Goal: Task Accomplishment & Management: Manage account settings

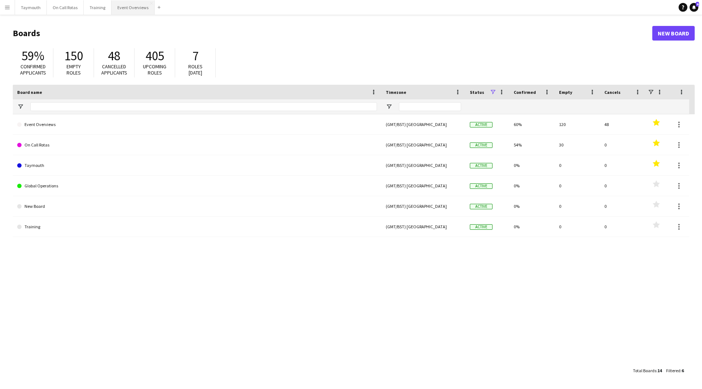
click at [144, 4] on button "Event Overviews Close" at bounding box center [133, 7] width 43 height 14
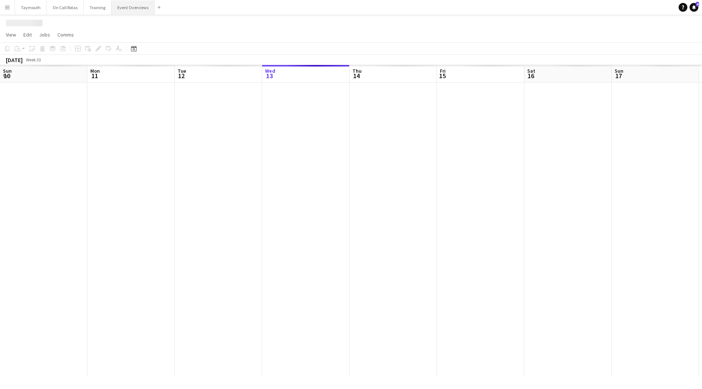
scroll to position [0, 175]
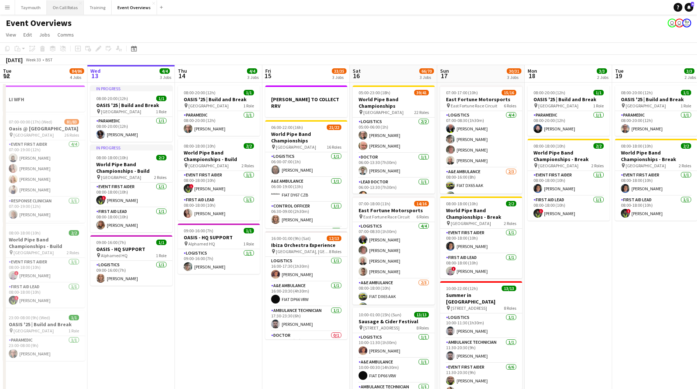
click at [64, 11] on button "On Call Rotas Close" at bounding box center [65, 7] width 37 height 14
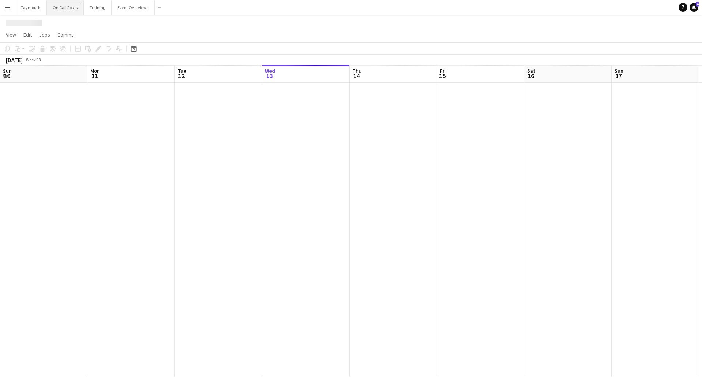
scroll to position [0, 175]
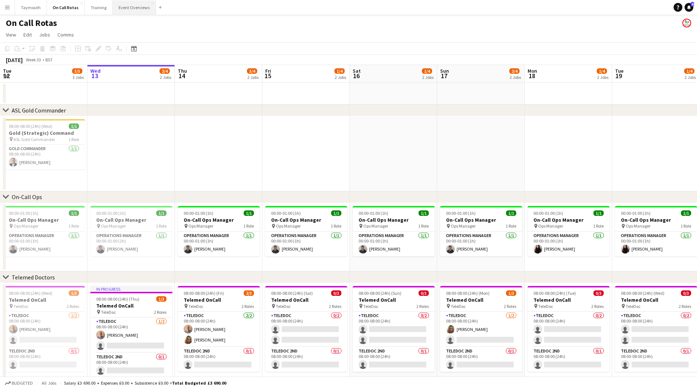
click at [124, 1] on button "Event Overviews Close" at bounding box center [134, 7] width 43 height 14
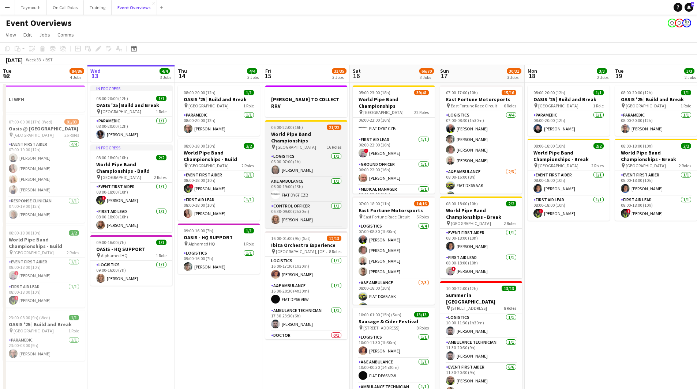
scroll to position [219, 0]
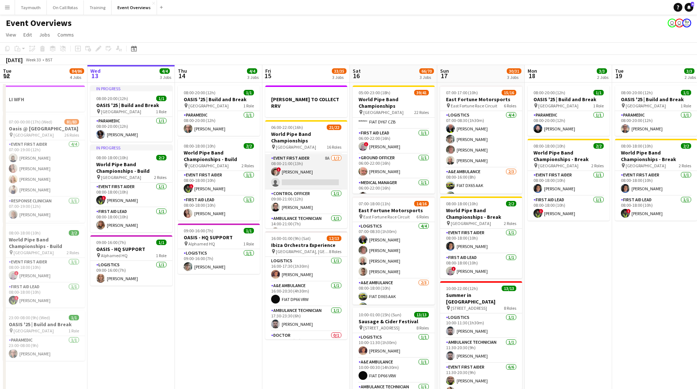
click at [328, 173] on app-card-role "Event First Aider 8A [DATE] 08:00-21:00 (13h) ! [PERSON_NAME] single-neutral-ac…" at bounding box center [306, 171] width 82 height 35
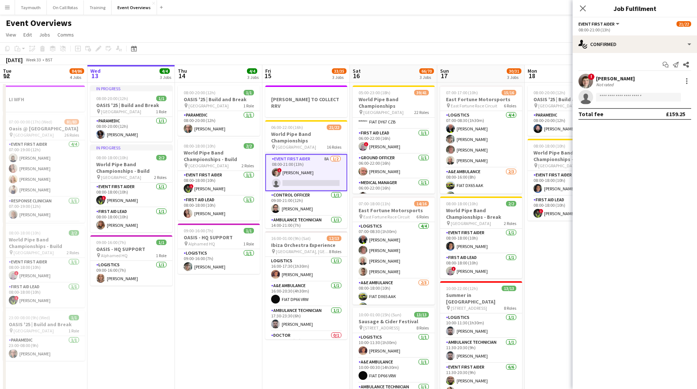
scroll to position [257, 0]
click at [630, 42] on div "single-neutral-actions-check-2 Confirmed" at bounding box center [634, 44] width 124 height 18
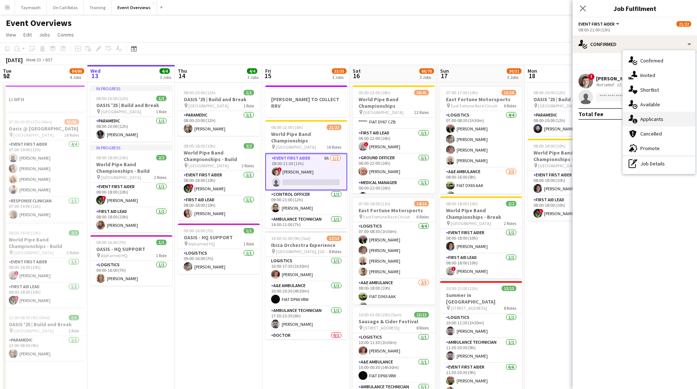
click at [647, 118] on div "single-neutral-actions-information Applicants" at bounding box center [658, 119] width 72 height 15
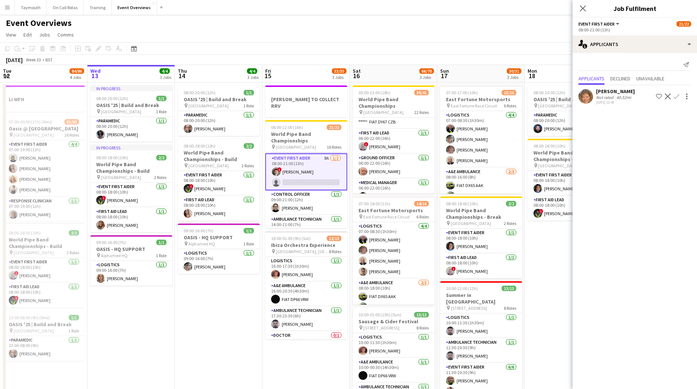
click at [679, 98] on app-icon "Confirm" at bounding box center [676, 97] width 6 height 6
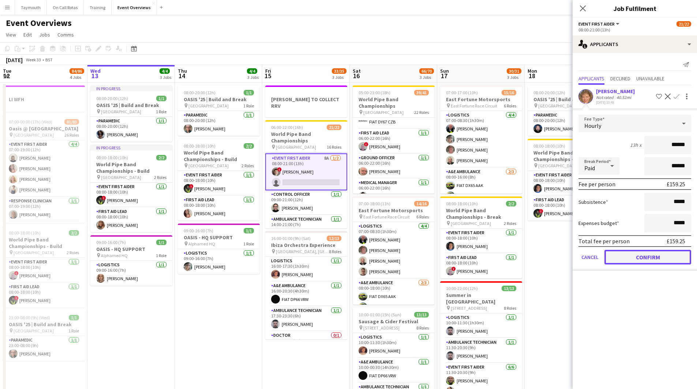
click at [666, 259] on button "Confirm" at bounding box center [647, 257] width 87 height 15
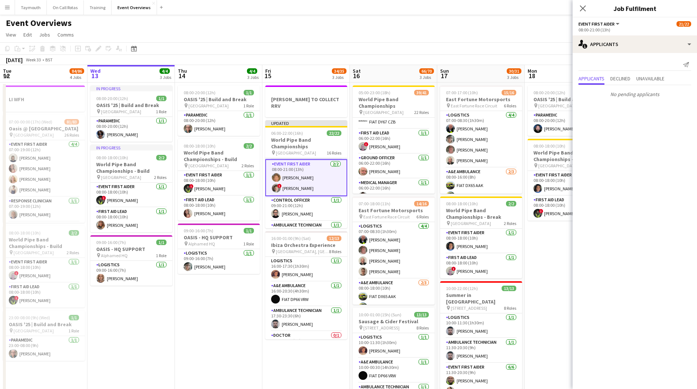
click at [220, 299] on app-date-cell "08:00-20:00 (12h) 1/1 OASIS '25 | Build and Break pin [GEOGRAPHIC_DATA] 1 Role …" at bounding box center [218, 257] width 87 height 348
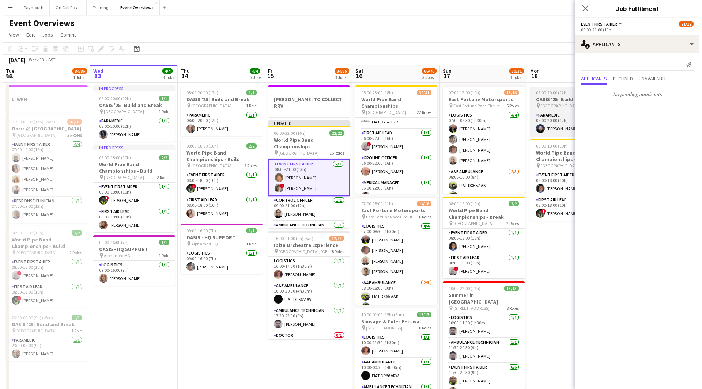
scroll to position [256, 0]
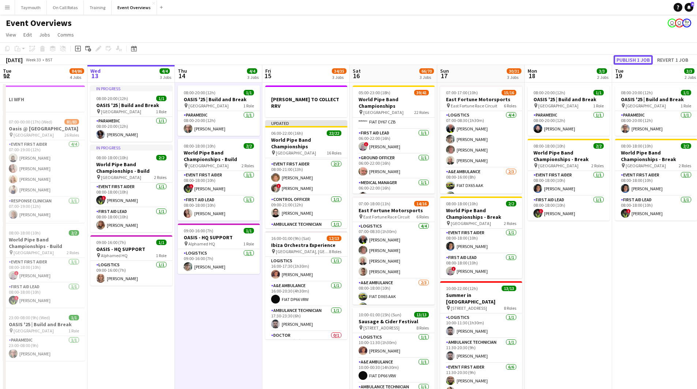
click at [637, 61] on button "Publish 1 job" at bounding box center [632, 60] width 39 height 10
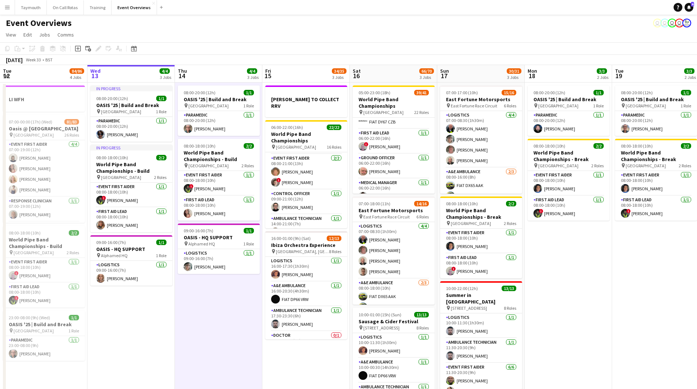
click at [8, 8] on app-icon "Menu" at bounding box center [7, 7] width 6 height 6
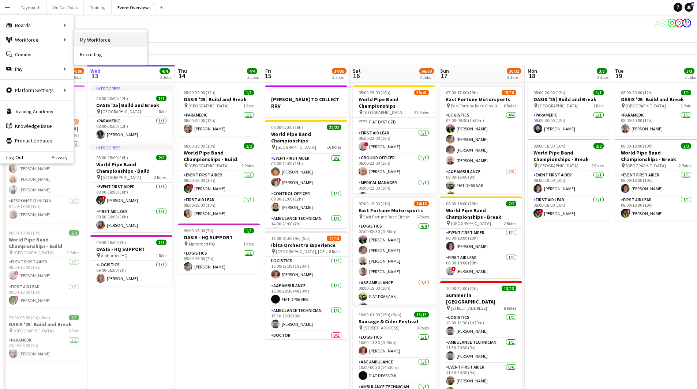
click at [93, 42] on link "My Workforce" at bounding box center [110, 40] width 73 height 15
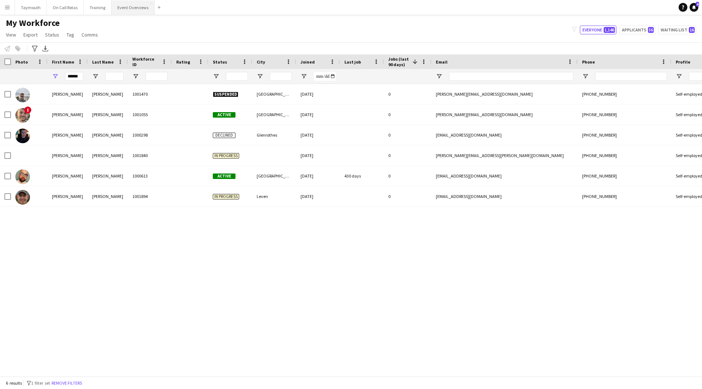
click at [120, 7] on button "Event Overviews Close" at bounding box center [133, 7] width 43 height 14
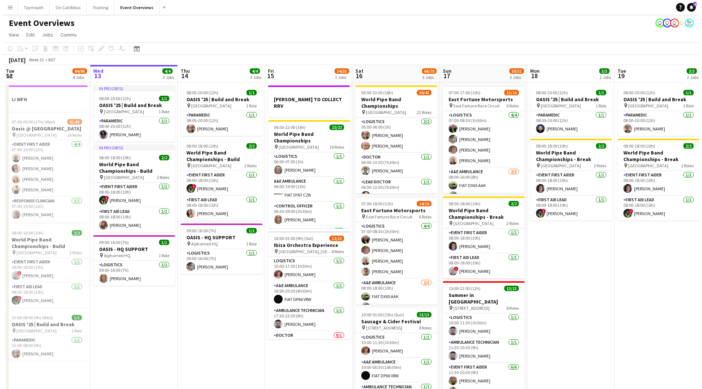
scroll to position [0, 190]
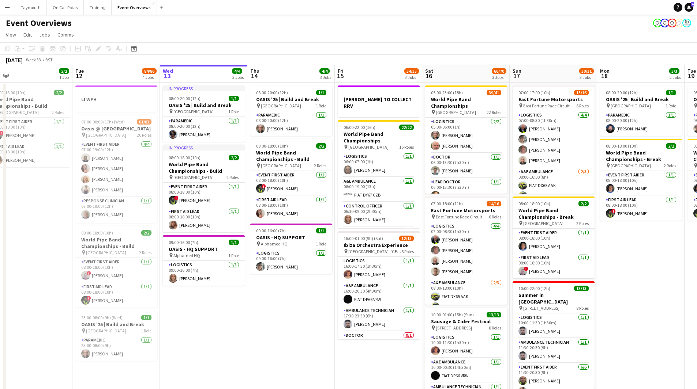
drag, startPoint x: 177, startPoint y: 306, endPoint x: 249, endPoint y: 312, distance: 72.6
click at [249, 312] on app-calendar-viewport "Sat 9 94/95 2 Jobs Sun 10 13/13 1 Job Mon 11 2/2 1 Job Tue 12 84/86 4 Jobs Wed …" at bounding box center [348, 248] width 697 height 366
click at [12, 6] on button "Menu" at bounding box center [7, 7] width 15 height 15
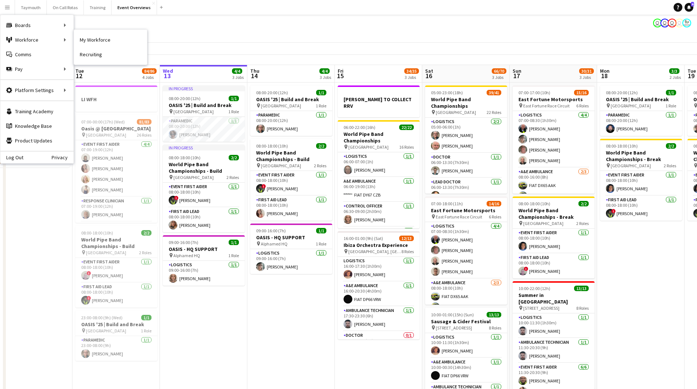
drag, startPoint x: 101, startPoint y: 39, endPoint x: 243, endPoint y: 83, distance: 148.5
click at [101, 39] on link "My Workforce" at bounding box center [110, 40] width 73 height 15
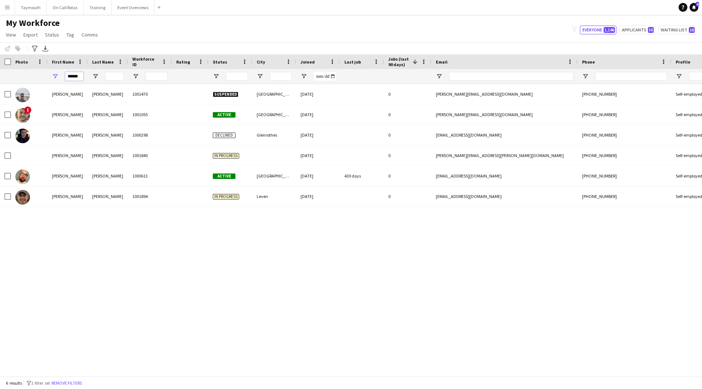
drag, startPoint x: 68, startPoint y: 77, endPoint x: 188, endPoint y: 80, distance: 120.7
click at [188, 80] on div "******" at bounding box center [452, 76] width 905 height 15
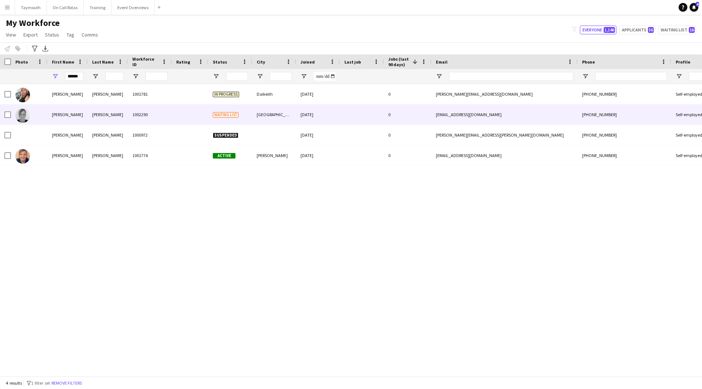
click at [146, 117] on div "1002290" at bounding box center [150, 115] width 44 height 20
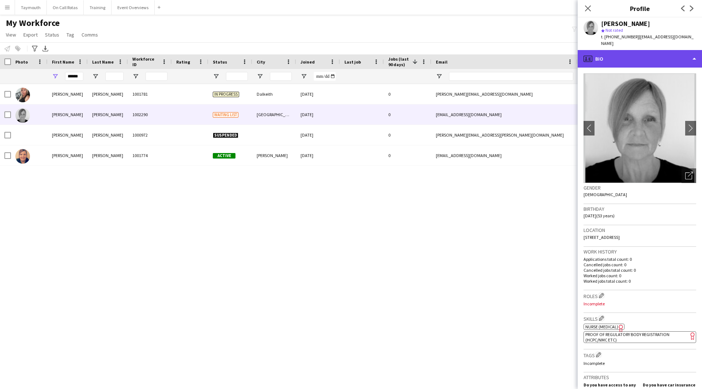
click at [638, 50] on div "profile Bio" at bounding box center [640, 59] width 124 height 18
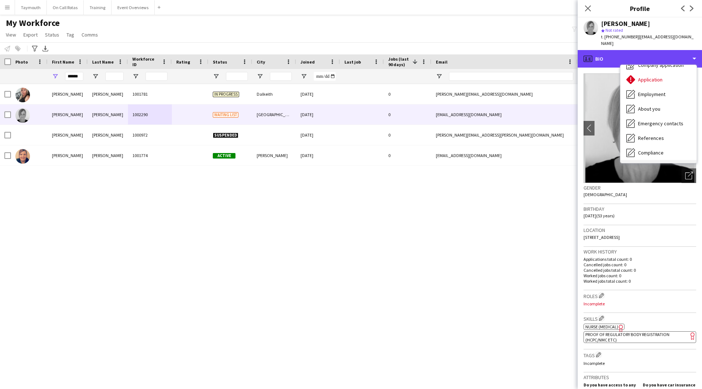
scroll to position [73, 0]
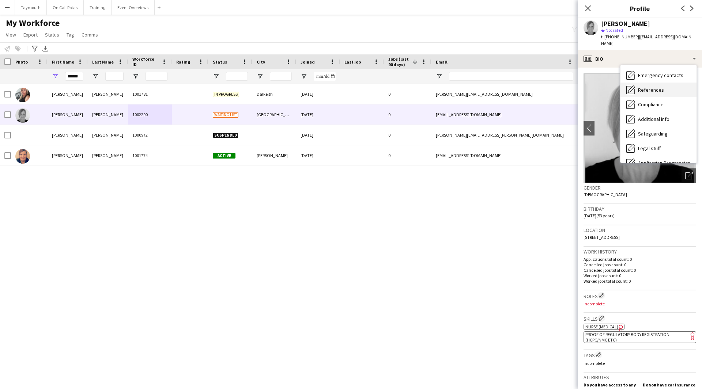
click at [646, 87] on span "References" at bounding box center [651, 90] width 26 height 7
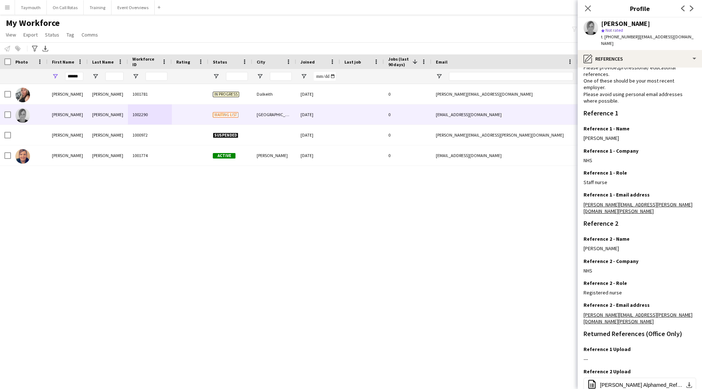
scroll to position [0, 0]
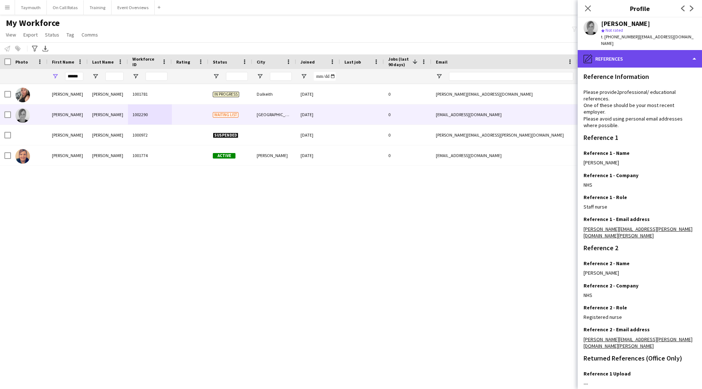
click at [658, 56] on div "pencil4 References" at bounding box center [640, 59] width 124 height 18
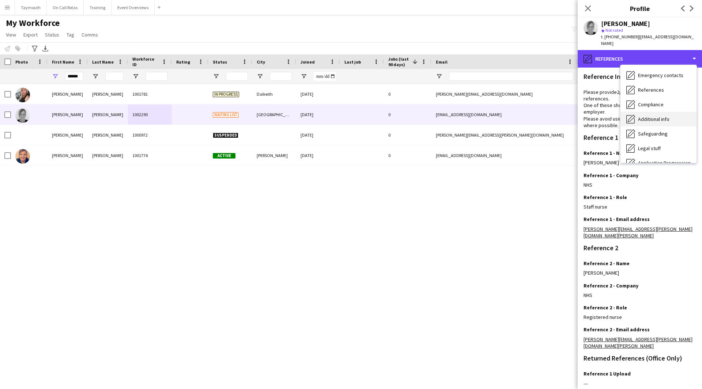
scroll to position [110, 0]
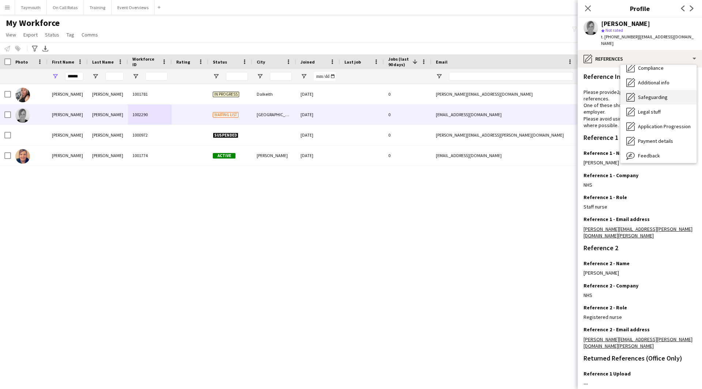
click at [656, 94] on span "Safeguarding" at bounding box center [653, 97] width 30 height 7
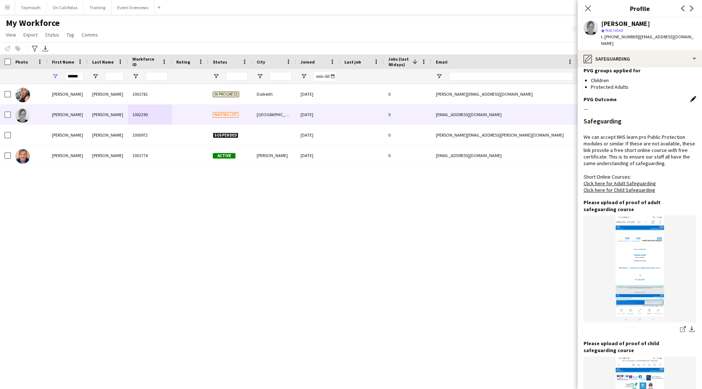
click at [690, 96] on app-icon "Edit this field" at bounding box center [693, 99] width 6 height 6
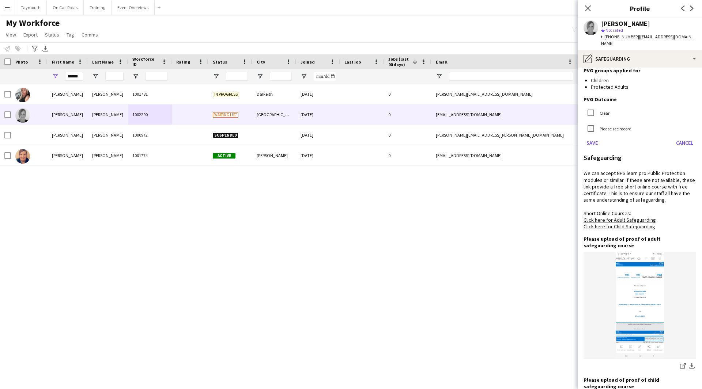
click at [607, 110] on label "Clear" at bounding box center [603, 112] width 11 height 5
click at [597, 137] on button "Save" at bounding box center [592, 143] width 17 height 12
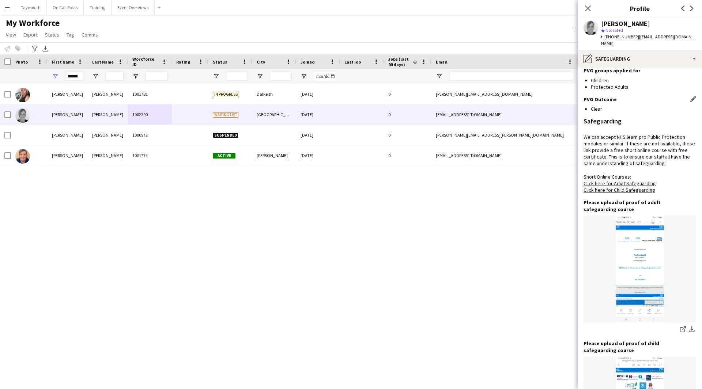
click at [46, 79] on div at bounding box center [29, 76] width 37 height 15
drag, startPoint x: 80, startPoint y: 77, endPoint x: -2, endPoint y: 67, distance: 83.3
click at [0, 67] on html "Menu Boards Boards Boards All jobs Status Workforce Workforce My Workforce Recr…" at bounding box center [351, 194] width 702 height 389
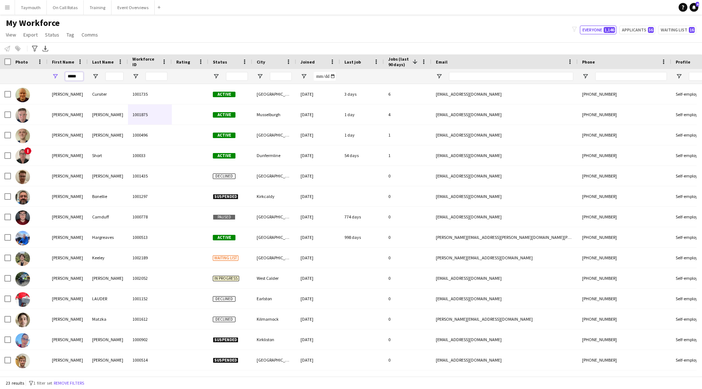
type input "*****"
click at [111, 71] on div at bounding box center [114, 76] width 18 height 15
click at [112, 74] on input "Last Name Filter Input" at bounding box center [114, 76] width 18 height 9
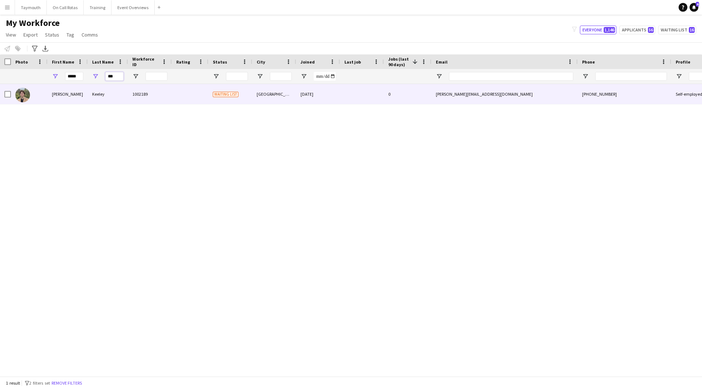
type input "***"
click at [101, 97] on div "Keeley" at bounding box center [108, 94] width 40 height 20
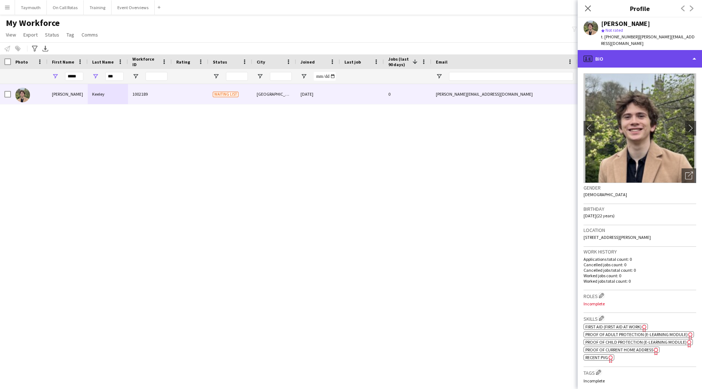
click at [654, 58] on div "profile Bio" at bounding box center [640, 59] width 124 height 18
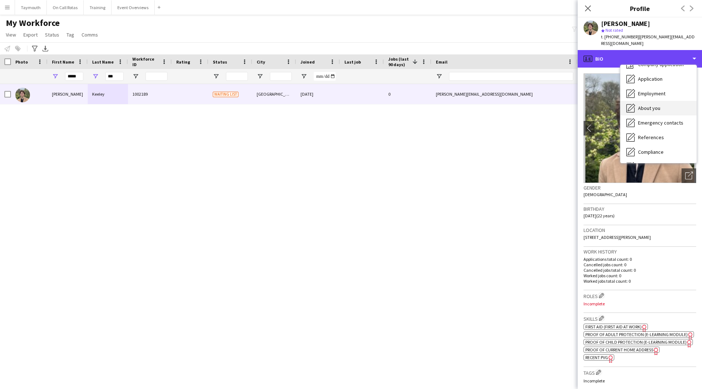
scroll to position [37, 0]
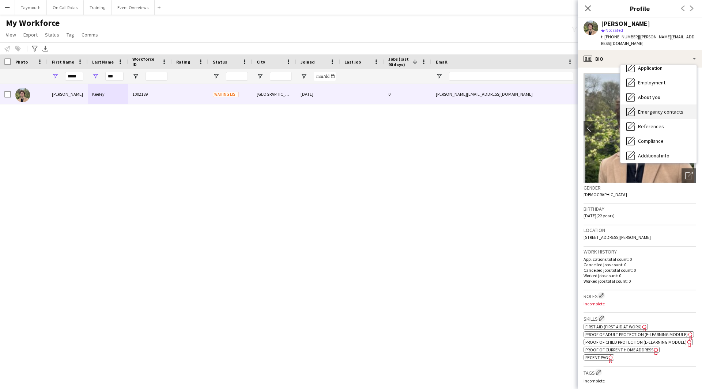
click at [652, 109] on div "Emergency contacts Emergency contacts" at bounding box center [658, 112] width 76 height 15
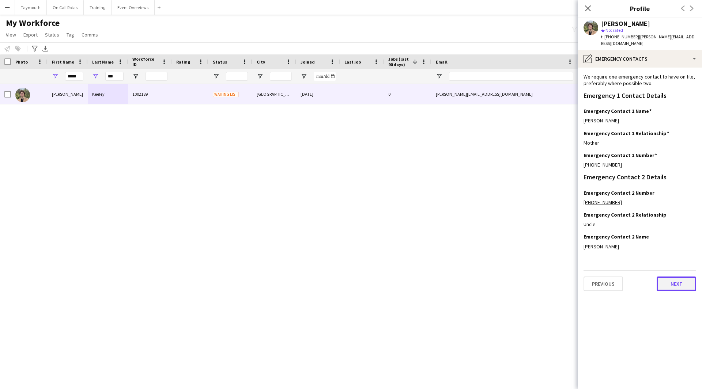
click at [671, 277] on button "Next" at bounding box center [676, 284] width 39 height 15
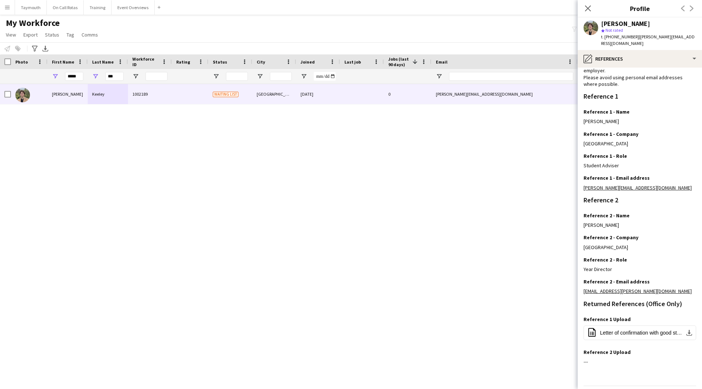
scroll to position [58, 0]
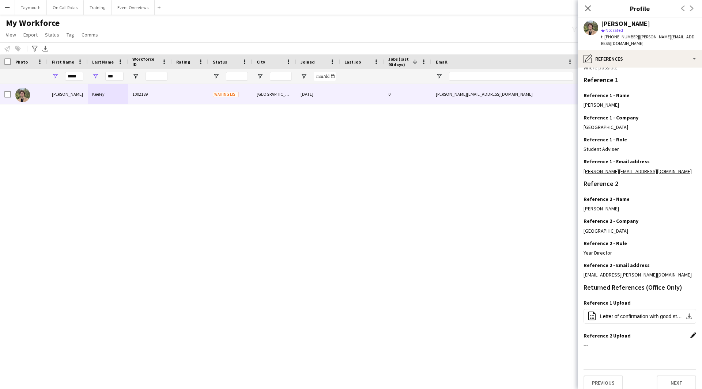
click at [690, 333] on app-icon "Edit this field" at bounding box center [693, 336] width 6 height 6
click at [679, 343] on button "Upload new file" at bounding box center [673, 348] width 46 height 12
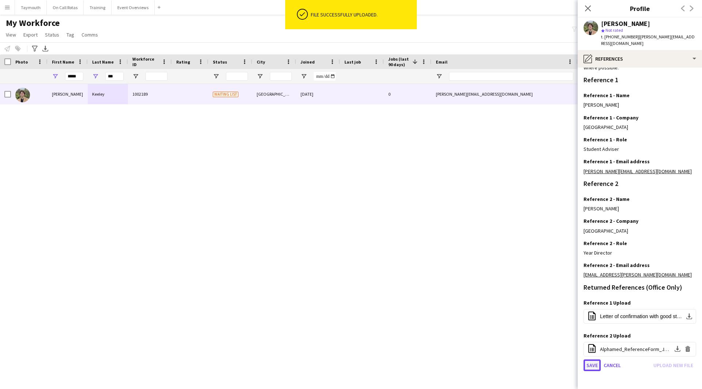
click at [593, 362] on button "Save" at bounding box center [592, 366] width 17 height 12
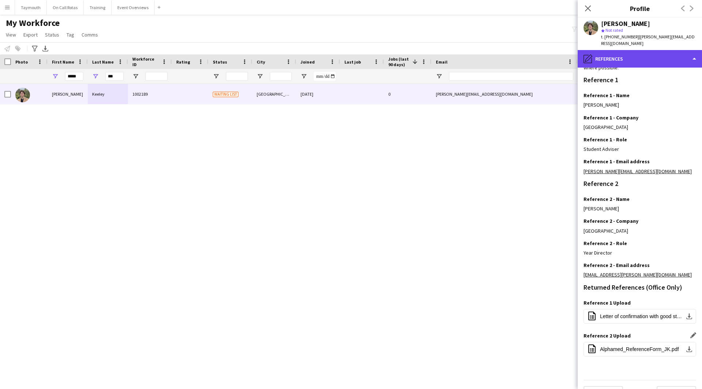
click at [649, 50] on div "pencil4 References" at bounding box center [640, 59] width 124 height 18
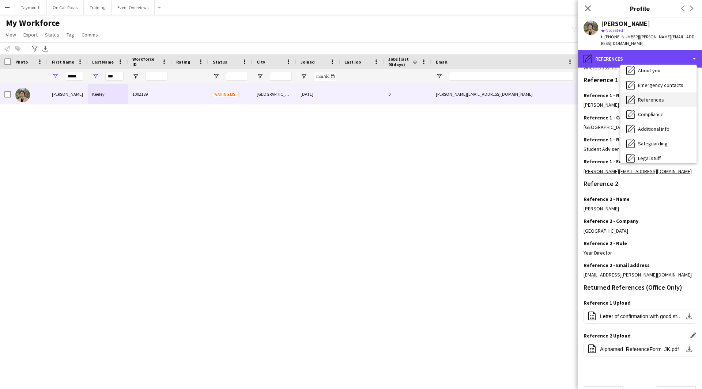
scroll to position [73, 0]
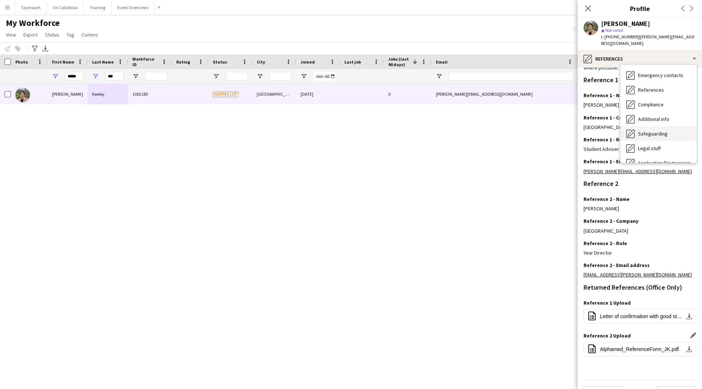
click at [659, 131] on span "Safeguarding" at bounding box center [653, 134] width 30 height 7
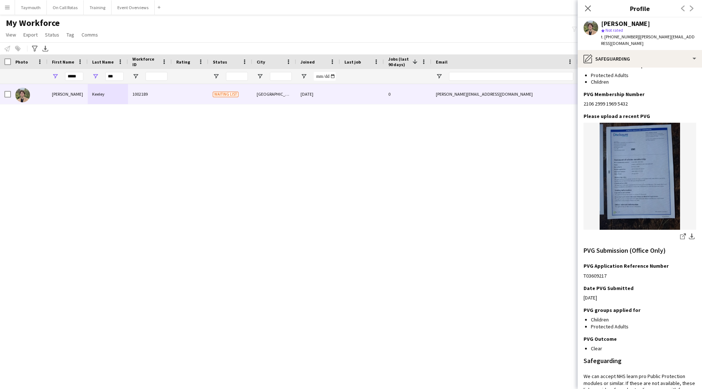
scroll to position [110, 0]
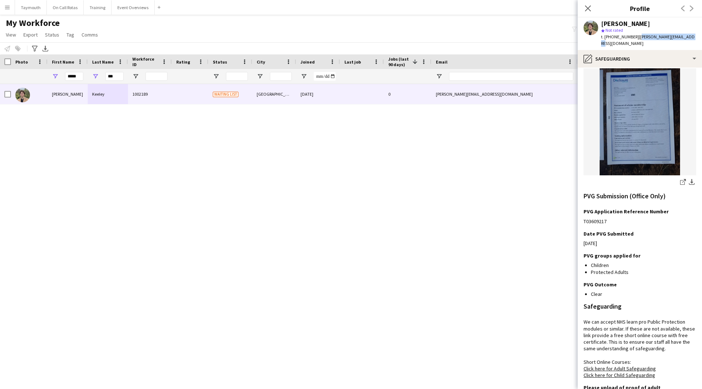
drag, startPoint x: 695, startPoint y: 36, endPoint x: 635, endPoint y: 37, distance: 59.6
click at [635, 37] on app-profile-header "[PERSON_NAME] star Not rated t. [PHONE_NUMBER] | [PERSON_NAME][EMAIL_ADDRESS][D…" at bounding box center [640, 34] width 124 height 33
copy span "[PERSON_NAME][EMAIL_ADDRESS][DOMAIN_NAME]"
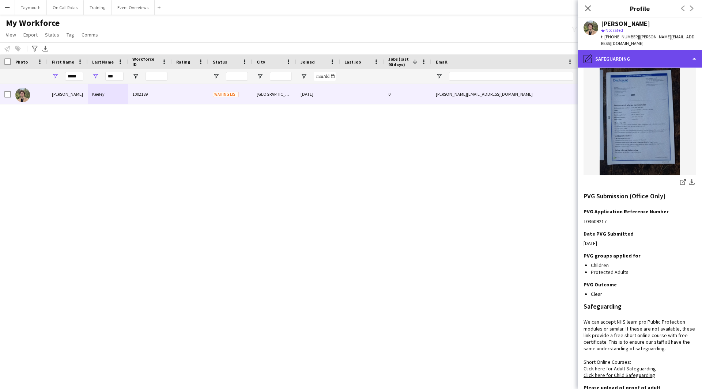
click at [629, 50] on div "pencil4 Safeguarding" at bounding box center [640, 59] width 124 height 18
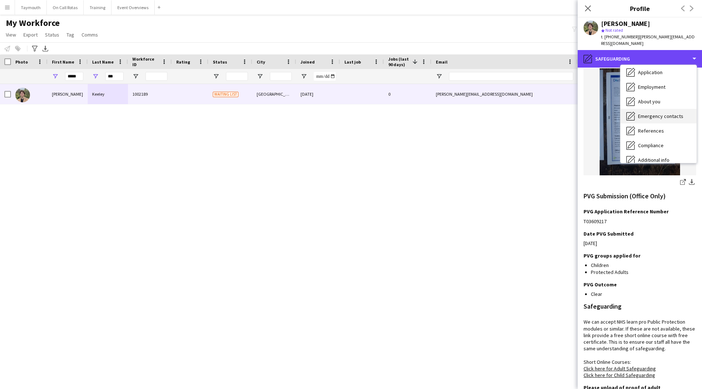
scroll to position [0, 0]
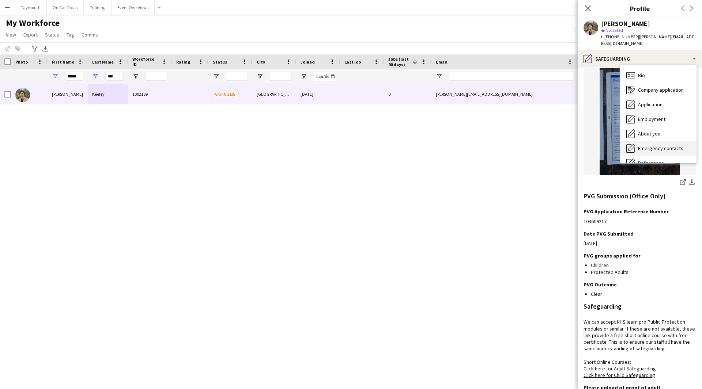
click at [640, 68] on div "Bio Bio" at bounding box center [658, 75] width 76 height 15
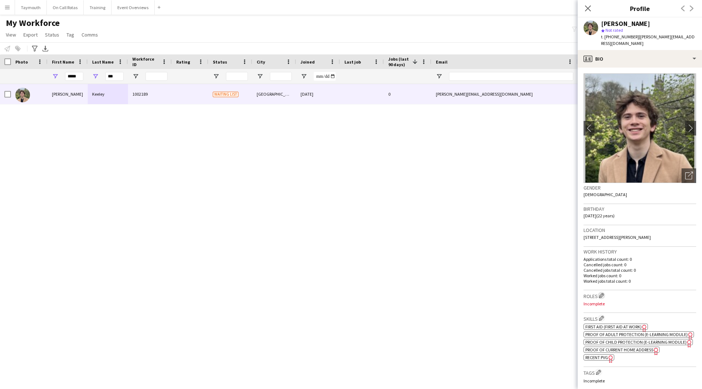
click at [605, 292] on button "Edit crew company roles" at bounding box center [601, 295] width 7 height 7
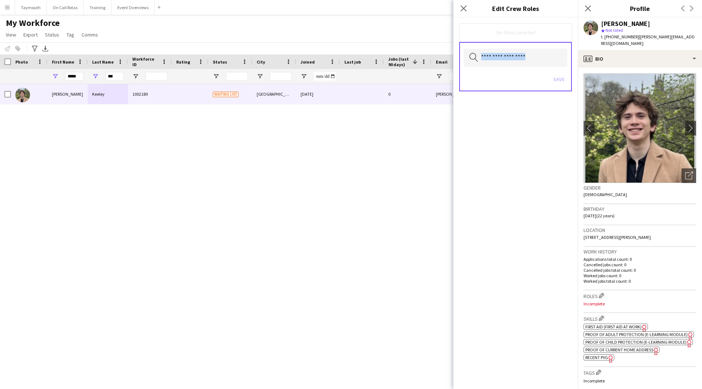
drag, startPoint x: 516, startPoint y: 67, endPoint x: 514, endPoint y: 63, distance: 5.1
click at [514, 63] on div "Search by role type Save" at bounding box center [515, 66] width 113 height 49
click at [514, 62] on input "text" at bounding box center [516, 58] width 104 height 18
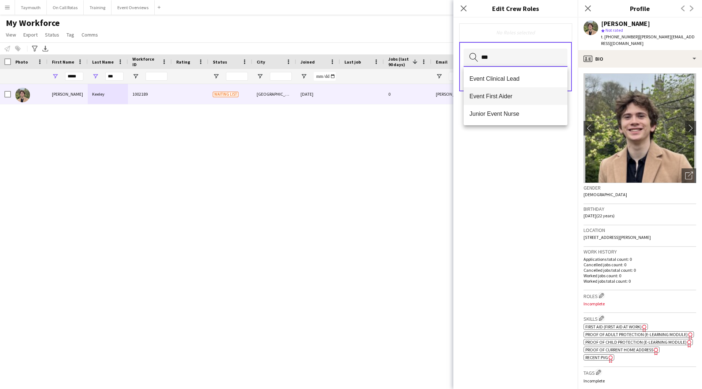
type input "***"
click at [502, 93] on span "Event First Aider" at bounding box center [515, 96] width 92 height 7
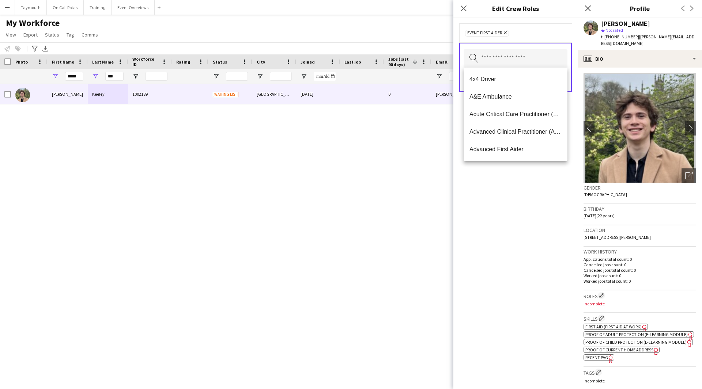
click at [356, 163] on div "[PERSON_NAME] 1002189 Waiting list Edinburgh [DATE] 0 [PERSON_NAME][EMAIL_ADDRE…" at bounding box center [351, 227] width 702 height 287
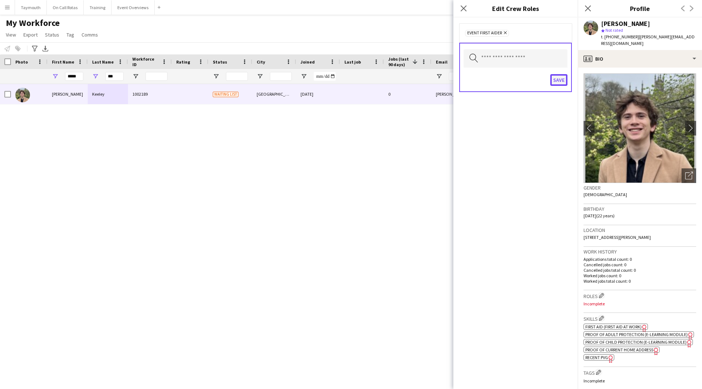
click at [565, 79] on button "Save" at bounding box center [558, 80] width 17 height 12
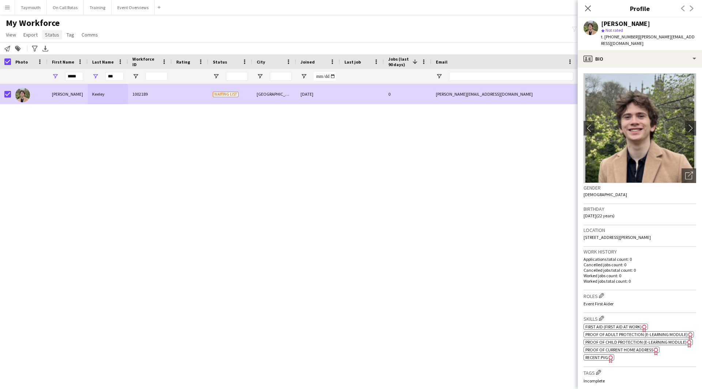
click at [50, 36] on span "Status" at bounding box center [52, 34] width 14 height 7
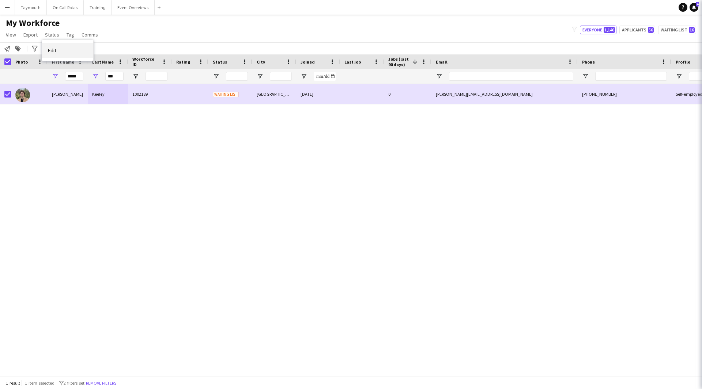
click at [60, 49] on link "Edit" at bounding box center [67, 50] width 51 height 15
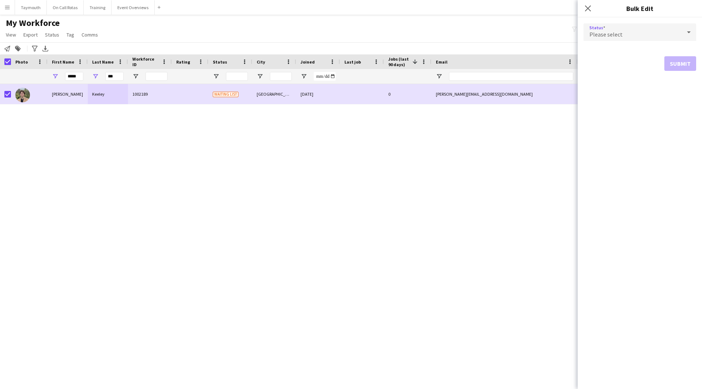
click at [624, 24] on div "Please select" at bounding box center [633, 32] width 98 height 18
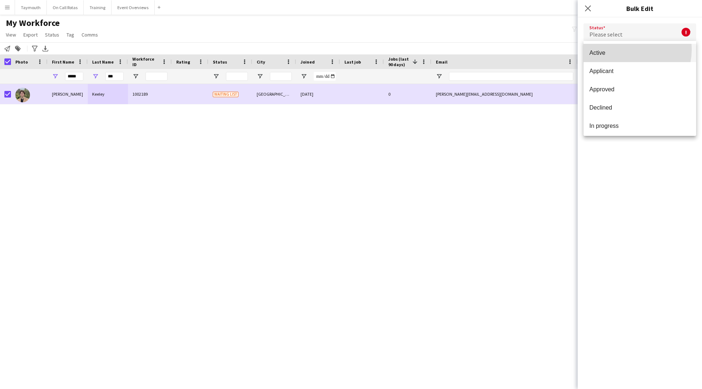
click at [624, 49] on span "Active" at bounding box center [639, 52] width 101 height 7
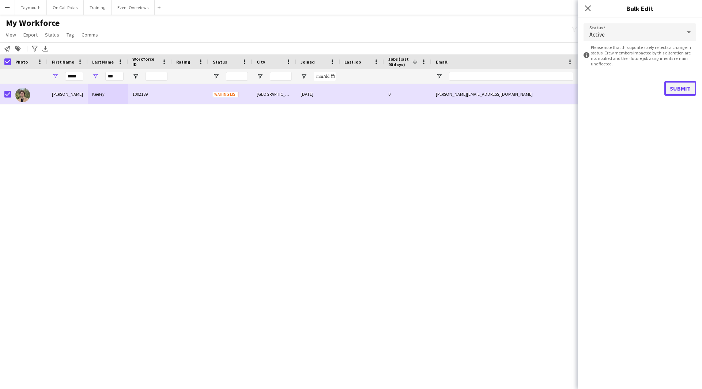
click at [682, 94] on button "Submit" at bounding box center [680, 88] width 32 height 15
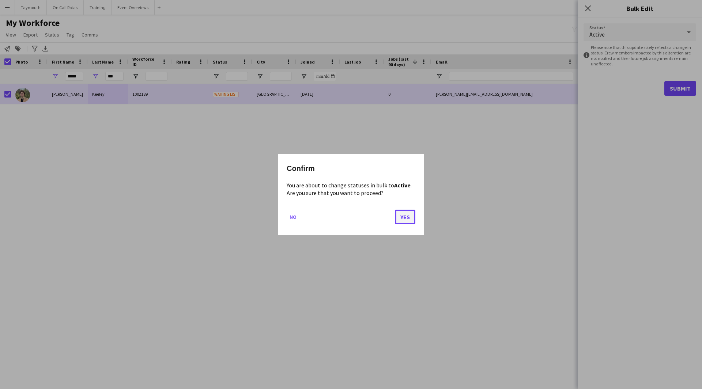
click at [405, 218] on button "Yes" at bounding box center [405, 217] width 20 height 15
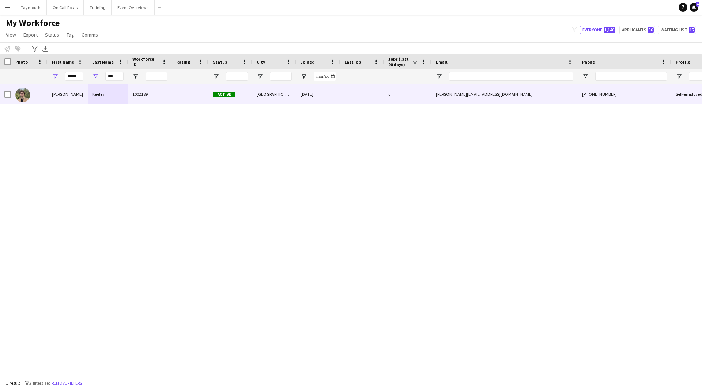
click at [74, 102] on div "[PERSON_NAME]" at bounding box center [68, 94] width 40 height 20
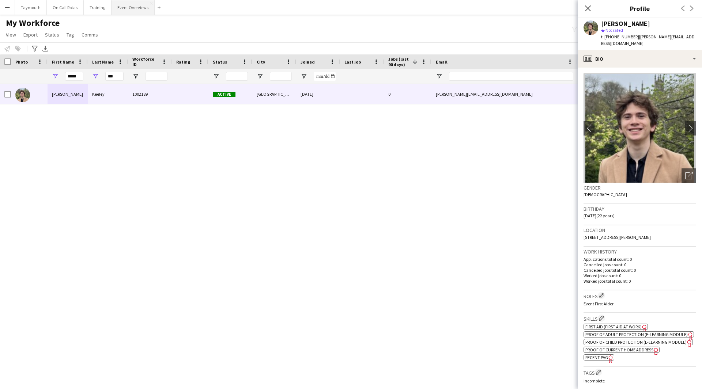
click at [133, 3] on button "Event Overviews Close" at bounding box center [133, 7] width 43 height 14
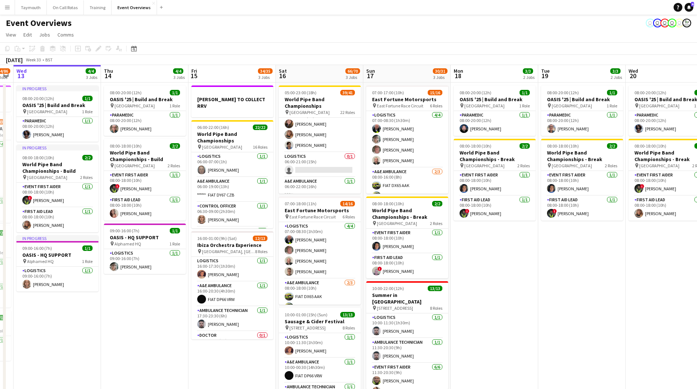
scroll to position [0, 267]
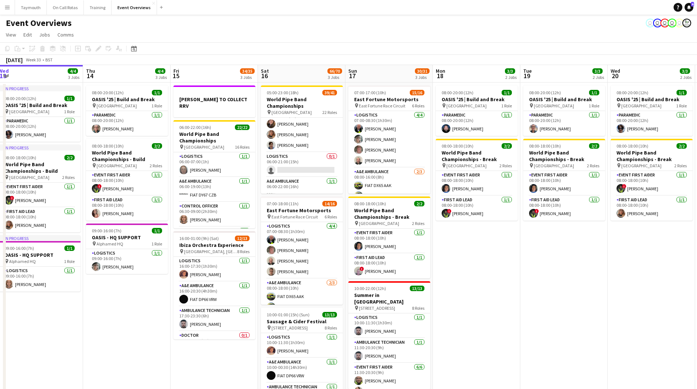
drag, startPoint x: 237, startPoint y: 296, endPoint x: 146, endPoint y: 305, distance: 92.2
click at [146, 305] on app-calendar-viewport "Sun 10 13/13 1 Job Mon 11 2/2 1 Job Tue 12 84/86 4 Jobs Wed 13 4/4 3 Jobs Thu 1…" at bounding box center [348, 248] width 697 height 366
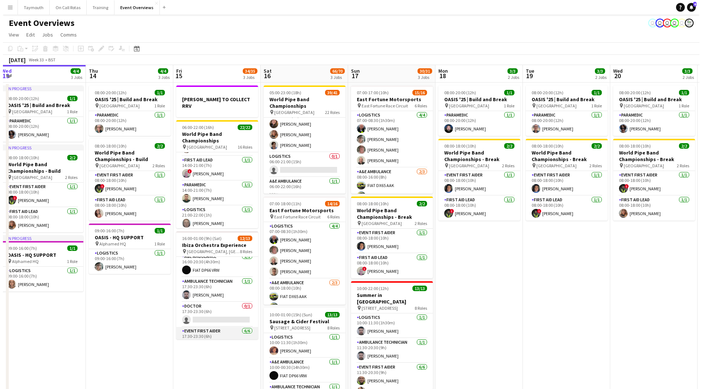
scroll to position [0, 0]
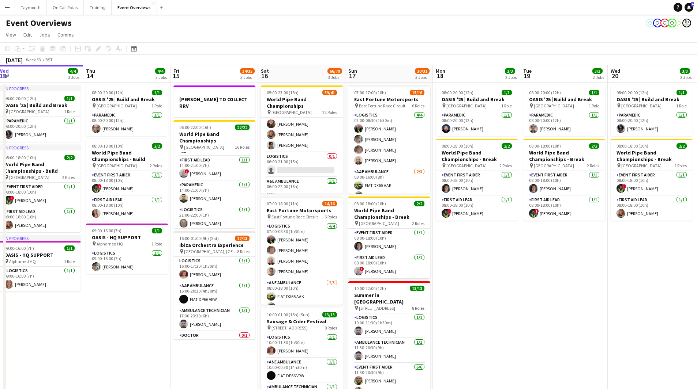
drag, startPoint x: 10, startPoint y: 10, endPoint x: 27, endPoint y: 33, distance: 28.5
click at [10, 10] on button "Menu" at bounding box center [7, 7] width 15 height 15
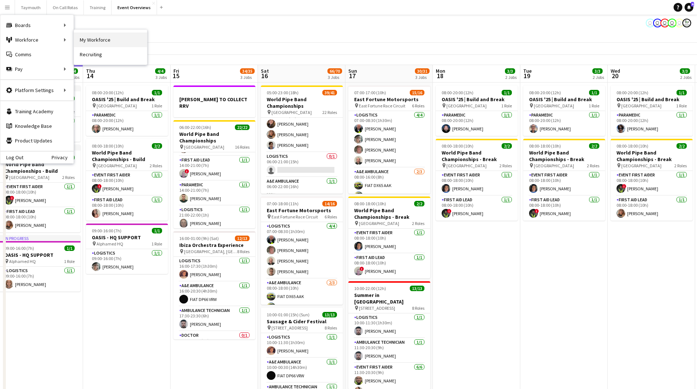
click at [92, 37] on link "My Workforce" at bounding box center [110, 40] width 73 height 15
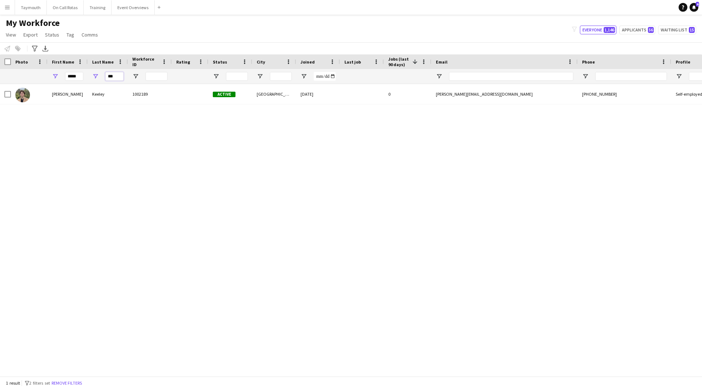
drag, startPoint x: 116, startPoint y: 78, endPoint x: 16, endPoint y: 67, distance: 100.8
click at [16, 67] on div "Workforce Details Photo First Name 1" at bounding box center [452, 69] width 905 height 30
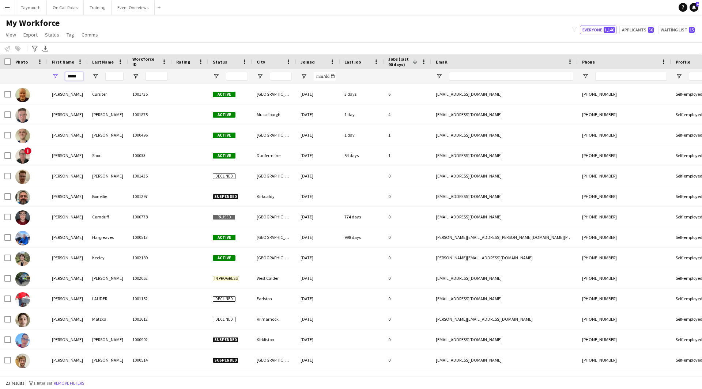
drag, startPoint x: 79, startPoint y: 78, endPoint x: -193, endPoint y: 46, distance: 273.6
click at [0, 46] on html "Menu Boards Boards Boards All jobs Status Workforce Workforce My Workforce Recr…" at bounding box center [351, 194] width 702 height 389
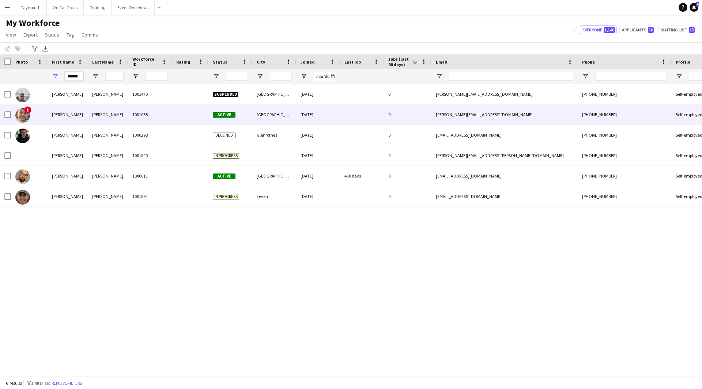
type input "******"
click at [113, 114] on div "[PERSON_NAME]" at bounding box center [108, 115] width 40 height 20
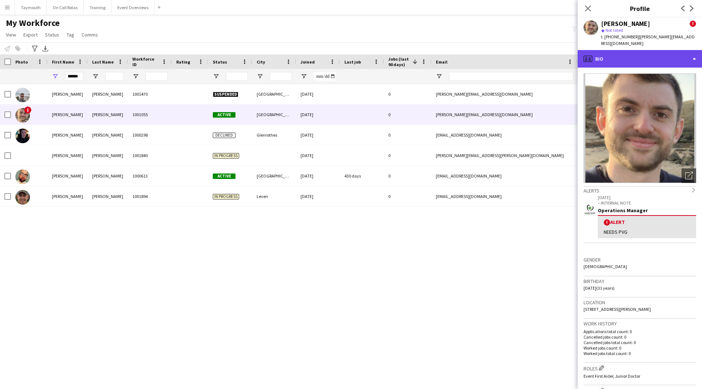
click at [640, 55] on div "profile Bio" at bounding box center [640, 59] width 124 height 18
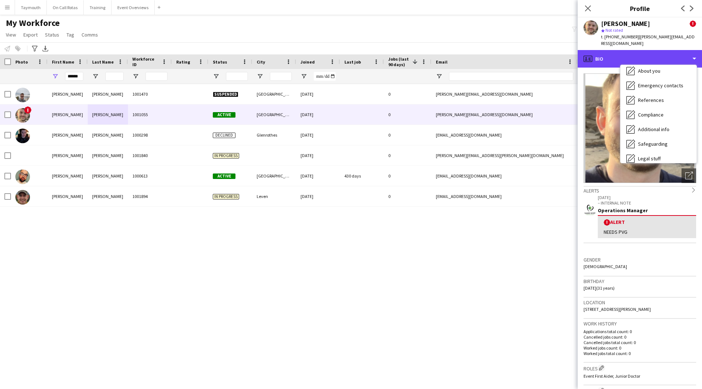
scroll to position [127, 0]
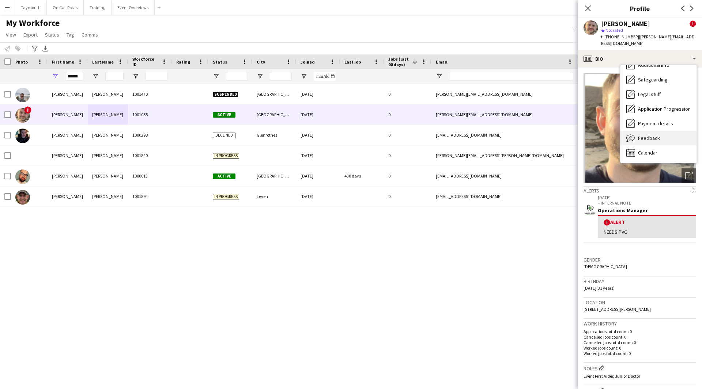
click at [664, 131] on div "Feedback Feedback" at bounding box center [658, 138] width 76 height 15
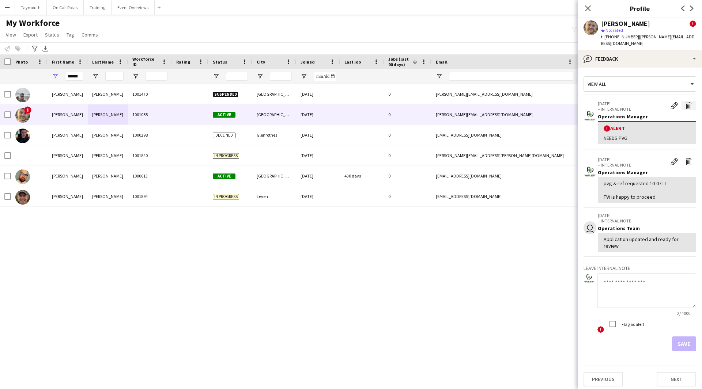
click at [688, 102] on app-icon "Delete alert" at bounding box center [688, 105] width 7 height 7
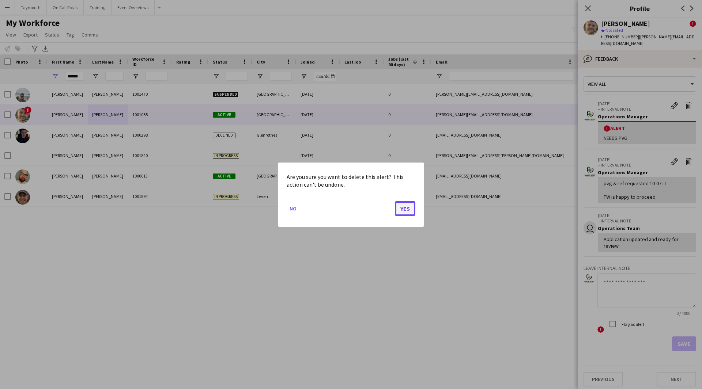
click at [409, 208] on button "Yes" at bounding box center [405, 208] width 20 height 15
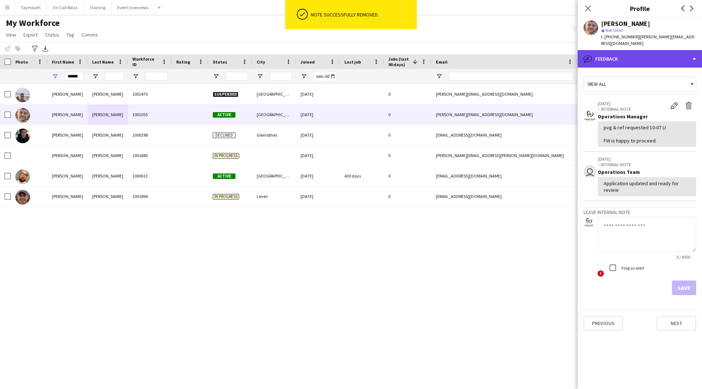
click at [668, 56] on div "bubble-pencil Feedback" at bounding box center [640, 59] width 124 height 18
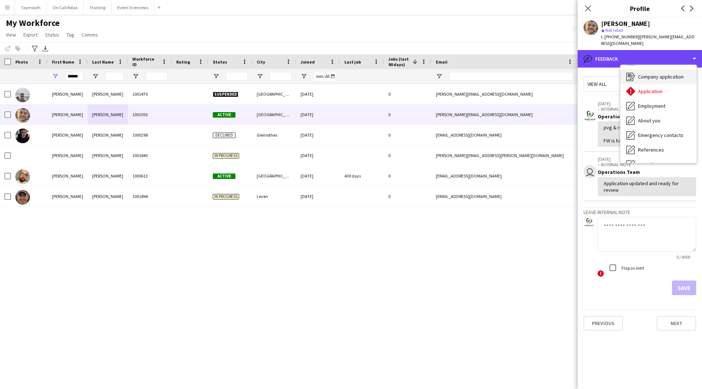
scroll to position [0, 0]
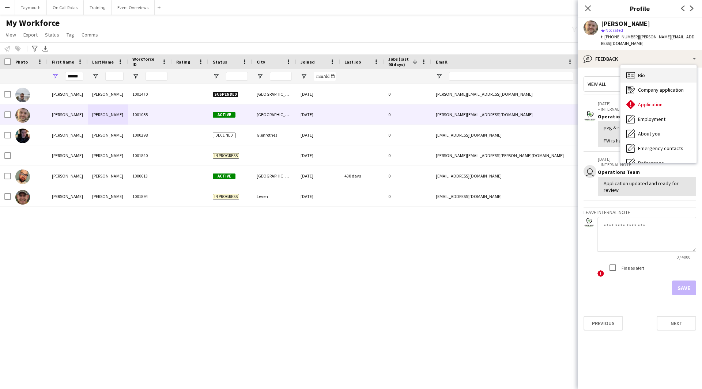
click at [663, 68] on div "Bio Bio" at bounding box center [658, 75] width 76 height 15
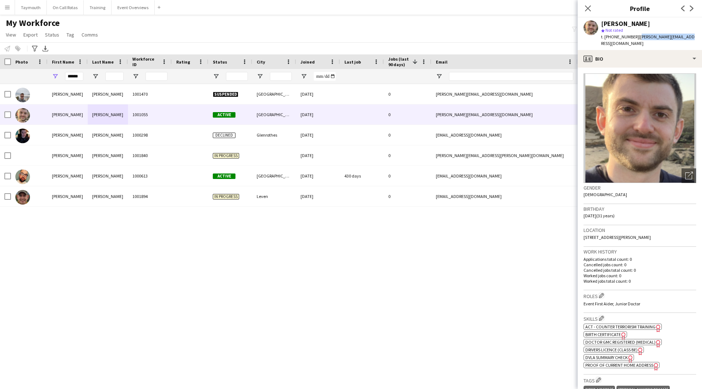
drag, startPoint x: 688, startPoint y: 40, endPoint x: 636, endPoint y: 39, distance: 51.6
click at [636, 39] on div "[PERSON_NAME] star Not rated t. [PHONE_NUMBER] | [PERSON_NAME][EMAIL_ADDRESS][D…" at bounding box center [640, 34] width 124 height 33
copy span "[PERSON_NAME][EMAIL_ADDRESS][DOMAIN_NAME]"
click at [134, 3] on button "Event Overviews Close" at bounding box center [133, 7] width 43 height 14
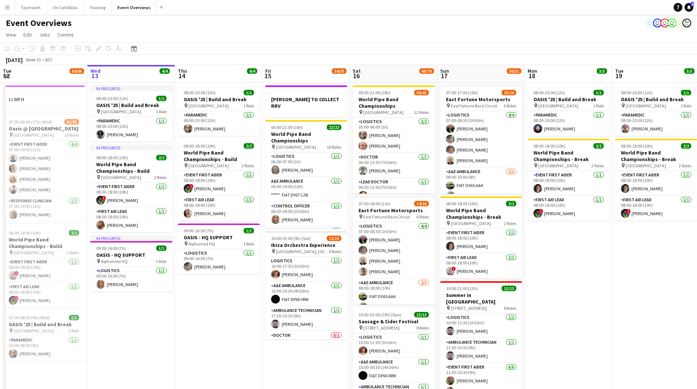
scroll to position [0, 253]
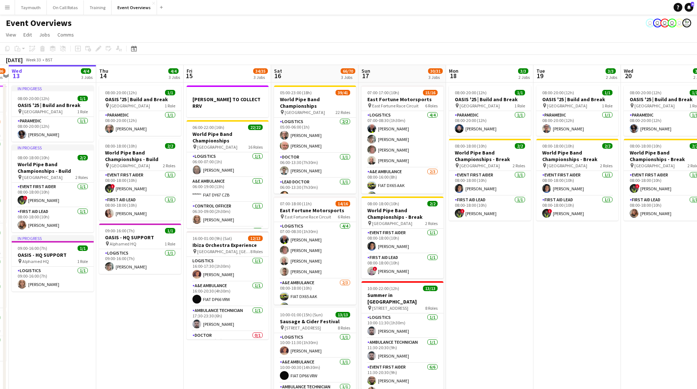
drag, startPoint x: 226, startPoint y: 299, endPoint x: 147, endPoint y: 302, distance: 78.7
click at [147, 302] on app-calendar-viewport "Sun 10 13/13 1 Job Mon 11 2/2 1 Job Tue 12 84/86 4 Jobs Wed 13 4/4 3 Jobs Thu 1…" at bounding box center [348, 248] width 697 height 366
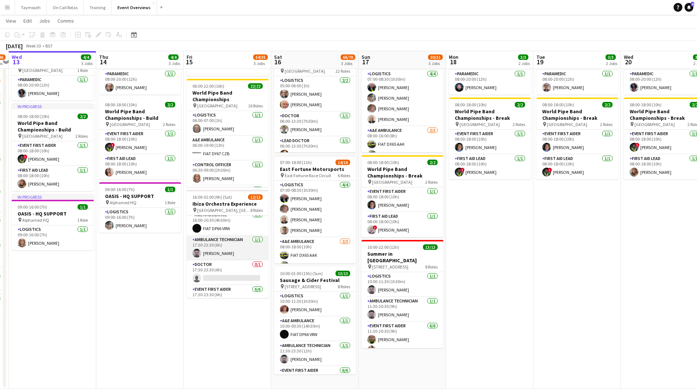
scroll to position [0, 0]
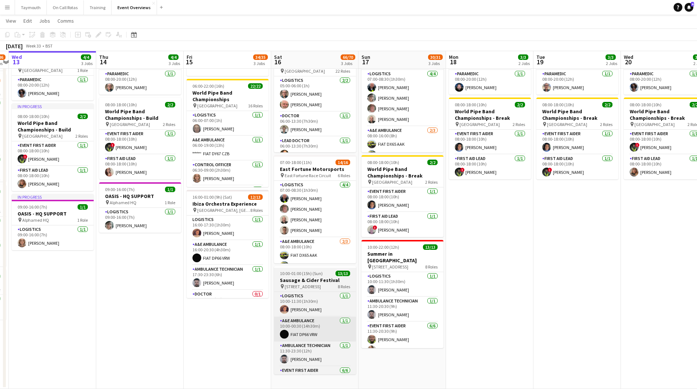
drag, startPoint x: 232, startPoint y: 338, endPoint x: 188, endPoint y: 323, distance: 46.4
click at [121, 333] on app-calendar-viewport "Sun 10 13/13 1 Job Mon 11 2/2 1 Job Tue 12 84/86 4 Jobs Wed 13 4/4 3 Jobs Thu 1…" at bounding box center [348, 188] width 697 height 401
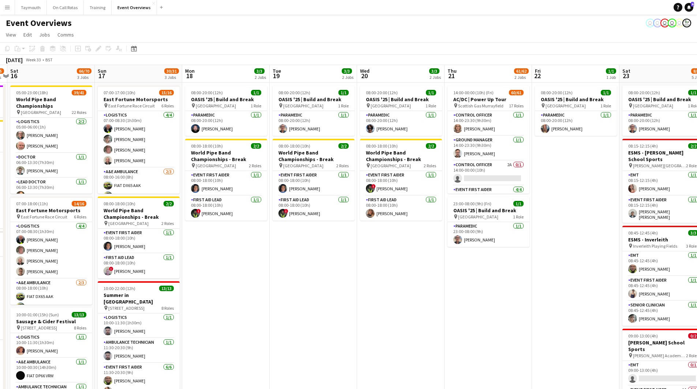
drag, startPoint x: 478, startPoint y: 311, endPoint x: 237, endPoint y: 332, distance: 241.2
click at [237, 332] on app-calendar-viewport "Wed 13 4/4 3 Jobs Thu 14 4/4 3 Jobs Fri 15 34/35 3 Jobs Sat 16 66/70 3 Jobs Sun…" at bounding box center [348, 296] width 697 height 463
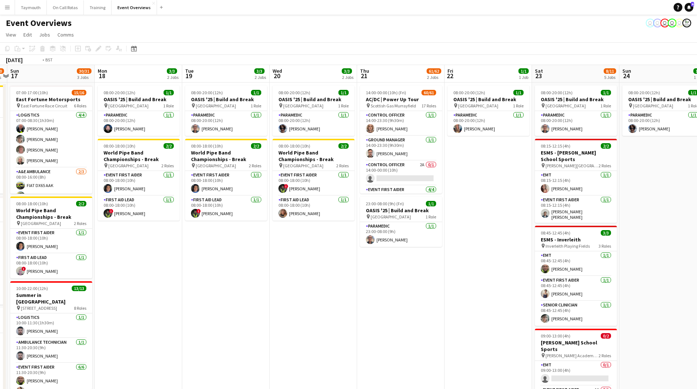
scroll to position [0, 213]
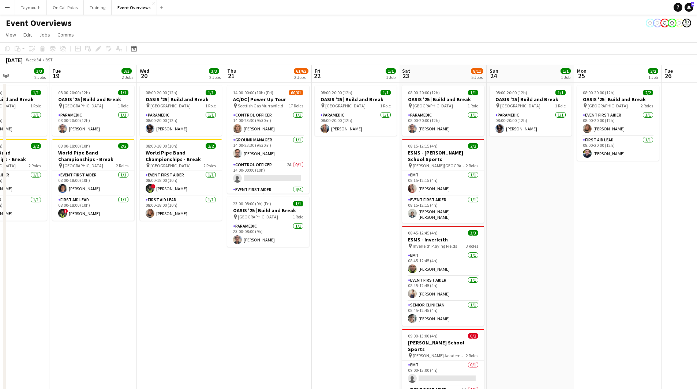
drag, startPoint x: 396, startPoint y: 303, endPoint x: 264, endPoint y: 326, distance: 134.6
click at [264, 326] on app-calendar-viewport "Sat 16 66/70 3 Jobs Sun 17 30/31 3 Jobs Mon 18 3/3 2 Jobs Tue 19 3/3 2 Jobs Wed…" at bounding box center [348, 296] width 697 height 463
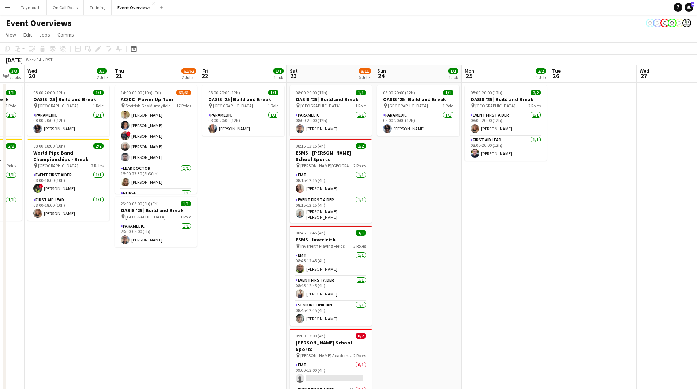
drag, startPoint x: 343, startPoint y: 239, endPoint x: 230, endPoint y: 262, distance: 114.8
click at [230, 262] on app-calendar-viewport "Sun 17 30/31 3 Jobs Mon 18 3/3 2 Jobs Tue 19 3/3 2 Jobs Wed 20 3/3 2 Jobs Thu 2…" at bounding box center [348, 296] width 697 height 463
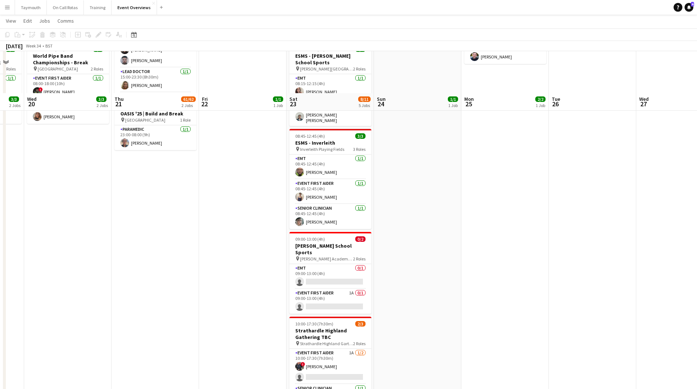
scroll to position [138, 0]
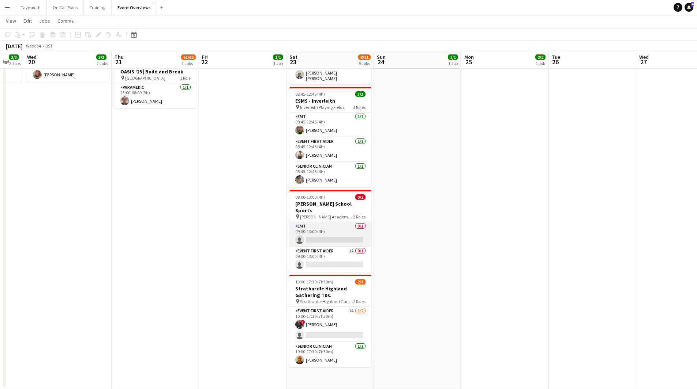
click at [333, 222] on app-card-role "EMT 0/1 09:00-13:00 (4h) single-neutral-actions" at bounding box center [330, 234] width 82 height 25
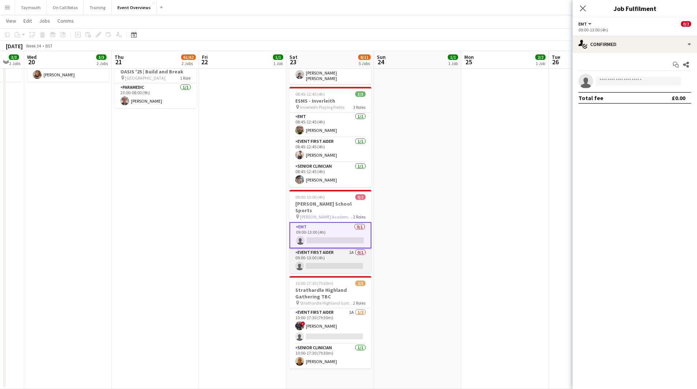
click at [327, 257] on app-card-role "Event First Aider 1A 0/1 09:00-13:00 (4h) single-neutral-actions" at bounding box center [330, 261] width 82 height 25
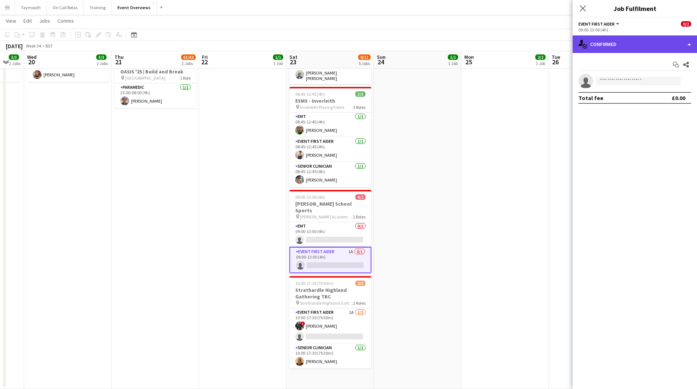
click at [640, 39] on div "single-neutral-actions-check-2 Confirmed" at bounding box center [634, 44] width 124 height 18
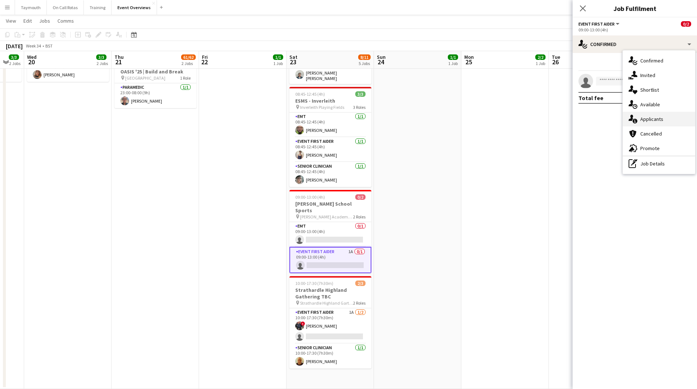
click at [658, 118] on div "single-neutral-actions-information Applicants" at bounding box center [658, 119] width 72 height 15
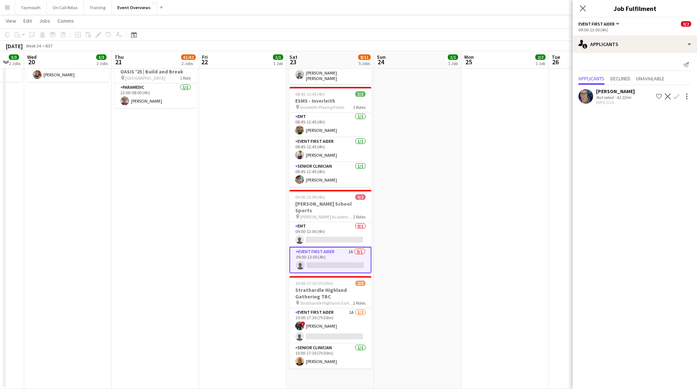
click at [629, 98] on div "42.02mi" at bounding box center [624, 97] width 18 height 5
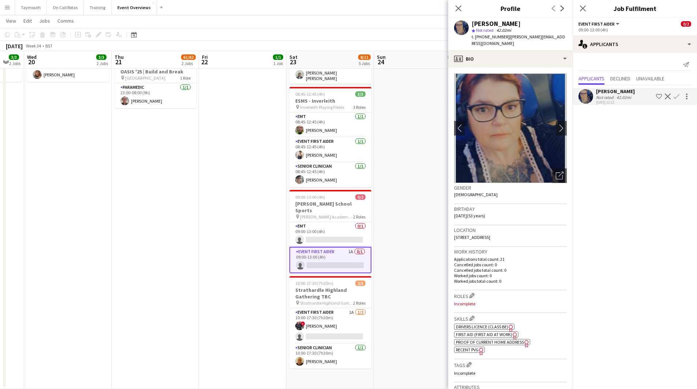
click at [677, 98] on app-icon "Confirm" at bounding box center [676, 97] width 6 height 6
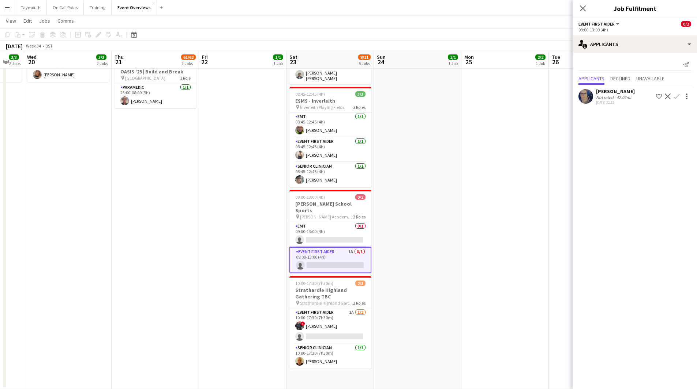
click at [677, 98] on app-icon "Confirm" at bounding box center [676, 97] width 6 height 6
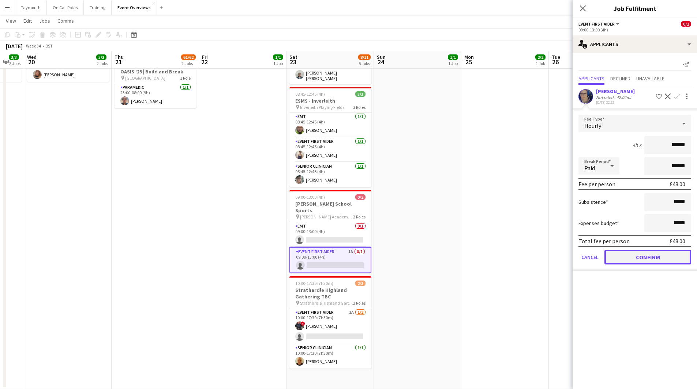
click at [629, 256] on button "Confirm" at bounding box center [647, 257] width 87 height 15
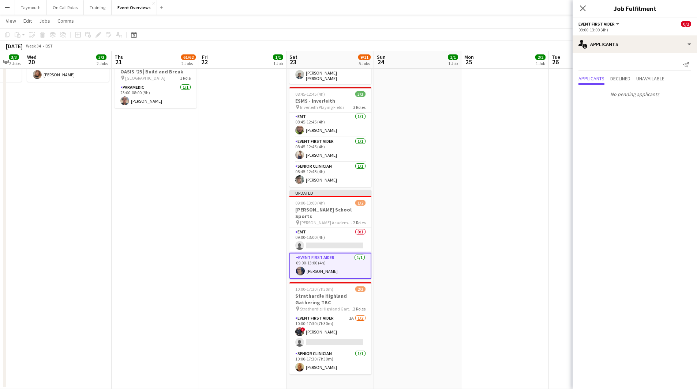
click at [465, 226] on app-date-cell "08:00-20:00 (12h) 2/2 OASIS '25 | Build and Break pin [GEOGRAPHIC_DATA] 2 Roles…" at bounding box center [504, 167] width 87 height 446
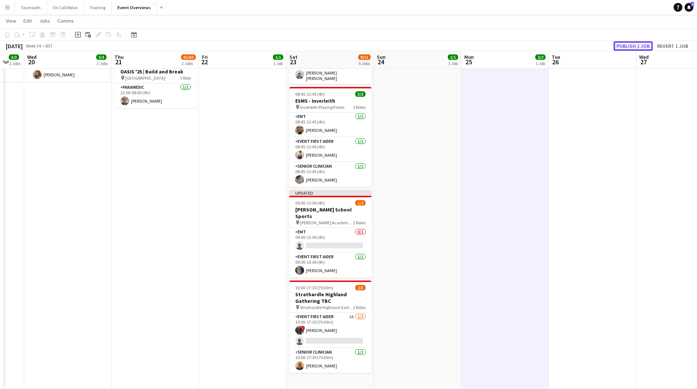
click at [631, 47] on button "Publish 1 job" at bounding box center [632, 46] width 39 height 10
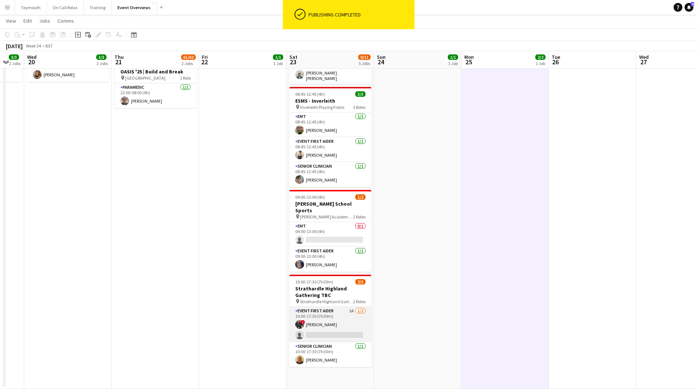
click at [332, 318] on app-card-role "Event First Aider 1A [DATE] 10:00-17:30 (7h30m) ! [PERSON_NAME] single-neutral-…" at bounding box center [330, 324] width 82 height 35
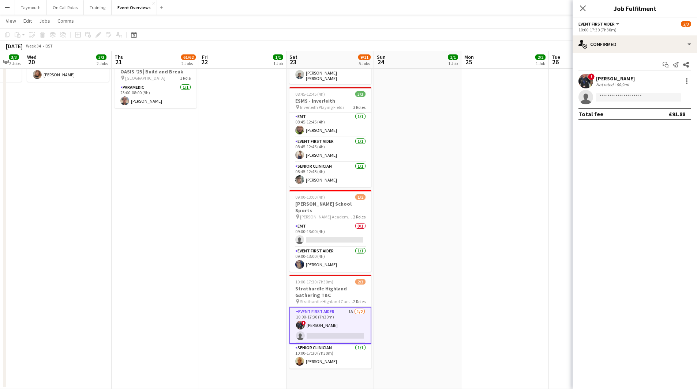
click at [12, 4] on button "Menu" at bounding box center [7, 7] width 15 height 15
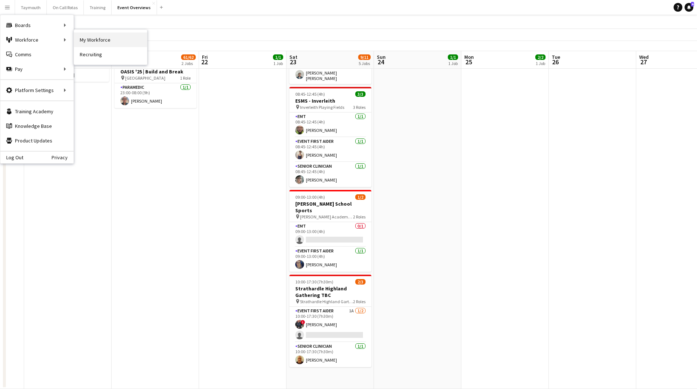
click at [91, 39] on link "My Workforce" at bounding box center [110, 40] width 73 height 15
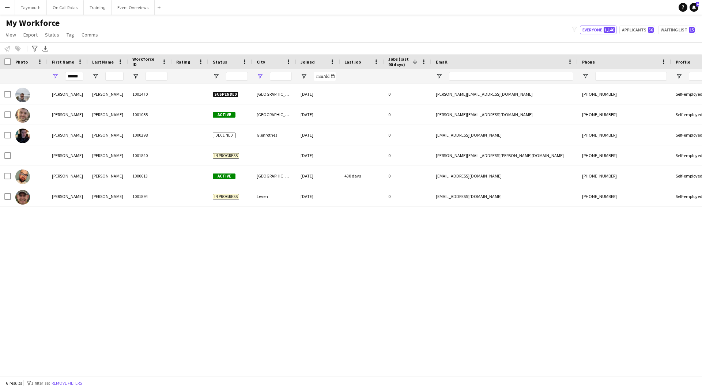
drag, startPoint x: 64, startPoint y: 76, endPoint x: 261, endPoint y: 79, distance: 197.1
click at [265, 84] on div "******" at bounding box center [452, 76] width 905 height 15
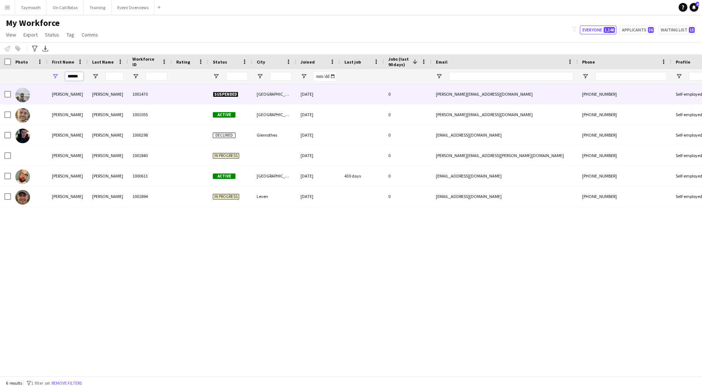
drag, startPoint x: 65, startPoint y: 76, endPoint x: 271, endPoint y: 82, distance: 205.2
click at [271, 83] on div "******" at bounding box center [452, 76] width 905 height 15
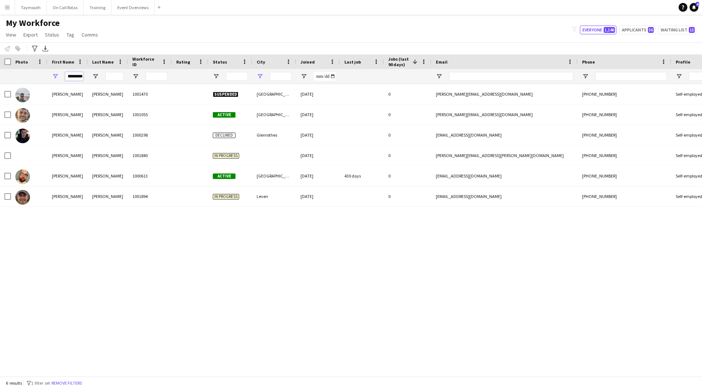
scroll to position [0, 2]
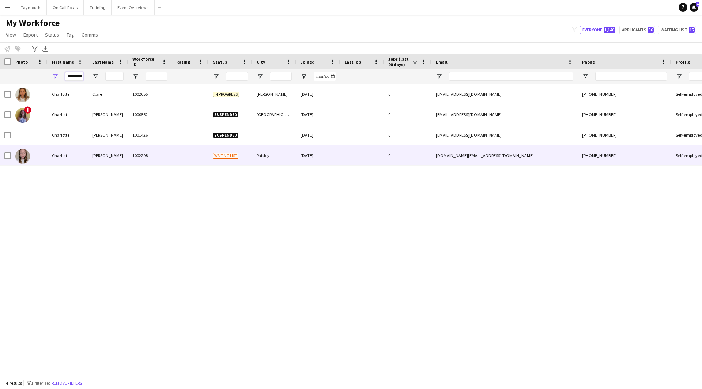
type input "*********"
click at [127, 156] on div "[PERSON_NAME]" at bounding box center [108, 156] width 40 height 20
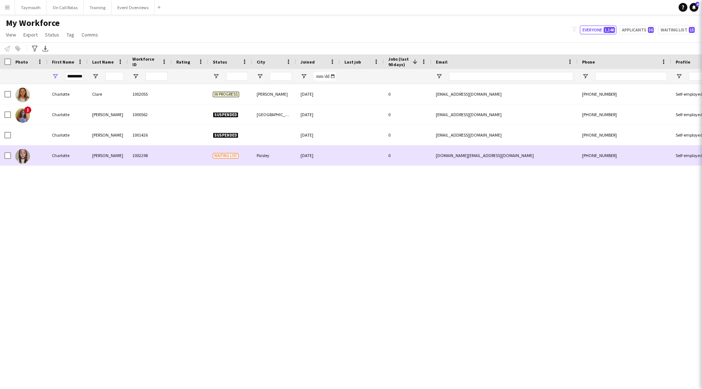
scroll to position [0, 0]
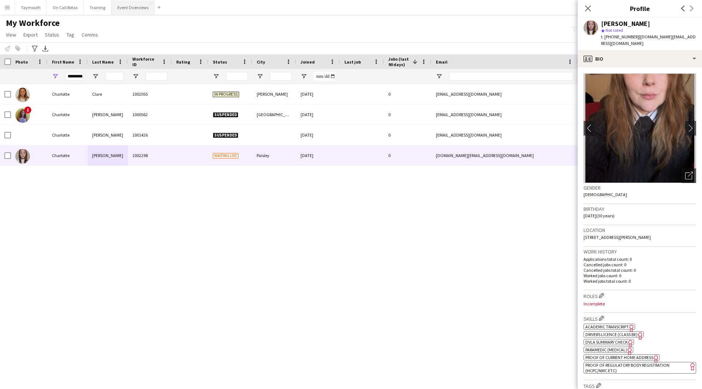
click at [124, 10] on button "Event Overviews Close" at bounding box center [133, 7] width 43 height 14
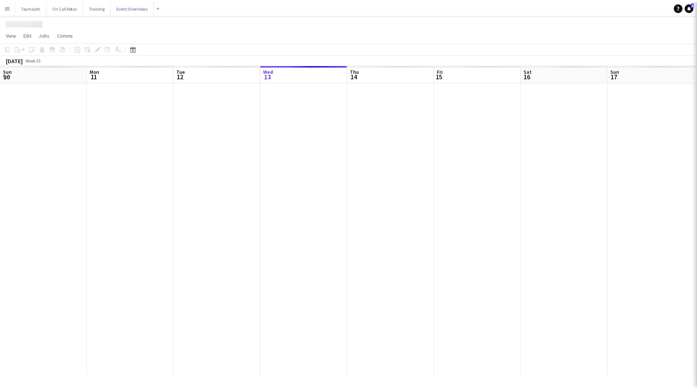
scroll to position [0, 175]
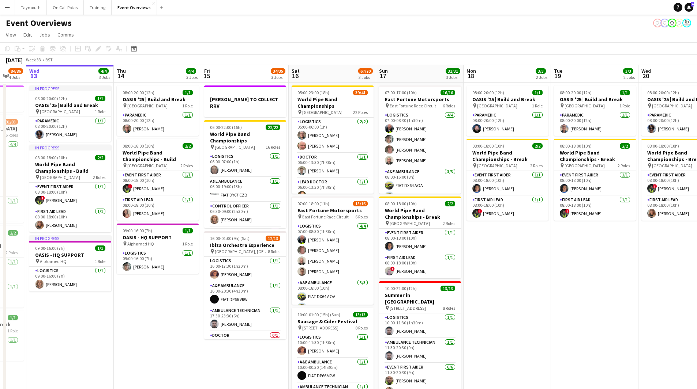
drag, startPoint x: 241, startPoint y: 309, endPoint x: 178, endPoint y: 309, distance: 62.9
click at [178, 309] on app-calendar-viewport "Sun 10 13/13 1 Job Mon 11 2/2 1 Job Tue 12 84/86 4 Jobs Wed 13 4/4 3 Jobs Thu 1…" at bounding box center [348, 248] width 697 height 366
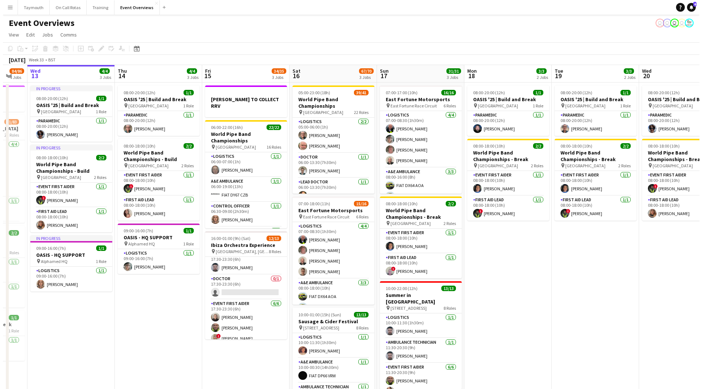
scroll to position [73, 0]
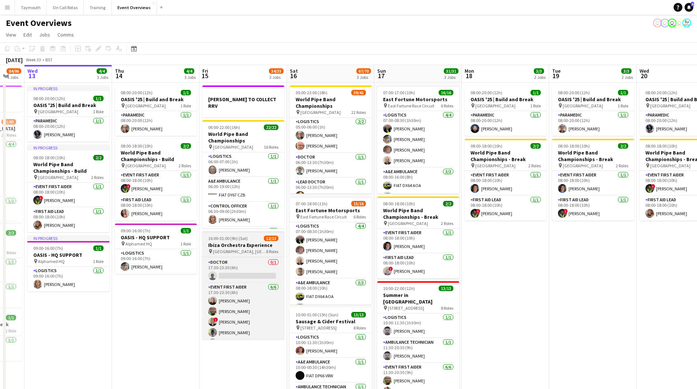
click at [247, 242] on h3 "Ibiza Orchestra Experience" at bounding box center [243, 245] width 82 height 7
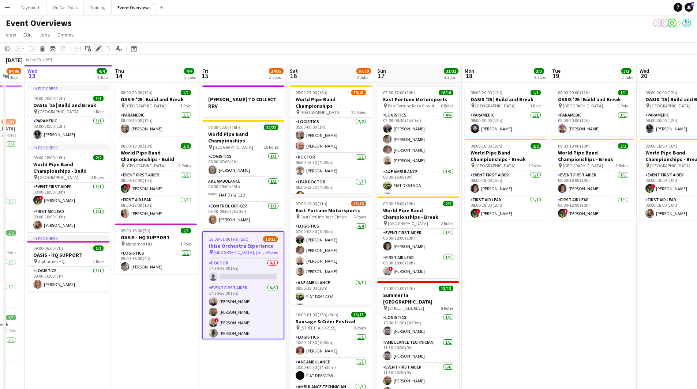
click at [96, 48] on icon "Edit" at bounding box center [98, 49] width 6 height 6
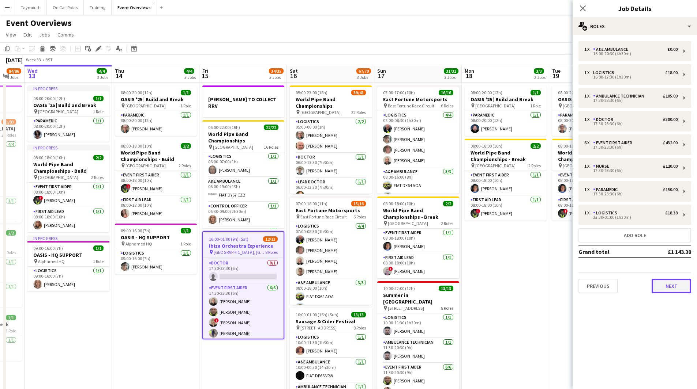
click at [664, 284] on button "Next" at bounding box center [670, 286] width 39 height 15
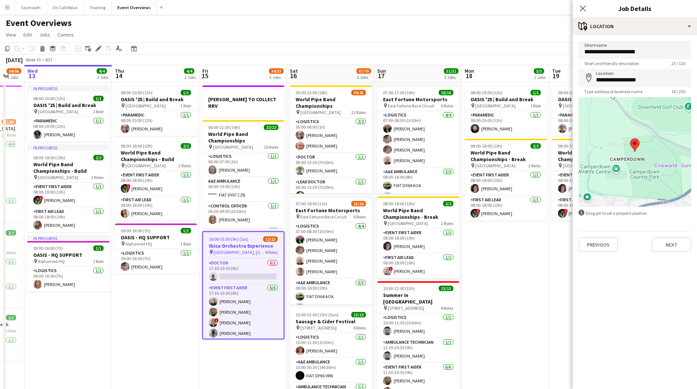
click at [672, 253] on div "**********" at bounding box center [634, 146] width 124 height 223
click at [674, 248] on button "Next" at bounding box center [670, 245] width 39 height 15
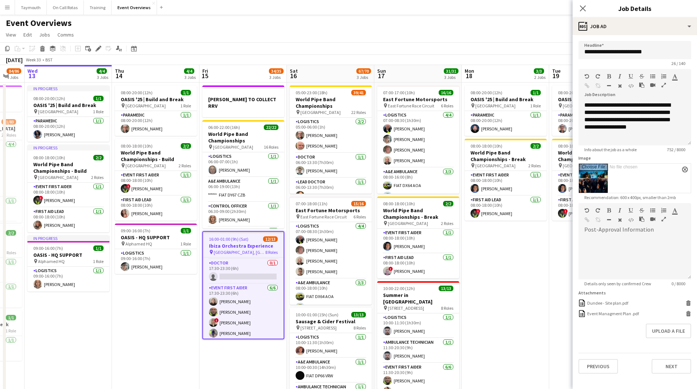
click at [11, 5] on button "Menu" at bounding box center [7, 7] width 15 height 15
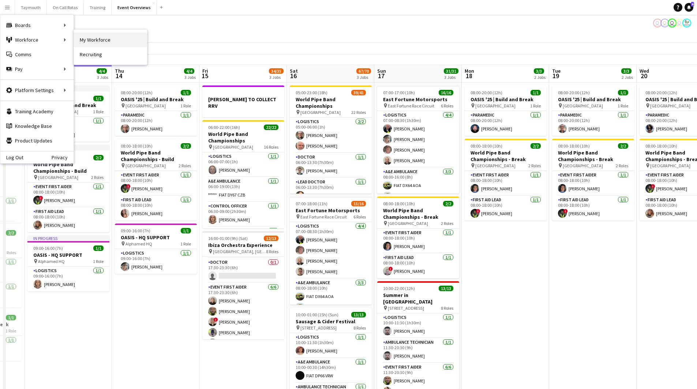
click at [97, 38] on link "My Workforce" at bounding box center [110, 40] width 73 height 15
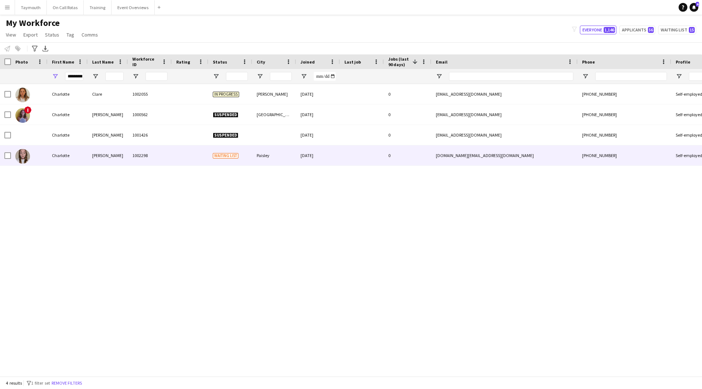
click at [142, 148] on div "1002298" at bounding box center [150, 156] width 44 height 20
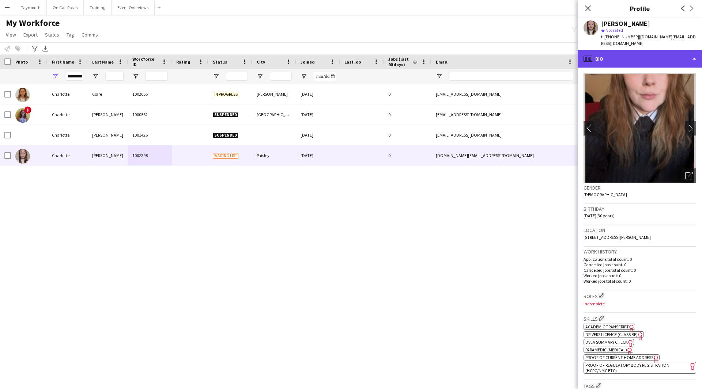
click at [654, 53] on div "profile Bio" at bounding box center [640, 59] width 124 height 18
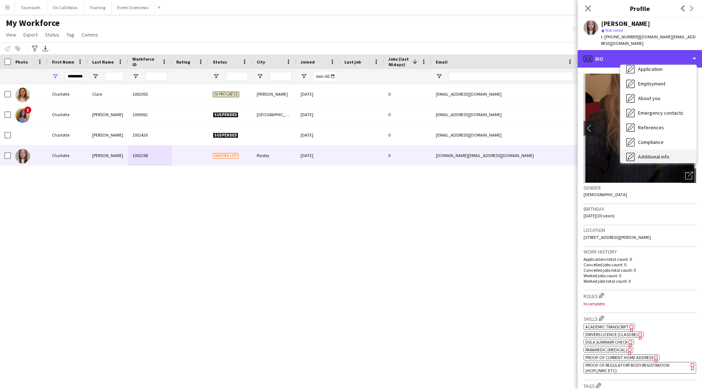
scroll to position [73, 0]
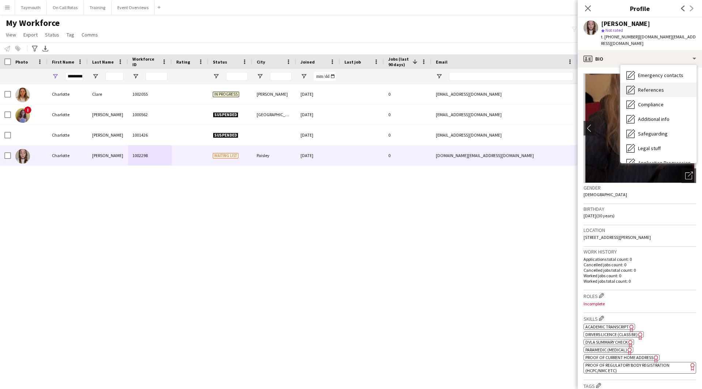
click at [664, 86] on div "References References" at bounding box center [658, 90] width 76 height 15
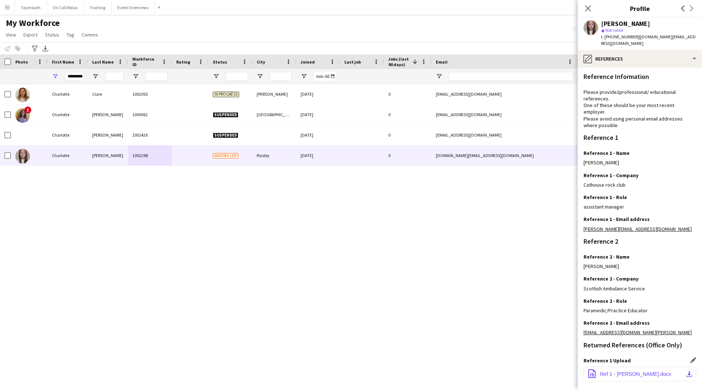
scroll to position [58, 0]
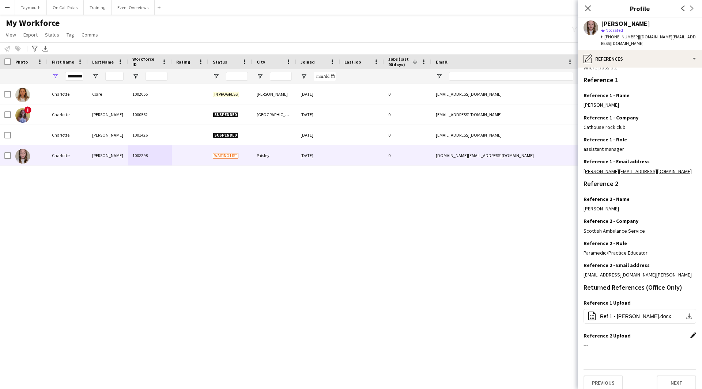
click at [690, 333] on app-icon "Edit this field" at bounding box center [693, 336] width 6 height 6
click at [668, 342] on button "Upload new file" at bounding box center [673, 348] width 46 height 12
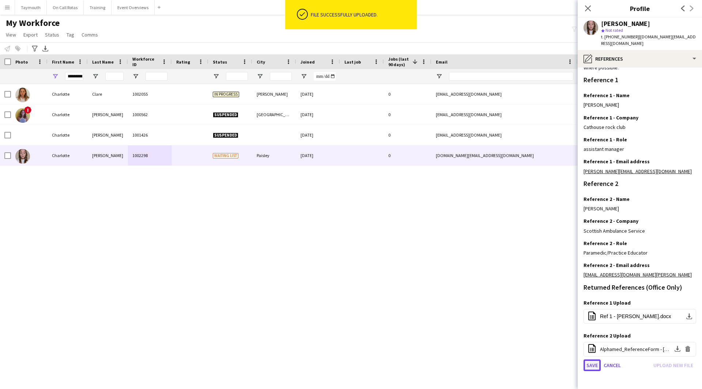
click at [593, 360] on button "Save" at bounding box center [592, 366] width 17 height 12
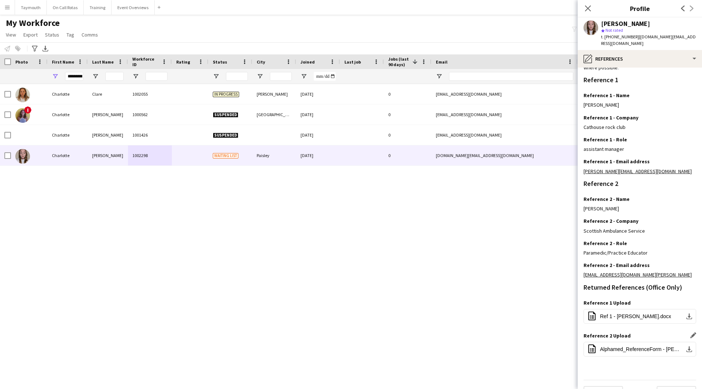
click at [79, 255] on div "[PERSON_NAME] 1002055 In progress [PERSON_NAME] [DATE] 0 [EMAIL_ADDRESS][DOMAIN…" at bounding box center [351, 227] width 702 height 287
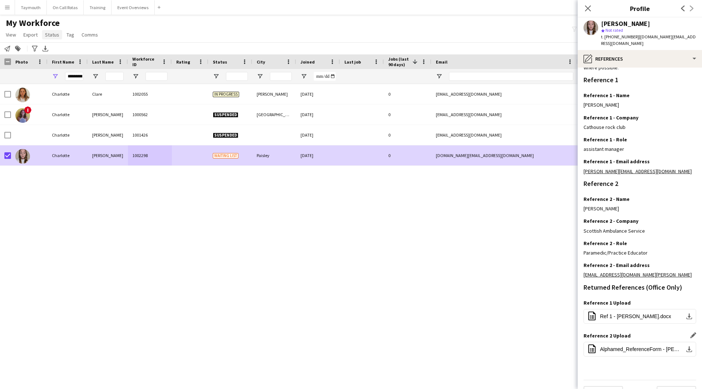
click at [48, 30] on app-page-menu "View Views Default view Active Staff Applications - First Aider Applications - …" at bounding box center [52, 36] width 105 height 14
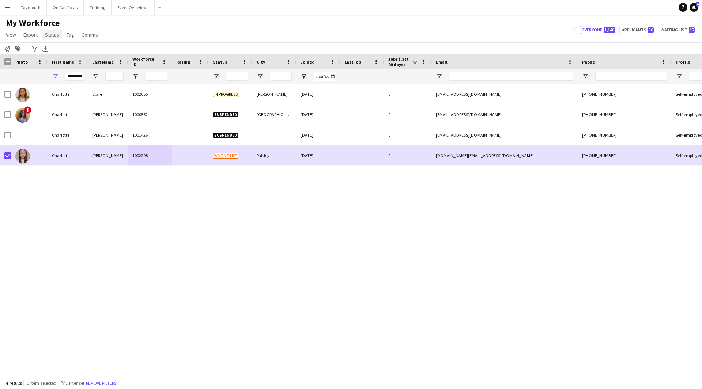
click at [50, 39] on link "Status" at bounding box center [52, 35] width 20 height 10
click at [51, 50] on span "Edit" at bounding box center [52, 50] width 8 height 7
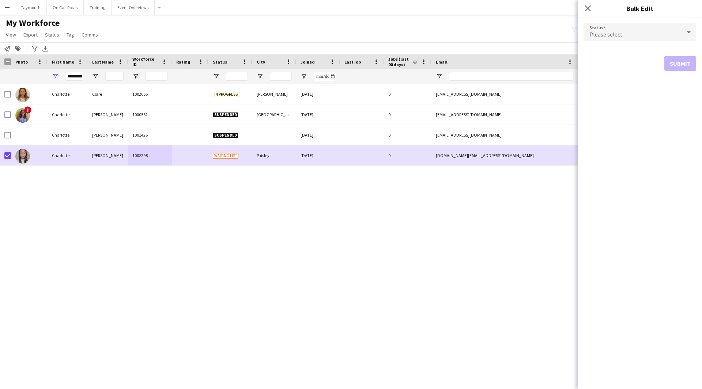
click at [611, 41] on div "Please select" at bounding box center [633, 32] width 98 height 18
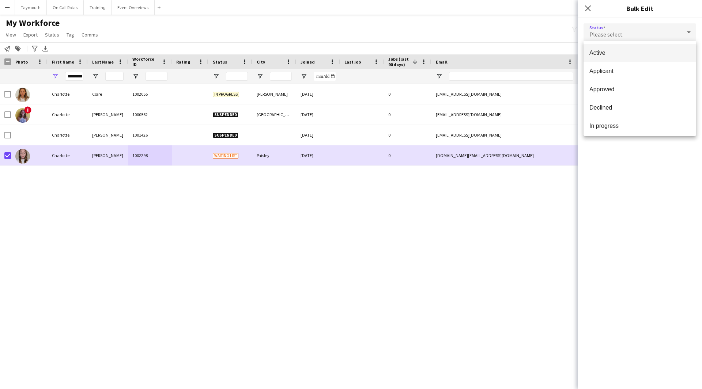
click at [609, 48] on mat-option "Active" at bounding box center [640, 53] width 113 height 18
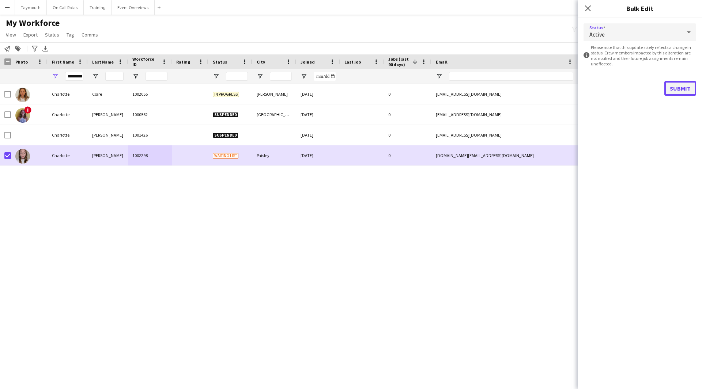
click at [676, 86] on button "Submit" at bounding box center [680, 88] width 32 height 15
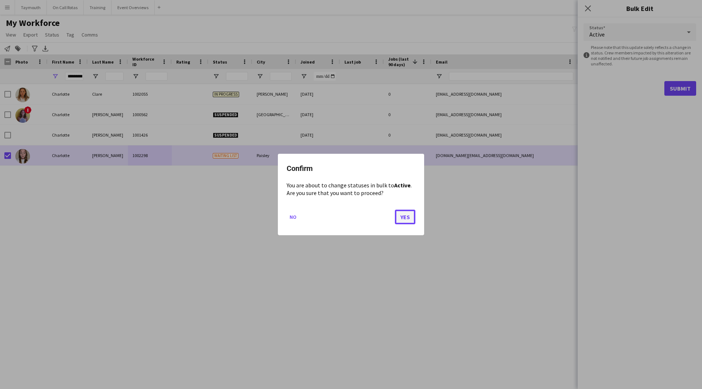
click at [410, 216] on button "Yes" at bounding box center [405, 217] width 20 height 15
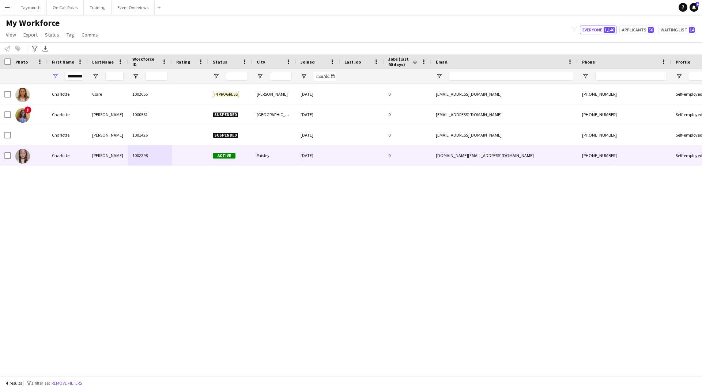
click at [186, 150] on div at bounding box center [190, 156] width 37 height 20
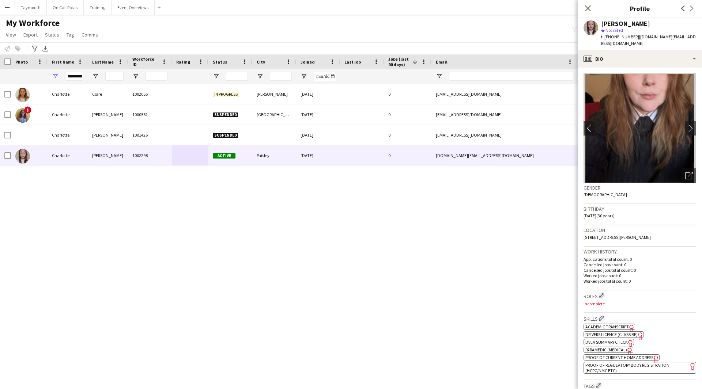
drag, startPoint x: 680, startPoint y: 37, endPoint x: 637, endPoint y: 34, distance: 43.2
click at [637, 34] on app-profile-header "[PERSON_NAME] star Not rated t. [PHONE_NUMBER] | [DOMAIN_NAME][EMAIL_ADDRESS][D…" at bounding box center [640, 34] width 124 height 33
copy span "[DOMAIN_NAME][EMAIL_ADDRESS][DOMAIN_NAME]"
click at [604, 293] on app-icon "Edit crew company roles" at bounding box center [601, 295] width 5 height 5
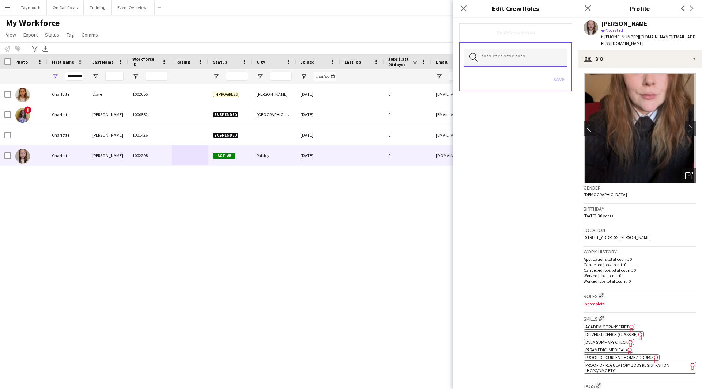
drag, startPoint x: 500, startPoint y: 59, endPoint x: 458, endPoint y: 56, distance: 42.2
click at [498, 59] on input "text" at bounding box center [516, 58] width 104 height 18
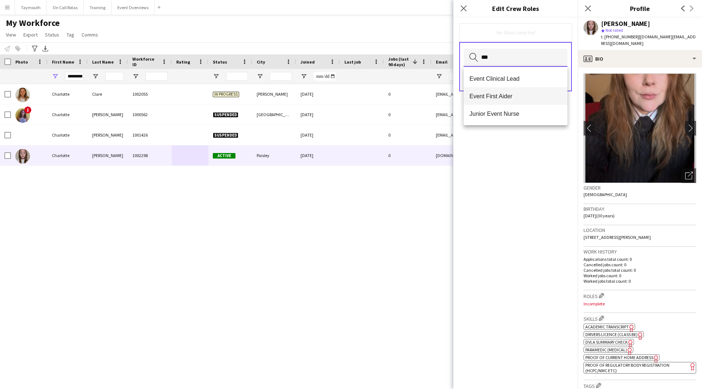
type input "***"
click at [490, 94] on span "Event First Aider" at bounding box center [515, 96] width 92 height 7
type input "***"
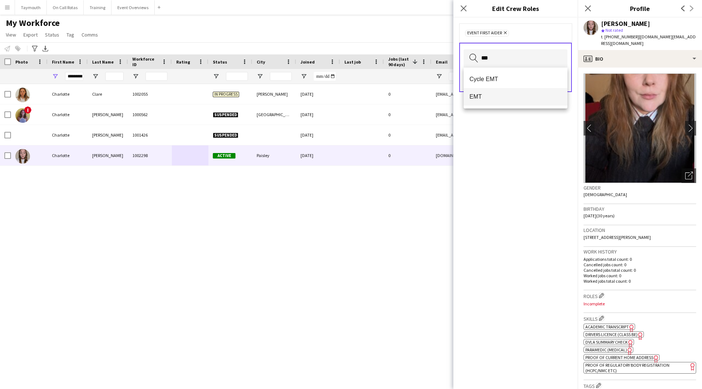
click at [517, 100] on span "EMT" at bounding box center [515, 96] width 92 height 7
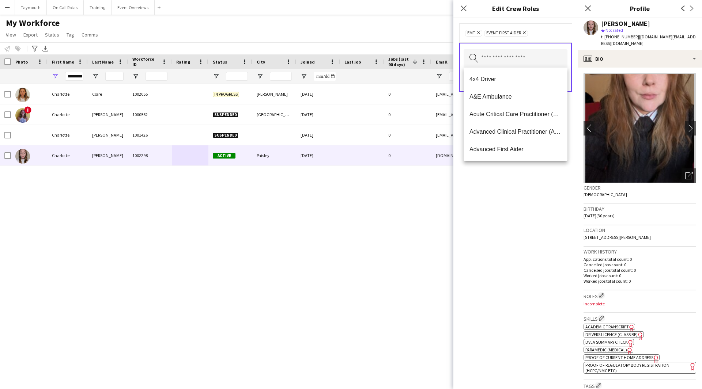
click at [533, 174] on div "EMT Remove Event First Aider Remove Search by role type Save" at bounding box center [515, 204] width 124 height 372
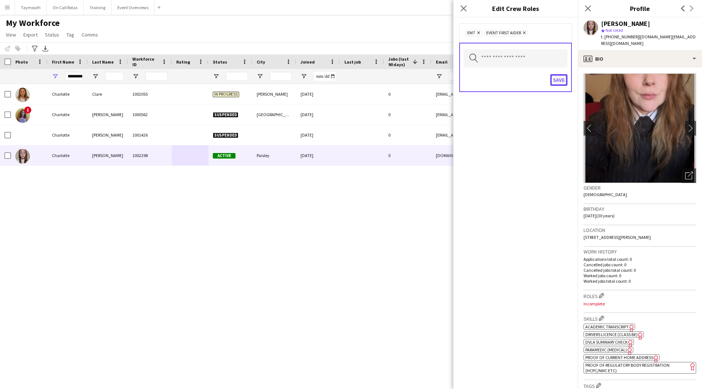
click at [563, 79] on button "Save" at bounding box center [558, 80] width 17 height 12
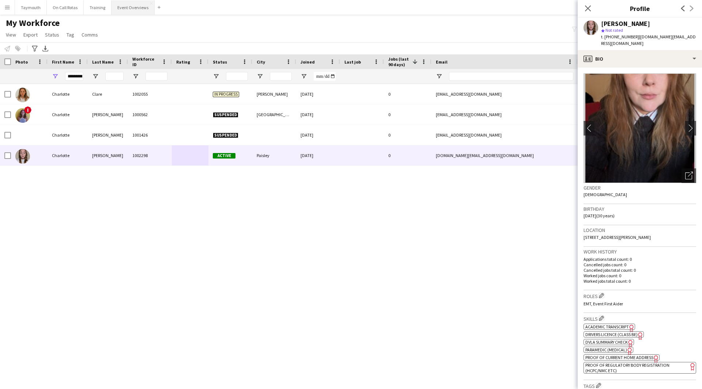
click at [119, 10] on button "Event Overviews Close" at bounding box center [133, 7] width 43 height 14
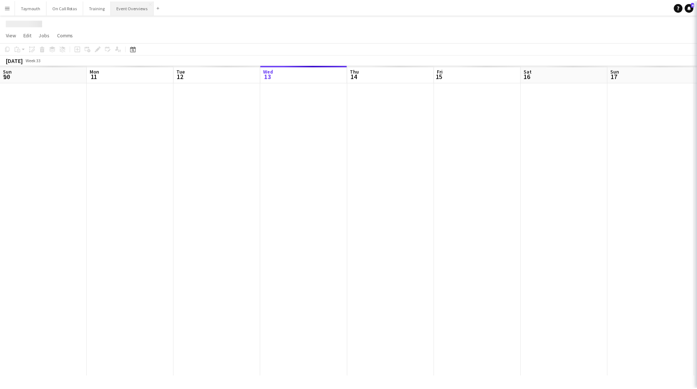
scroll to position [0, 175]
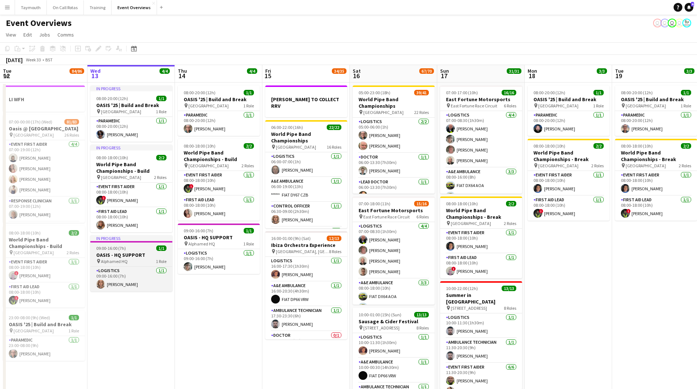
click at [141, 252] on h3 "OASIS - HQ SUPPORT" at bounding box center [131, 255] width 82 height 7
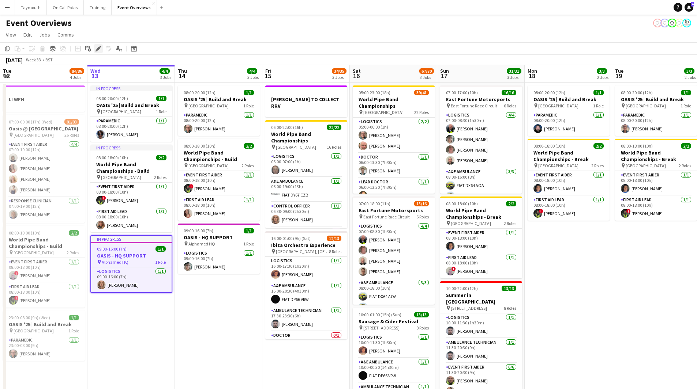
click at [101, 50] on icon "Edit" at bounding box center [98, 49] width 6 height 6
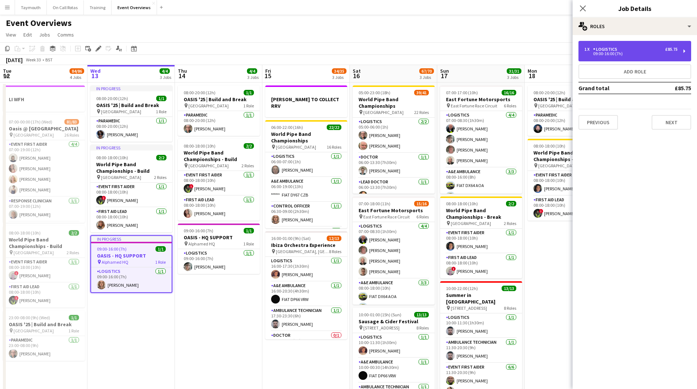
click at [646, 47] on div "1 x Logistics £85.75" at bounding box center [630, 49] width 93 height 5
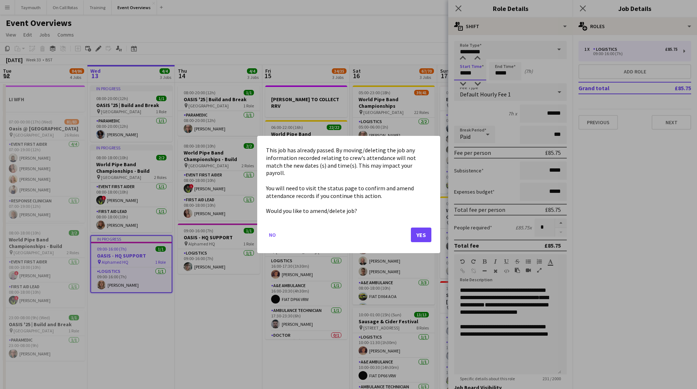
click at [479, 76] on body "Menu Boards Boards Boards All jobs Status Workforce Workforce My Workforce Recr…" at bounding box center [348, 215] width 697 height 431
click at [419, 228] on button "Yes" at bounding box center [421, 235] width 20 height 15
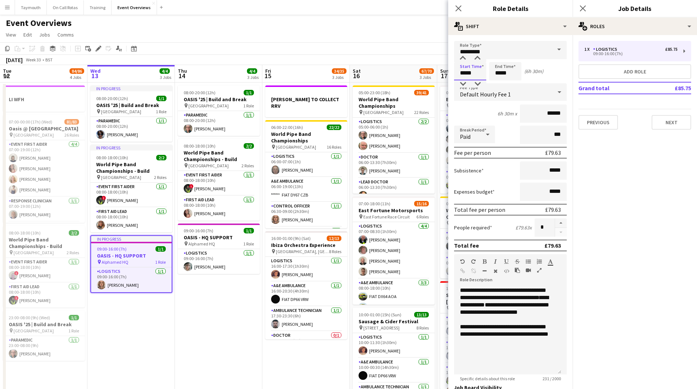
type input "*****"
click at [224, 313] on app-date-cell "08:00-20:00 (12h) 1/1 OASIS '25 | Build and Break pin [GEOGRAPHIC_DATA] 1 Role …" at bounding box center [218, 257] width 87 height 348
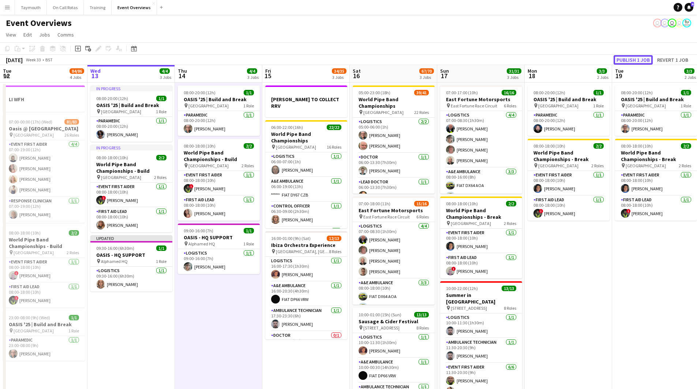
click at [635, 59] on button "Publish 1 job" at bounding box center [632, 60] width 39 height 10
click at [11, 9] on button "Menu" at bounding box center [7, 7] width 15 height 15
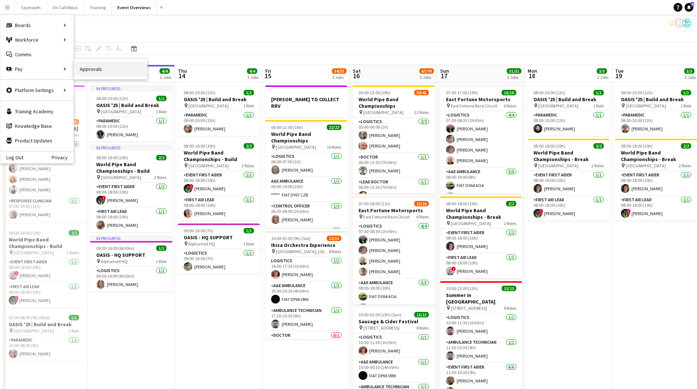
click at [97, 69] on link "Approvals" at bounding box center [110, 69] width 73 height 15
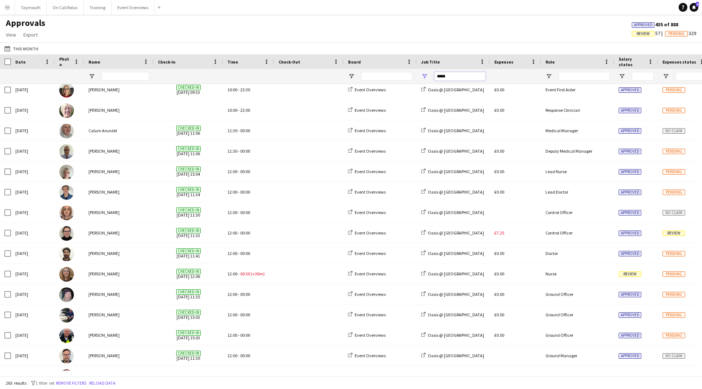
click at [463, 74] on input "*****" at bounding box center [459, 76] width 51 height 9
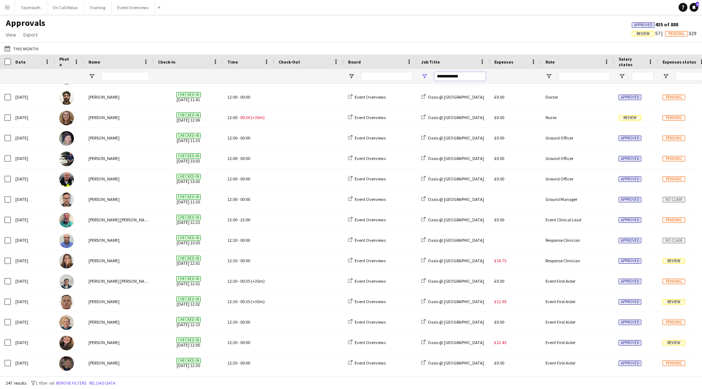
type input "**********"
click at [27, 63] on div "Date" at bounding box center [28, 61] width 26 height 11
click at [26, 64] on span at bounding box center [30, 61] width 9 height 7
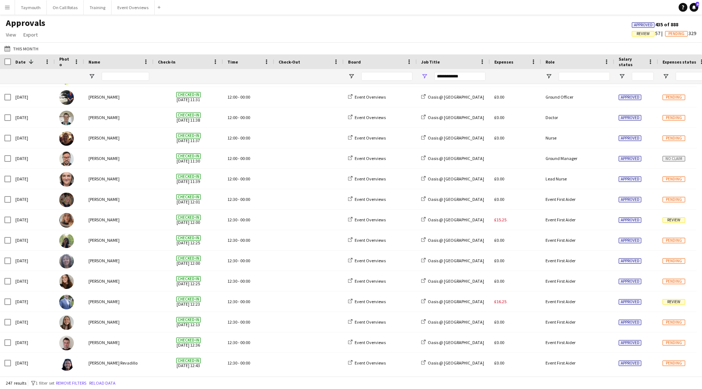
click at [24, 64] on span "Date" at bounding box center [20, 61] width 10 height 5
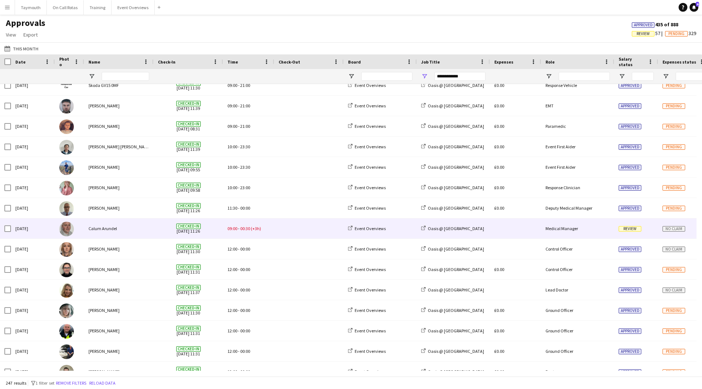
click at [286, 227] on span at bounding box center [309, 229] width 61 height 20
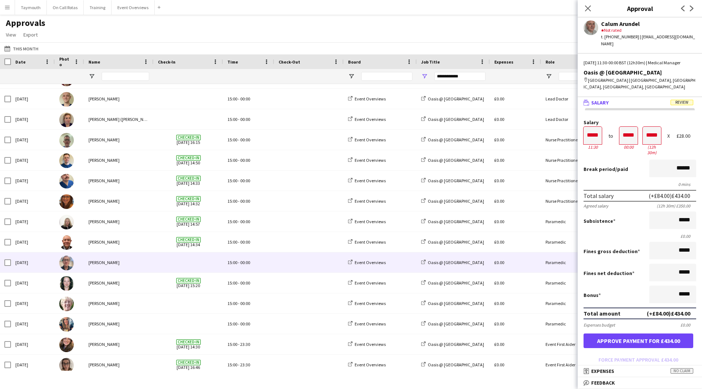
scroll to position [4388, 0]
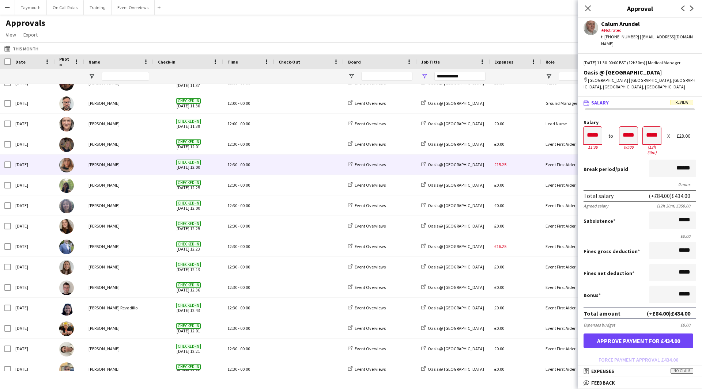
click at [299, 159] on span at bounding box center [309, 165] width 61 height 20
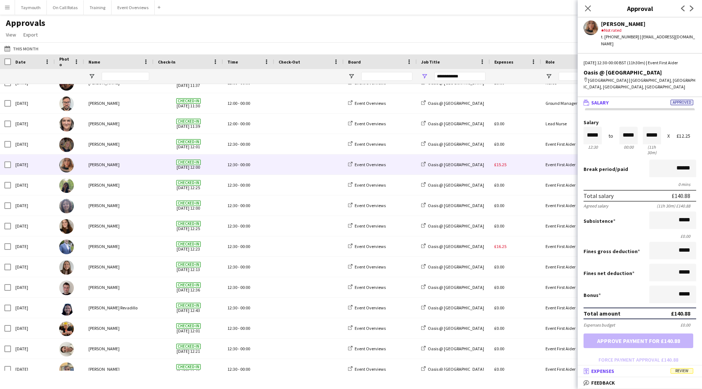
click at [656, 372] on mat-panel-title "receipt Expenses Review" at bounding box center [638, 371] width 121 height 7
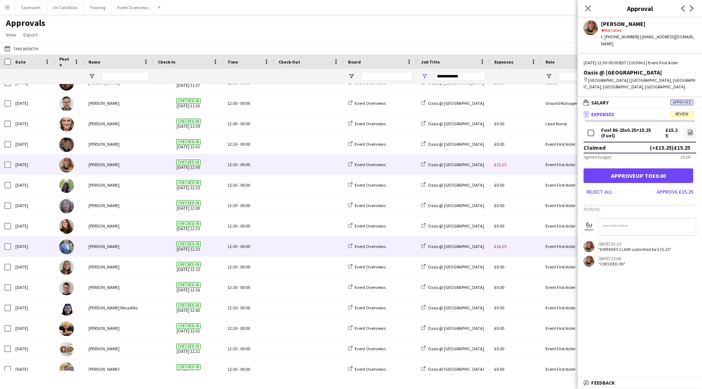
click at [475, 250] on div "Oasis @ [GEOGRAPHIC_DATA]" at bounding box center [453, 247] width 73 height 20
click at [423, 246] on icon at bounding box center [424, 245] width 3 height 3
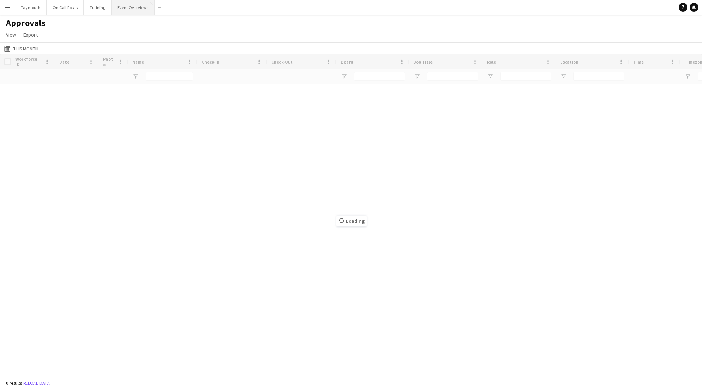
type input "**********"
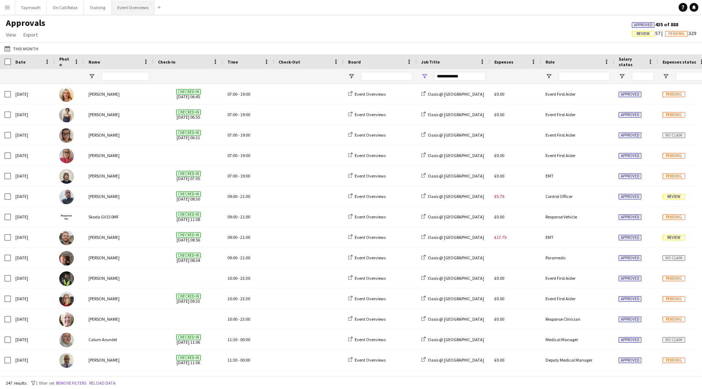
click at [135, 11] on button "Event Overviews Close" at bounding box center [133, 7] width 43 height 14
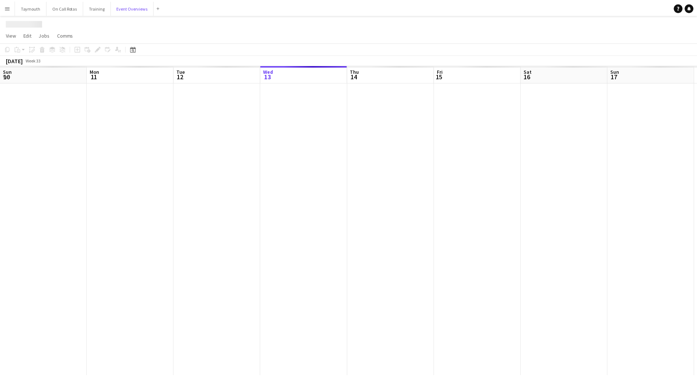
scroll to position [0, 175]
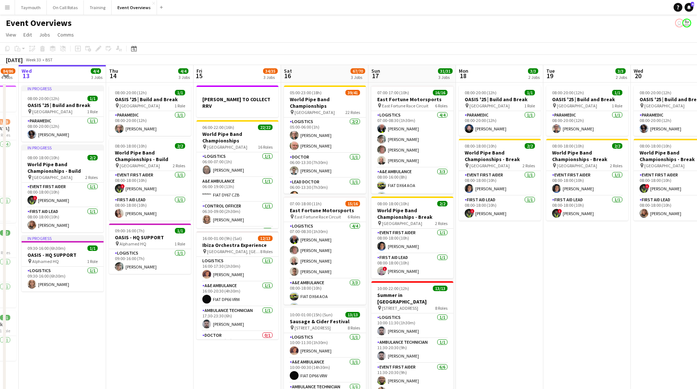
drag, startPoint x: 228, startPoint y: 347, endPoint x: 75, endPoint y: 332, distance: 153.9
click at [73, 334] on app-calendar-viewport "Sun 10 13/13 1 Job Mon 11 2/2 1 Job Tue 12 84/86 4 Jobs Wed 13 4/4 3 Jobs Thu 1…" at bounding box center [348, 248] width 697 height 366
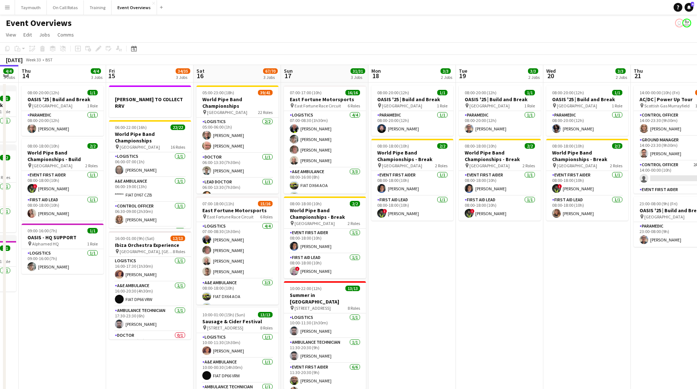
scroll to position [0, 242]
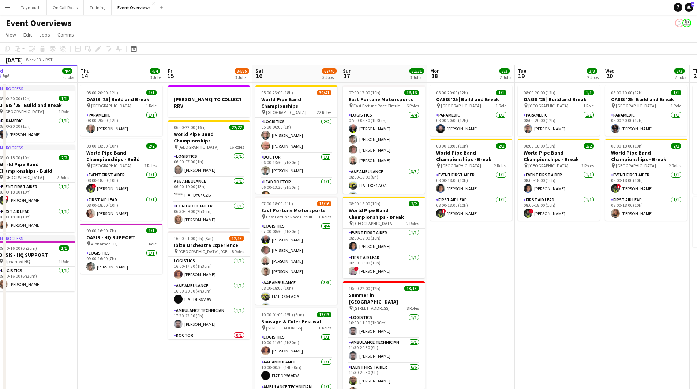
drag, startPoint x: 180, startPoint y: 291, endPoint x: 321, endPoint y: 292, distance: 141.1
click at [321, 292] on app-calendar-viewport "Mon 11 2/2 1 Job Tue 12 84/86 4 Jobs Wed 13 4/4 3 Jobs Thu 14 4/4 3 Jobs Fri 15…" at bounding box center [348, 296] width 697 height 463
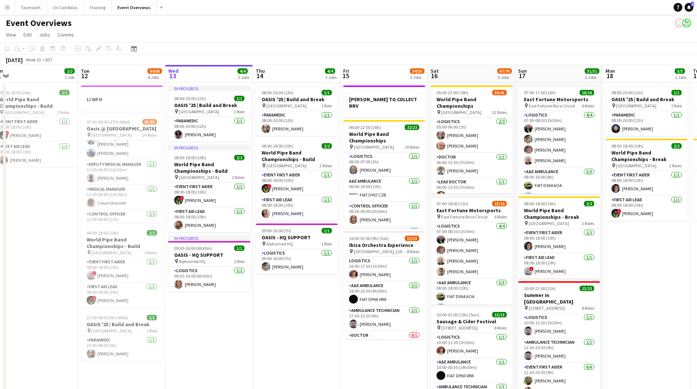
scroll to position [218, 0]
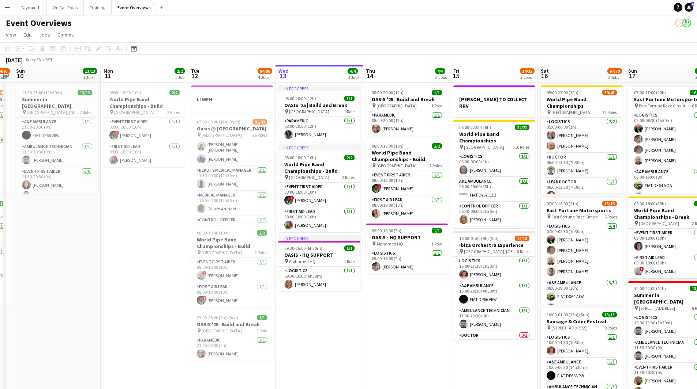
drag, startPoint x: 50, startPoint y: 223, endPoint x: 446, endPoint y: 254, distance: 396.9
click at [446, 254] on app-calendar-viewport "Fri 8 Sat 9 94/95 2 Jobs Sun 10 13/13 1 Job Mon 11 2/2 1 Job Tue 12 84/86 4 Job…" at bounding box center [348, 296] width 697 height 463
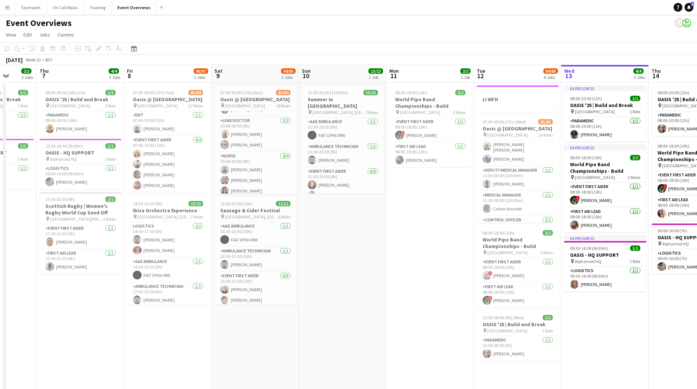
scroll to position [1024, 0]
drag, startPoint x: 459, startPoint y: 288, endPoint x: 67, endPoint y: 281, distance: 392.4
click at [70, 281] on app-calendar-viewport "Mon 4 2/2 3 Jobs Tue 5 2/2 2 Jobs Wed 6 2/2 2 Jobs Thu 7 4/4 3 Jobs Fri 8 96/97…" at bounding box center [348, 296] width 697 height 463
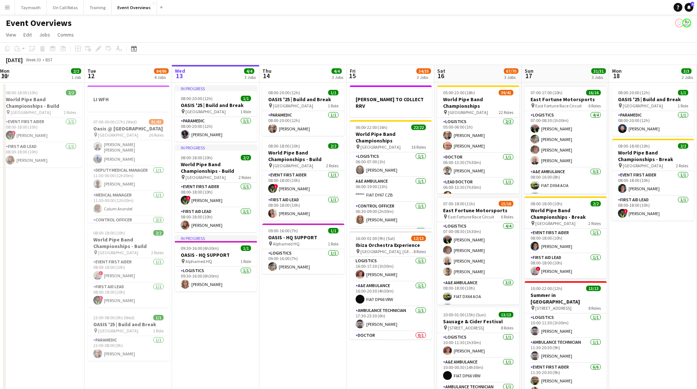
drag, startPoint x: 407, startPoint y: 299, endPoint x: 66, endPoint y: 272, distance: 341.4
click at [97, 276] on app-calendar-viewport "Fri 8 96/97 2 Jobs Sat 9 94/95 2 Jobs Sun 10 13/13 1 Job Mon 11 2/2 1 Job Tue 1…" at bounding box center [348, 296] width 697 height 463
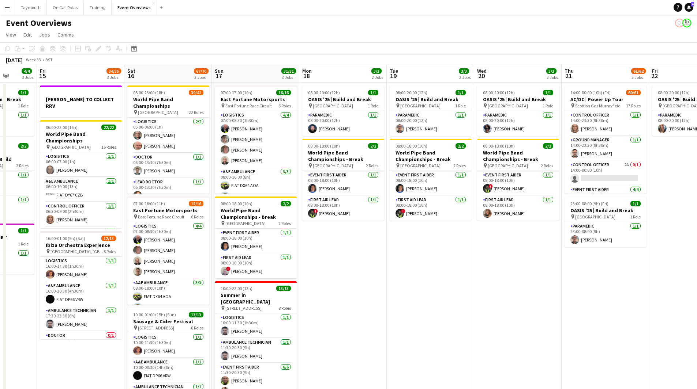
click at [174, 283] on app-calendar-viewport "Tue 12 84/86 4 Jobs Wed 13 4/4 3 Jobs Thu 14 4/4 3 Jobs Fri 15 34/35 3 Jobs Sat…" at bounding box center [348, 296] width 697 height 463
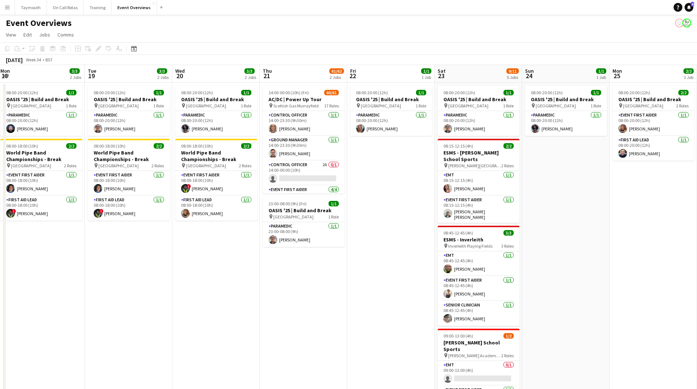
drag, startPoint x: 185, startPoint y: 284, endPoint x: 112, endPoint y: 280, distance: 73.2
click at [107, 281] on app-calendar-viewport "Sat 16 67/70 3 Jobs Sun 17 31/31 3 Jobs Mon 18 3/3 2 Jobs Tue 19 3/3 2 Jobs Wed…" at bounding box center [348, 296] width 697 height 463
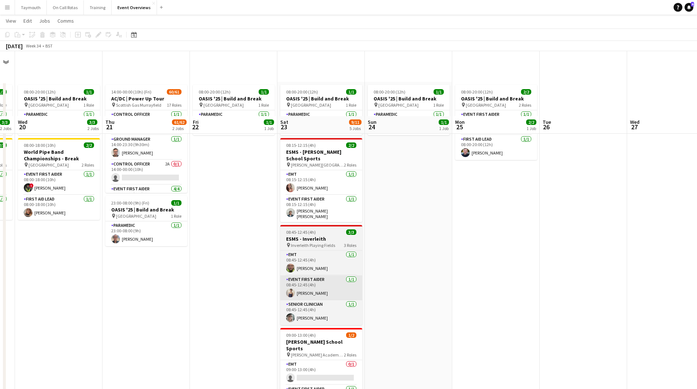
scroll to position [138, 0]
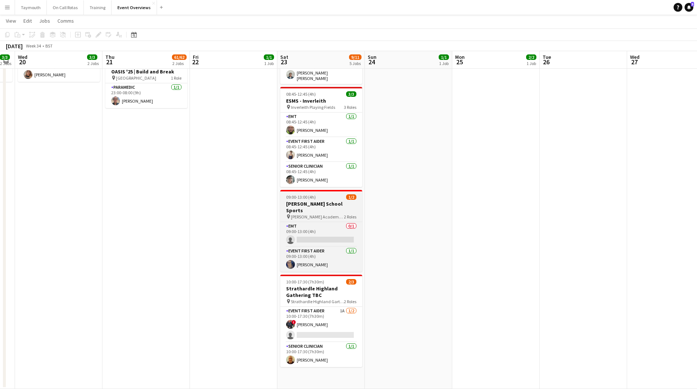
click at [331, 202] on h3 "[PERSON_NAME] School Sports" at bounding box center [321, 207] width 82 height 13
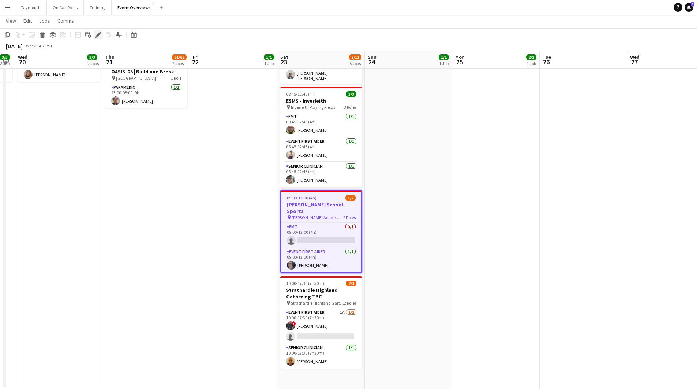
click at [97, 38] on div "Edit" at bounding box center [98, 34] width 9 height 9
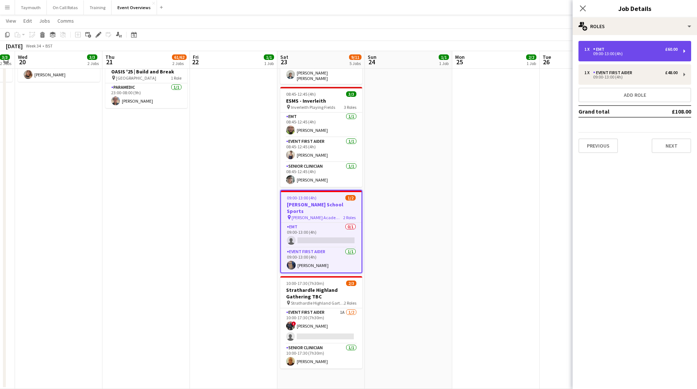
click at [629, 56] on div "1 x EMT £60.00 09:00-13:00 (4h)" at bounding box center [634, 51] width 113 height 20
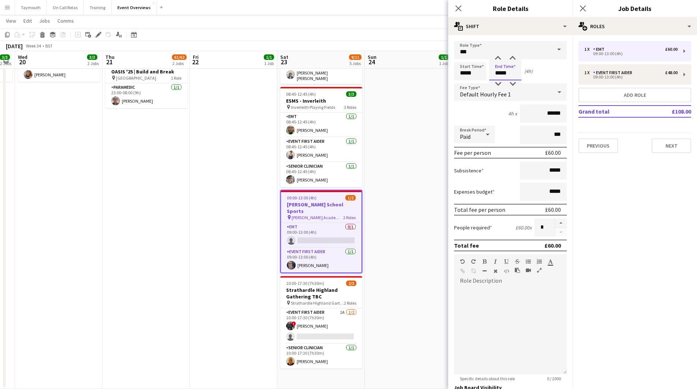
click at [513, 73] on input "*****" at bounding box center [505, 71] width 32 height 18
drag, startPoint x: 513, startPoint y: 73, endPoint x: 473, endPoint y: 72, distance: 39.5
click at [473, 72] on div "Start Time ***** End Time ***** (4h 30m)" at bounding box center [510, 71] width 113 height 18
type input "*****"
click at [630, 74] on div "Event First Aider" at bounding box center [614, 72] width 42 height 5
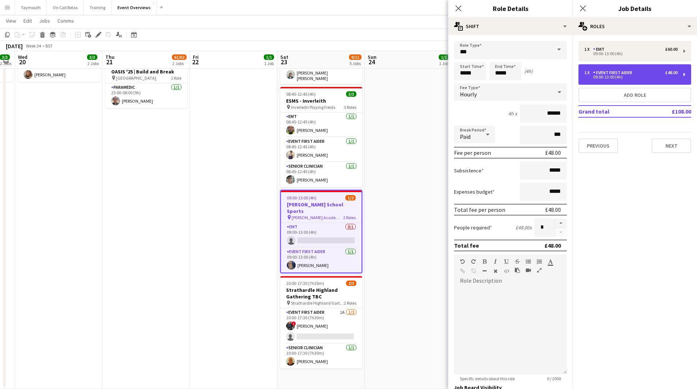
type input "**********"
type input "*****"
type input "******"
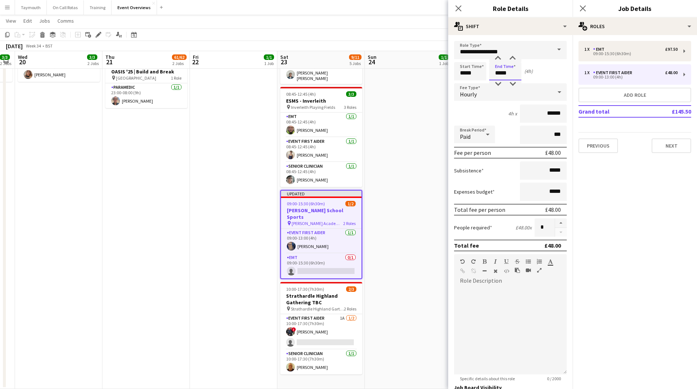
drag, startPoint x: 517, startPoint y: 74, endPoint x: 370, endPoint y: 55, distance: 147.4
click at [373, 57] on body "Menu Boards Boards Boards All jobs Status Workforce Workforce My Workforce Recr…" at bounding box center [348, 126] width 697 height 528
type input "*****"
click at [392, 151] on app-date-cell "08:00-20:00 (12h) 1/1 OASIS '25 | Build and Break pin Murrayfield Stadium 1 Rol…" at bounding box center [408, 167] width 87 height 446
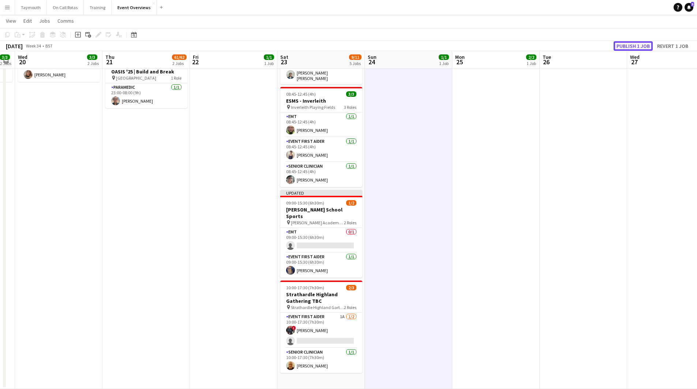
click at [633, 43] on button "Publish 1 job" at bounding box center [632, 46] width 39 height 10
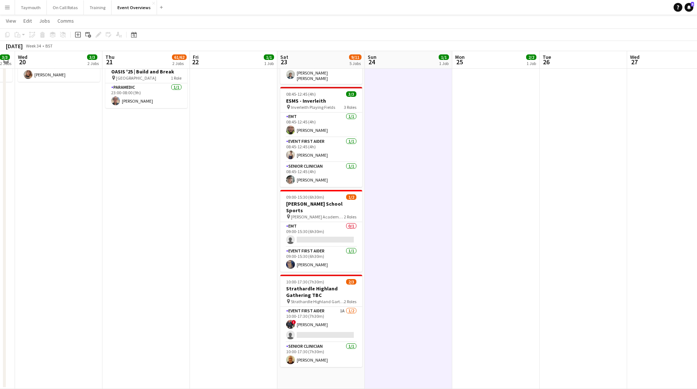
drag, startPoint x: 340, startPoint y: 201, endPoint x: 214, endPoint y: 135, distance: 142.3
click at [339, 201] on h3 "[PERSON_NAME] School Sports" at bounding box center [321, 207] width 82 height 13
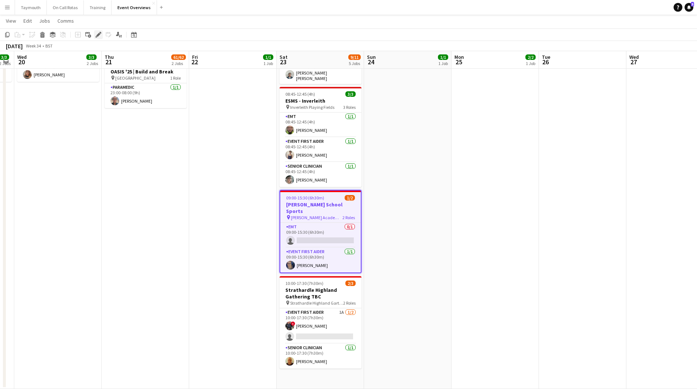
click at [98, 35] on icon at bounding box center [98, 35] width 4 height 4
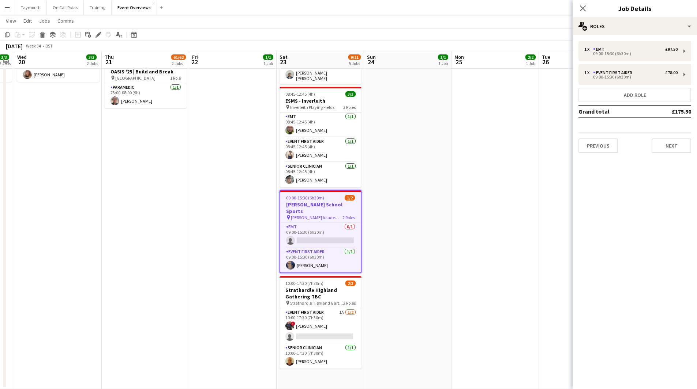
click at [679, 136] on div "Previous Next" at bounding box center [634, 142] width 113 height 21
click at [672, 143] on button "Next" at bounding box center [670, 146] width 39 height 15
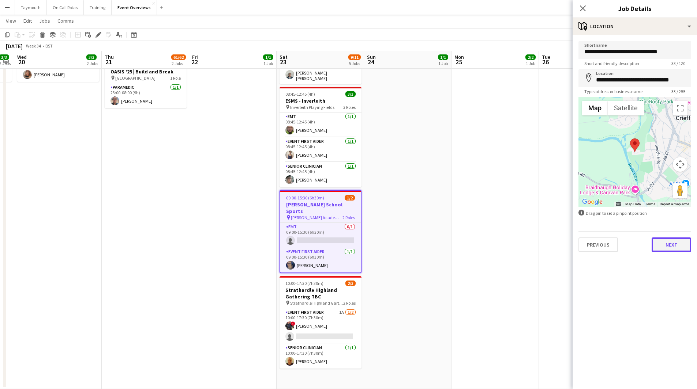
click at [670, 249] on button "Next" at bounding box center [670, 245] width 39 height 15
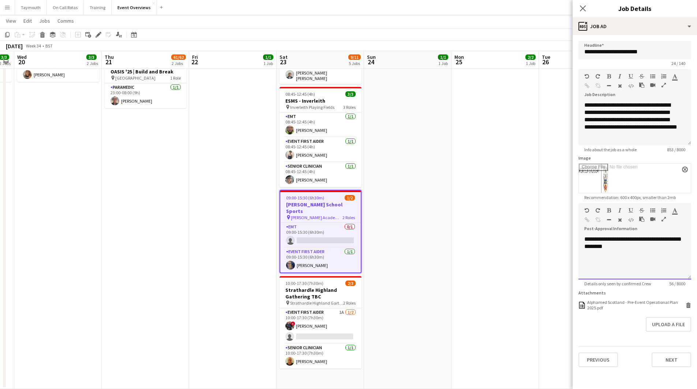
click at [635, 262] on div "**********" at bounding box center [634, 258] width 113 height 44
drag, startPoint x: 628, startPoint y: 251, endPoint x: 613, endPoint y: 248, distance: 15.7
click at [613, 248] on div "**********" at bounding box center [634, 258] width 113 height 44
click at [624, 132] on div "**********" at bounding box center [631, 120] width 95 height 37
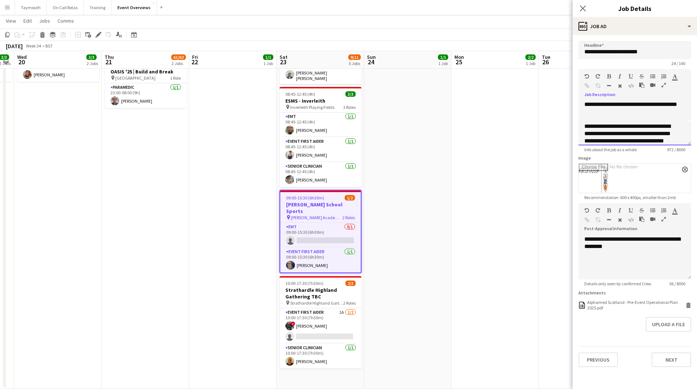
scroll to position [30, 0]
click at [522, 149] on app-date-cell "08:00-20:00 (12h) 2/2 OASIS '25 | Build and Break pin [GEOGRAPHIC_DATA] 2 Roles…" at bounding box center [494, 167] width 87 height 446
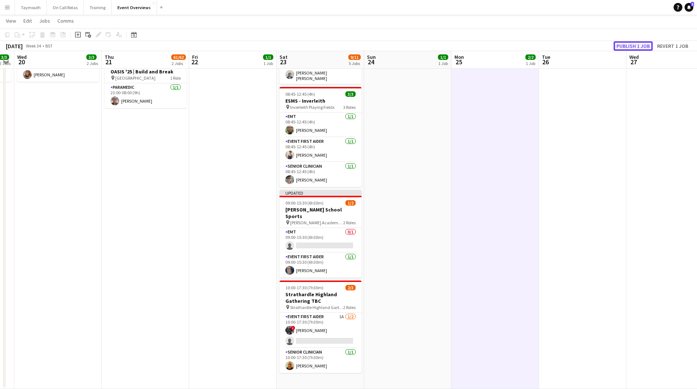
click at [646, 47] on button "Publish 1 job" at bounding box center [632, 46] width 39 height 10
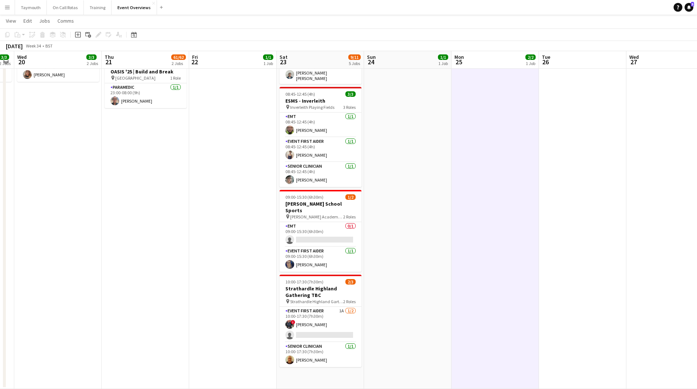
click at [207, 296] on app-date-cell "08:00-20:00 (12h) 1/1 OASIS '25 | Build and Break pin Murrayfield Stadium 1 Rol…" at bounding box center [232, 167] width 87 height 446
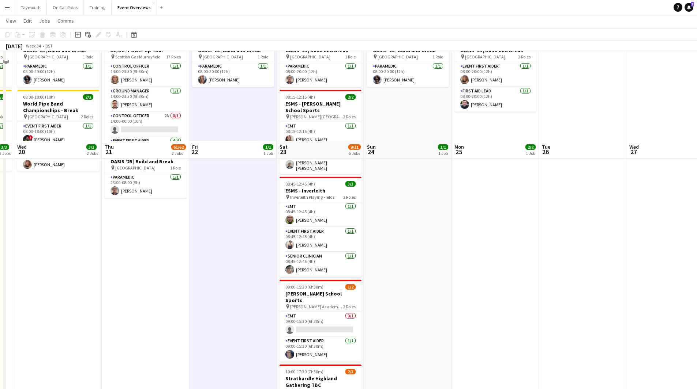
scroll to position [0, 0]
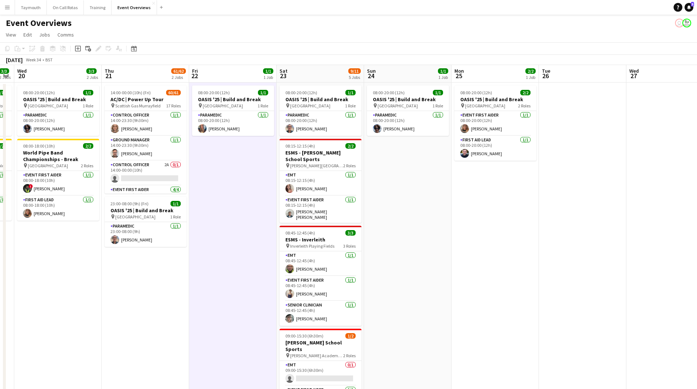
click at [616, 306] on app-calendar-viewport "Sun 17 31/31 3 Jobs Mon 18 3/3 2 Jobs Tue 19 3/3 2 Jobs Wed 20 3/3 2 Jobs Thu 2…" at bounding box center [348, 296] width 697 height 463
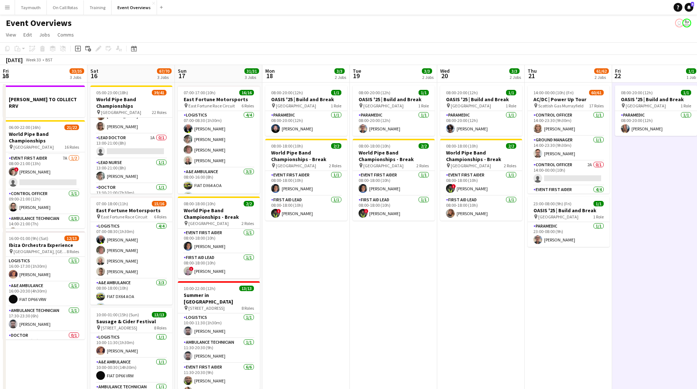
scroll to position [475, 0]
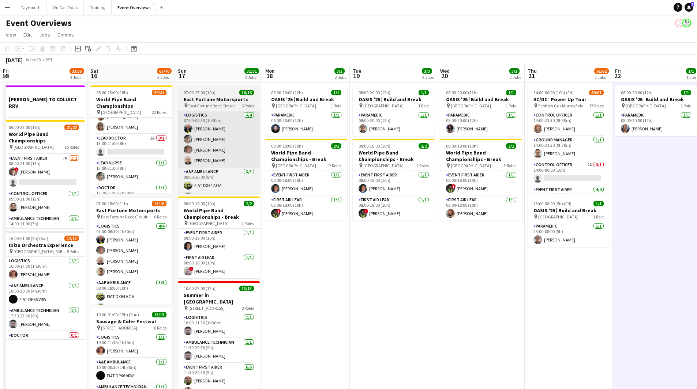
drag, startPoint x: 141, startPoint y: 146, endPoint x: 211, endPoint y: 142, distance: 69.9
click at [141, 146] on app-card-role "Lead Doctor 1A 0/1 13:00-21:00 (8h) single-neutral-actions" at bounding box center [131, 146] width 82 height 25
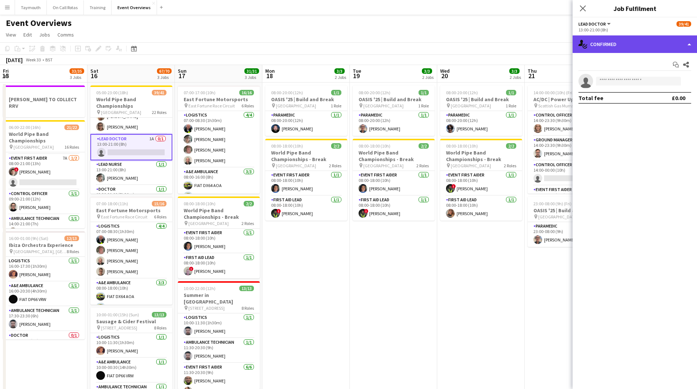
click at [608, 38] on div "single-neutral-actions-check-2 Confirmed" at bounding box center [634, 44] width 124 height 18
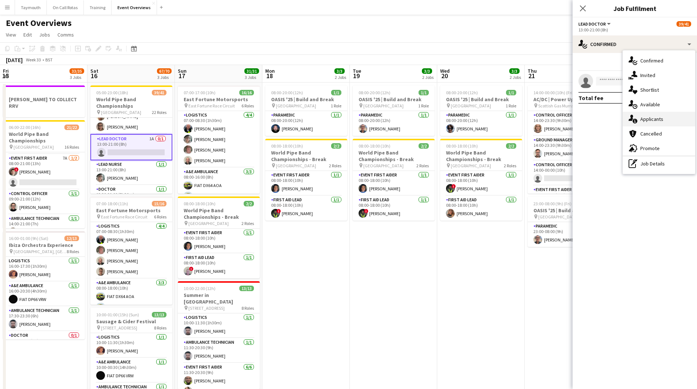
click at [654, 118] on div "single-neutral-actions-information Applicants" at bounding box center [658, 119] width 72 height 15
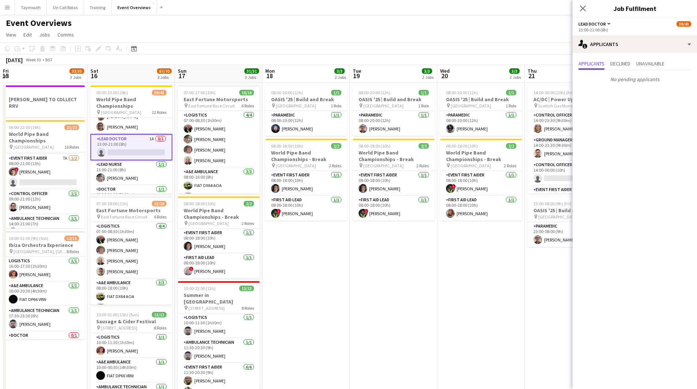
drag, startPoint x: 527, startPoint y: 261, endPoint x: 562, endPoint y: 261, distance: 35.1
click at [562, 261] on app-calendar-viewport "Wed 13 4/4 3 Jobs Thu 14 4/4 3 Jobs Fri 15 33/35 3 Jobs Sat 16 67/70 3 Jobs Sun…" at bounding box center [348, 296] width 697 height 463
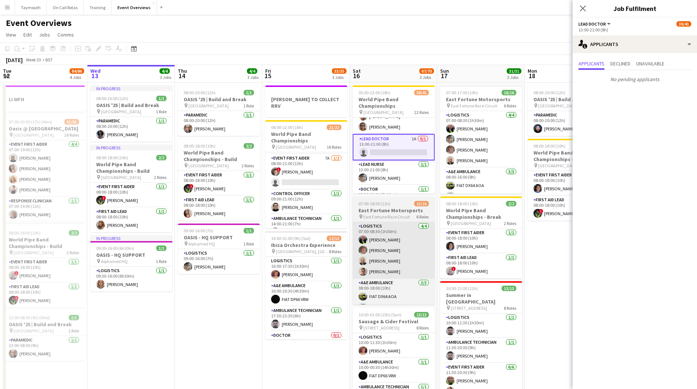
scroll to position [0, 222]
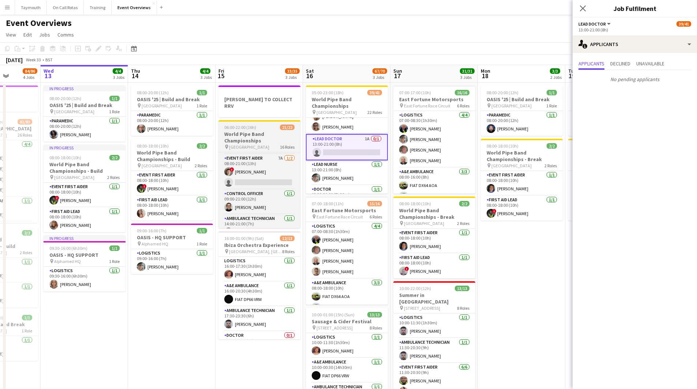
click at [274, 125] on app-job-card "06:00-22:00 (16h) 21/22 World Pipe Band Championships pin Glasgow Green 16 Role…" at bounding box center [259, 174] width 82 height 108
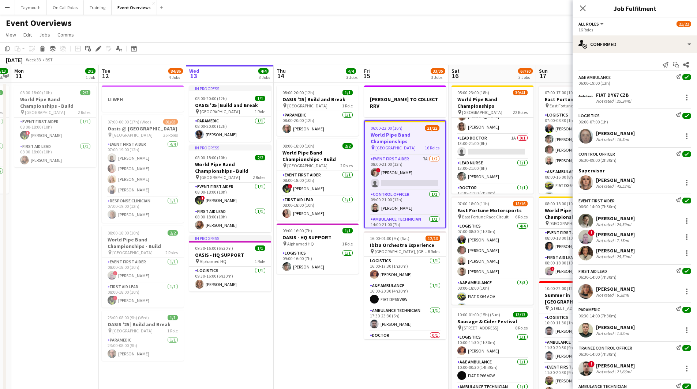
drag, startPoint x: 280, startPoint y: 287, endPoint x: 300, endPoint y: 288, distance: 19.4
click at [300, 288] on app-calendar-viewport "Sat 9 94/95 2 Jobs Sun 10 13/13 1 Job Mon 11 2/2 1 Job Tue 12 84/86 4 Jobs Wed …" at bounding box center [348, 296] width 697 height 463
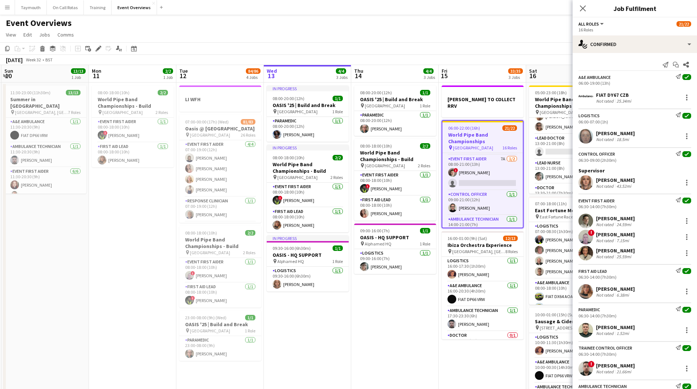
drag, startPoint x: 82, startPoint y: 229, endPoint x: 167, endPoint y: 229, distance: 85.2
click at [166, 229] on app-calendar-viewport "Fri 8 96/97 2 Jobs Sat 9 94/95 2 Jobs Sun 10 13/13 1 Job Mon 11 2/2 1 Job Tue 1…" at bounding box center [348, 296] width 697 height 463
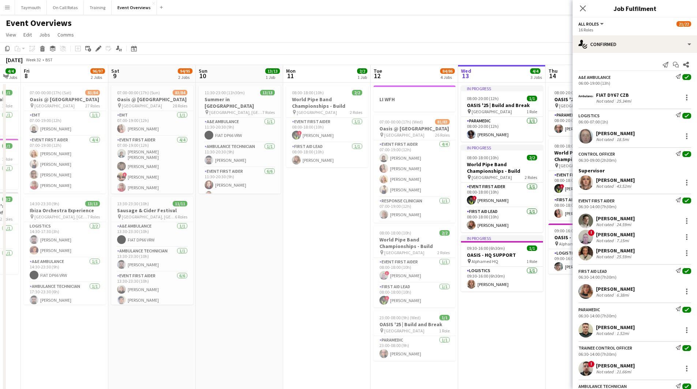
scroll to position [0, 208]
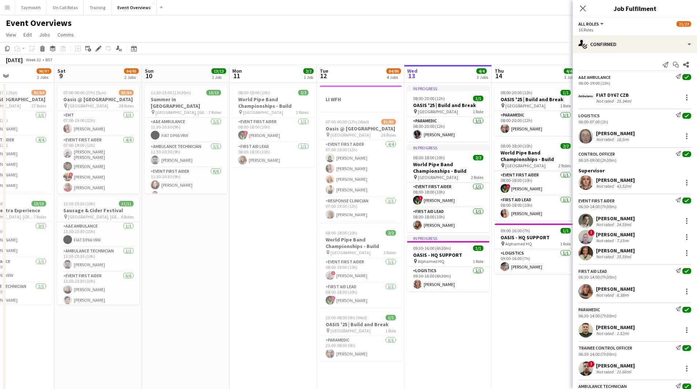
drag, startPoint x: 130, startPoint y: 239, endPoint x: 262, endPoint y: 247, distance: 132.2
click at [262, 247] on app-calendar-viewport "Wed 6 2/2 2 Jobs Thu 7 4/4 3 Jobs Fri 8 96/97 2 Jobs Sat 9 94/95 2 Jobs Sun 10 …" at bounding box center [348, 296] width 697 height 463
click at [192, 101] on h3 "Summer in [GEOGRAPHIC_DATA]" at bounding box center [186, 102] width 82 height 13
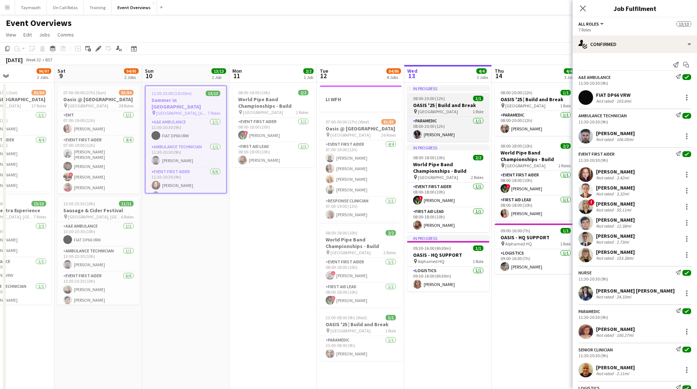
scroll to position [0, 0]
click at [100, 48] on icon "Edit" at bounding box center [98, 49] width 6 height 6
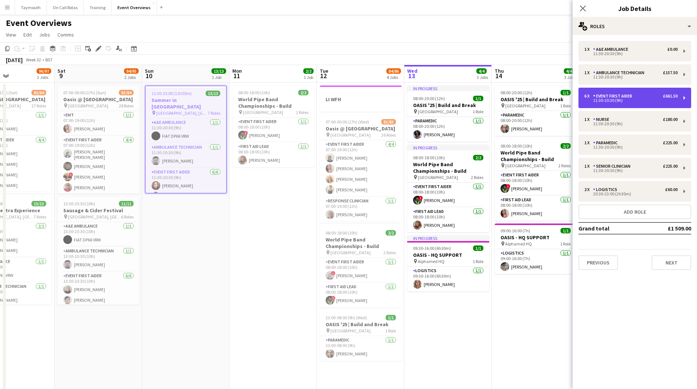
click at [646, 96] on div "6 x Event First Aider £661.50" at bounding box center [630, 96] width 93 height 5
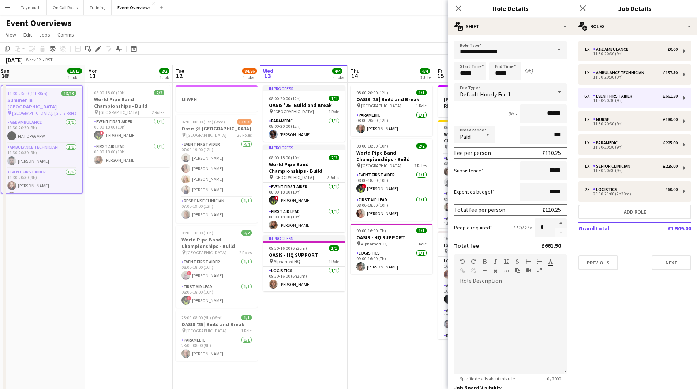
drag, startPoint x: 247, startPoint y: 234, endPoint x: 42, endPoint y: 241, distance: 204.9
click at [42, 241] on app-calendar-viewport "Thu 7 4/4 3 Jobs Fri 8 96/97 2 Jobs Sat 9 94/95 2 Jobs Sun 10 13/13 1 Job Mon 1…" at bounding box center [348, 296] width 697 height 463
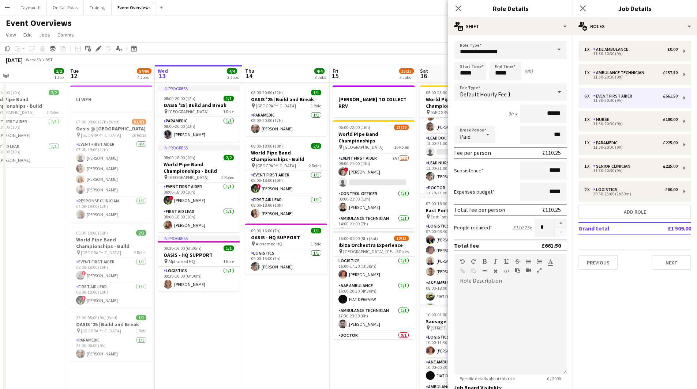
drag, startPoint x: 233, startPoint y: 309, endPoint x: 92, endPoint y: 305, distance: 141.6
click at [89, 305] on app-calendar-viewport "Fri 8 96/97 2 Jobs Sat 9 94/95 2 Jobs Sun 10 13/13 1 Job Mon 11 2/2 1 Job Tue 1…" at bounding box center [348, 296] width 697 height 463
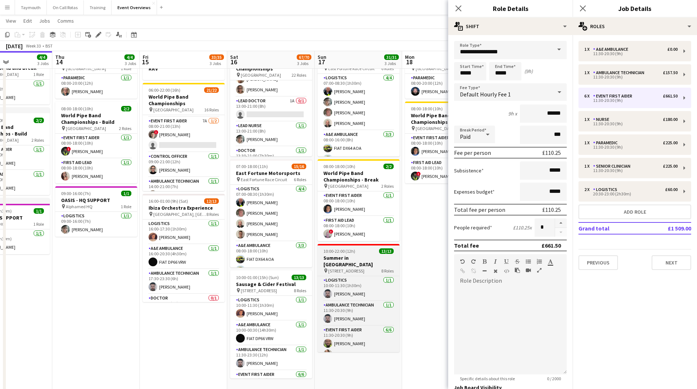
click at [355, 257] on h3 "Summer in [GEOGRAPHIC_DATA]" at bounding box center [358, 261] width 82 height 13
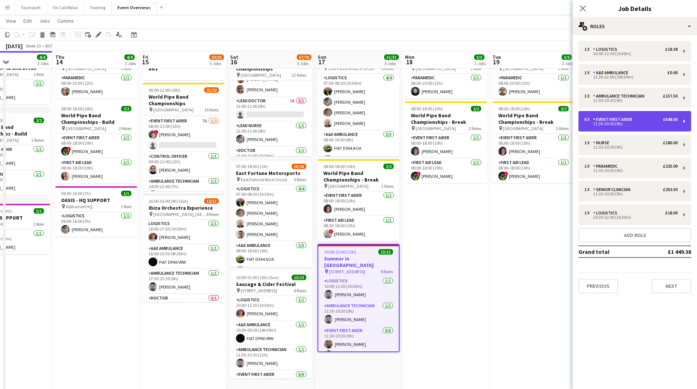
click at [635, 124] on div "11:30-20:30 (9h)" at bounding box center [630, 124] width 93 height 4
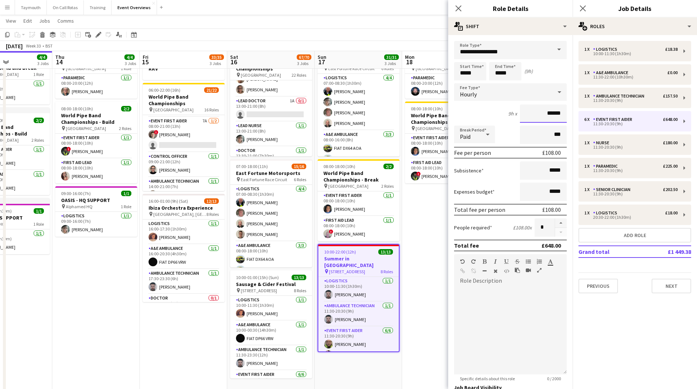
click at [559, 114] on input "******" at bounding box center [543, 114] width 47 height 18
type input "******"
click at [419, 248] on app-date-cell "08:00-20:00 (12h) 1/1 OASIS '25 | Build and Break pin Murrayfield Stadium 1 Rol…" at bounding box center [445, 268] width 87 height 446
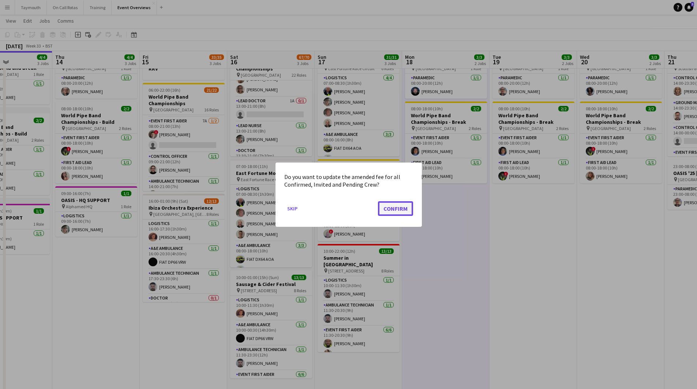
click at [395, 211] on button "Confirm" at bounding box center [395, 208] width 35 height 15
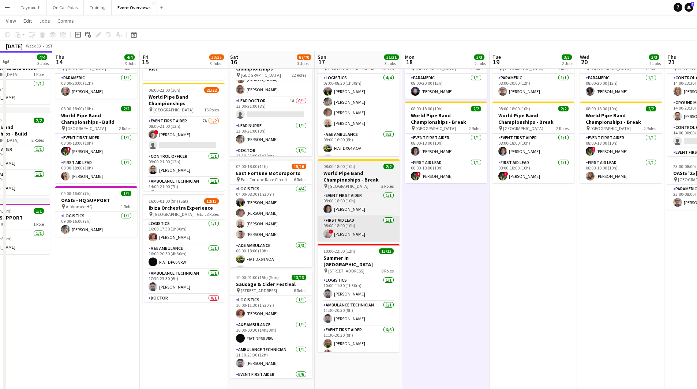
scroll to position [37, 0]
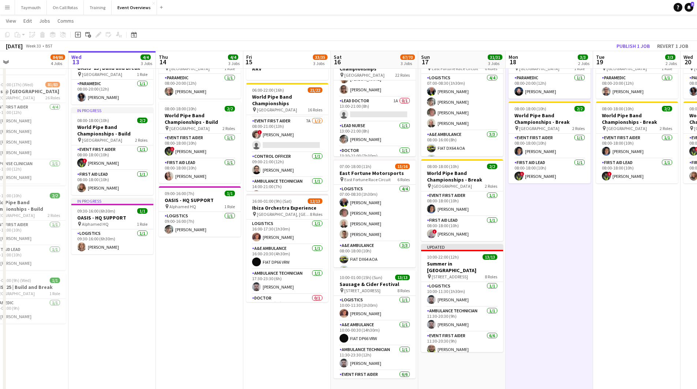
drag, startPoint x: 97, startPoint y: 295, endPoint x: 423, endPoint y: 316, distance: 327.2
click at [423, 316] on app-calendar-viewport "Sun 10 13/13 1 Job Mon 11 2/2 1 Job Tue 12 84/86 4 Jobs Wed 13 4/4 3 Jobs Thu 1…" at bounding box center [348, 241] width 697 height 499
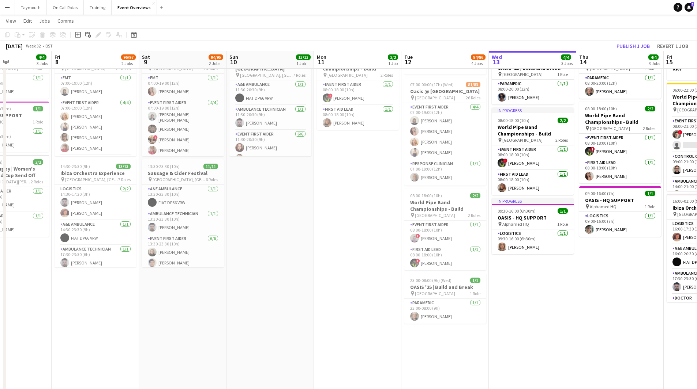
drag, startPoint x: 182, startPoint y: 308, endPoint x: 386, endPoint y: 312, distance: 204.1
click at [386, 312] on app-calendar-viewport "Tue 5 2/2 2 Jobs Wed 6 2/2 2 Jobs Thu 7 4/4 3 Jobs Fri 8 96/97 2 Jobs Sat 9 94/…" at bounding box center [348, 241] width 697 height 499
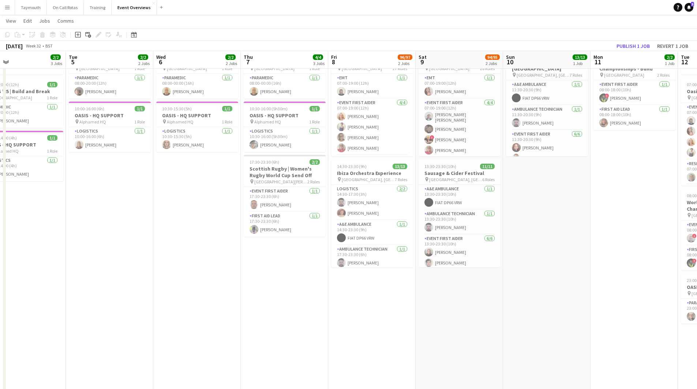
scroll to position [0, 261]
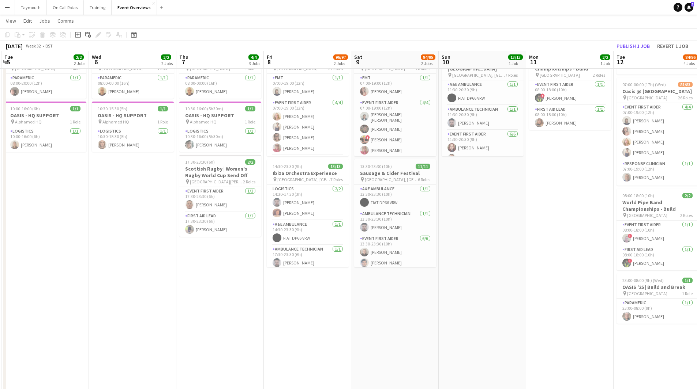
drag, startPoint x: 223, startPoint y: 305, endPoint x: 228, endPoint y: 307, distance: 5.8
click at [228, 307] on app-calendar-viewport "Sat 2 46/47 3 Jobs Sun 3 19/19 2 Jobs Mon 4 2/2 3 Jobs Tue 5 2/2 2 Jobs Wed 6 2…" at bounding box center [348, 241] width 697 height 499
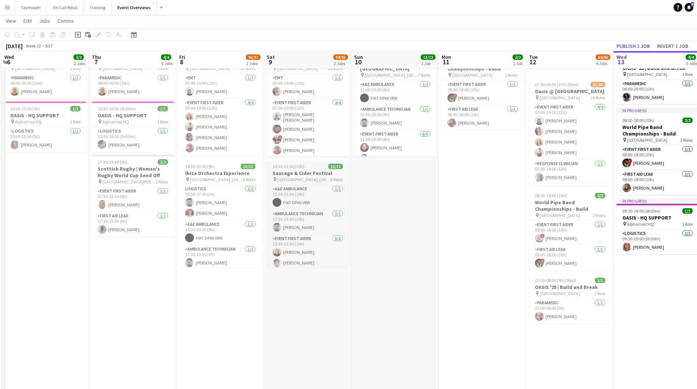
click at [307, 174] on h3 "Sausage & Cider Festival" at bounding box center [308, 173] width 82 height 7
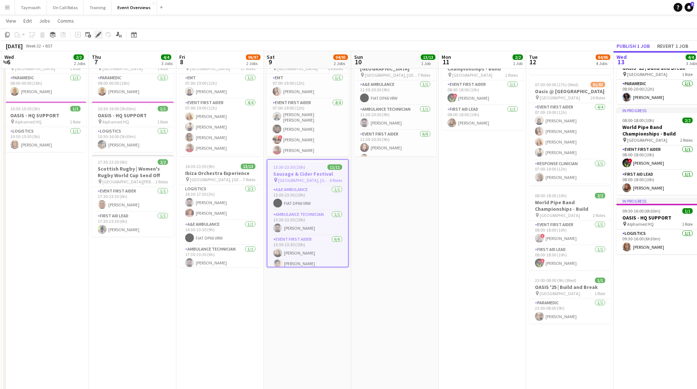
click at [98, 35] on icon at bounding box center [98, 35] width 4 height 4
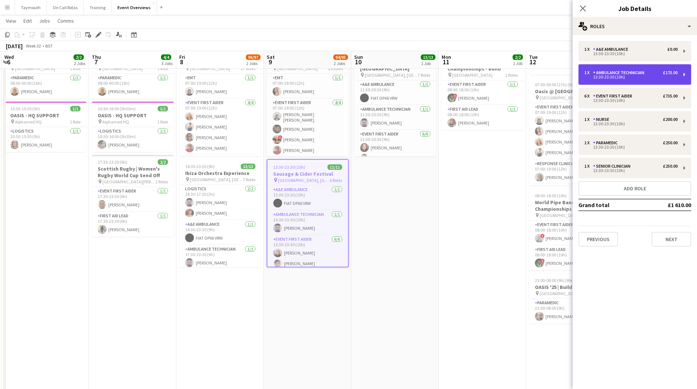
click at [656, 69] on div "1 x Ambulance Technician £175.00 13:30-23:30 (10h)" at bounding box center [634, 74] width 113 height 20
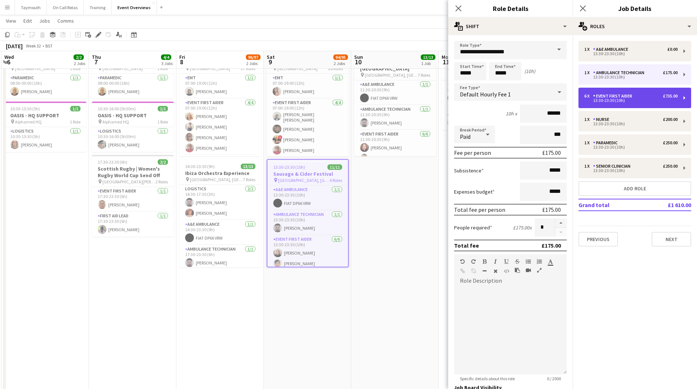
click at [655, 102] on div "13:30-23:30 (10h)" at bounding box center [630, 101] width 93 height 4
type input "**********"
type input "******"
type input "*"
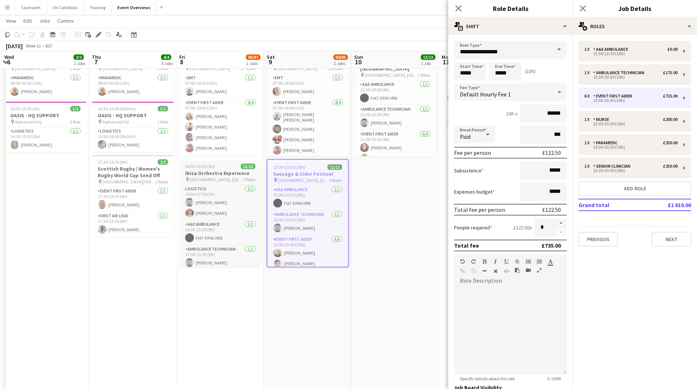
click at [243, 181] on span "7 Roles" at bounding box center [249, 179] width 12 height 5
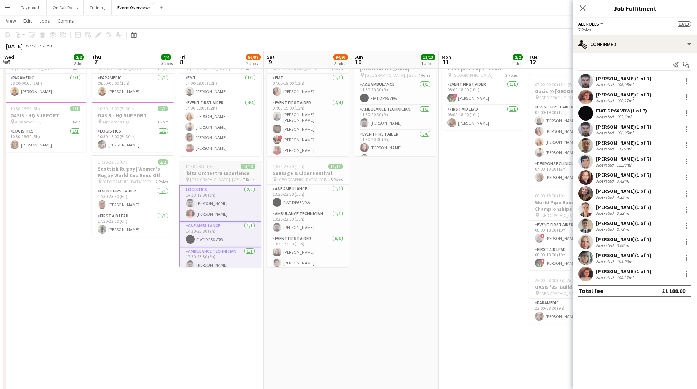
click at [233, 178] on span "Hazlehead Park, Hazlehead Ave, Aberdeen" at bounding box center [216, 179] width 53 height 5
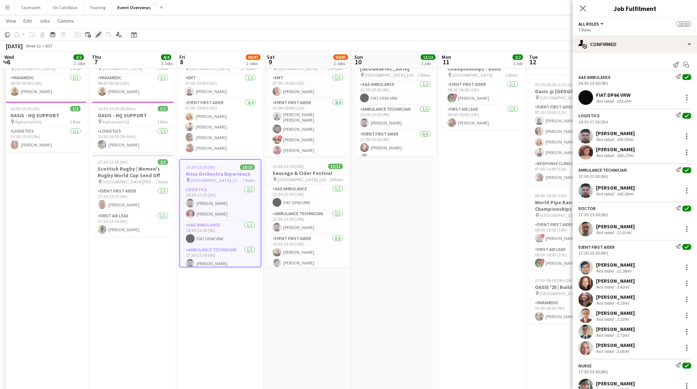
click at [97, 33] on icon "Edit" at bounding box center [98, 35] width 6 height 6
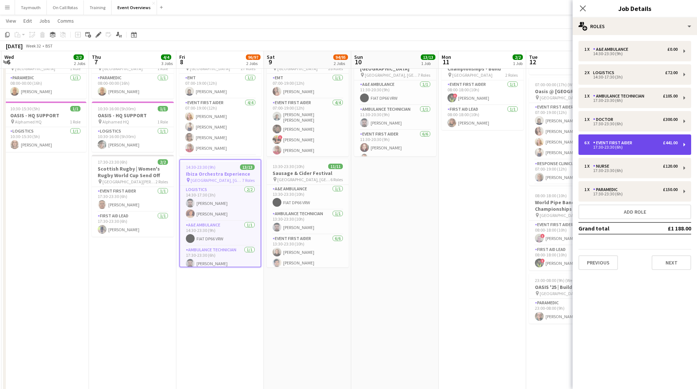
click at [635, 137] on div "6 x Event First Aider £441.00 17:30-23:30 (6h)" at bounding box center [634, 145] width 113 height 20
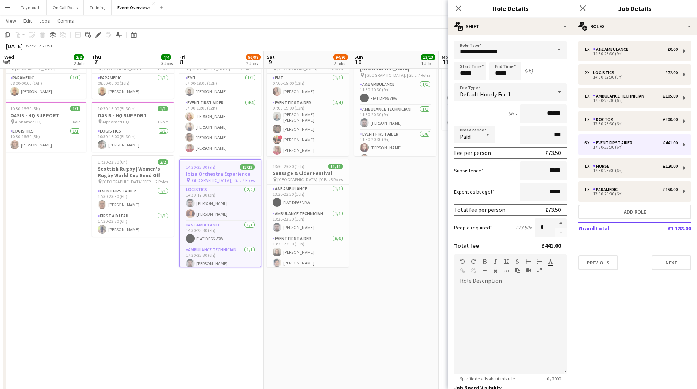
click at [398, 235] on app-date-cell "11:30-23:00 (11h30m) 13/13 Summer in Nashville pin Hazlehead Park, Aberdeen 7 R…" at bounding box center [394, 268] width 87 height 446
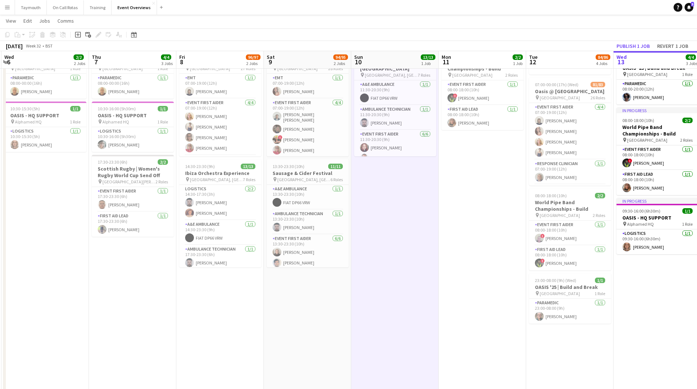
drag, startPoint x: 418, startPoint y: 231, endPoint x: 220, endPoint y: 226, distance: 197.9
click at [224, 227] on app-calendar-viewport "Sun 3 19/19 2 Jobs Mon 4 2/2 3 Jobs Tue 5 2/2 2 Jobs Wed 6 2/2 2 Jobs Thu 7 4/4…" at bounding box center [348, 241] width 697 height 499
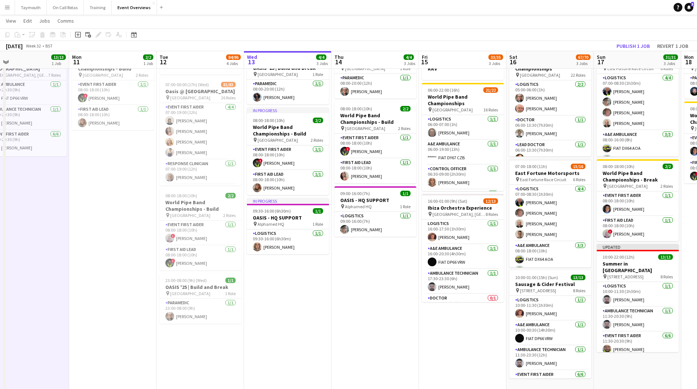
drag, startPoint x: 350, startPoint y: 268, endPoint x: 307, endPoint y: 265, distance: 42.8
click at [307, 265] on app-calendar-viewport "Thu 7 4/4 3 Jobs Fri 8 96/97 2 Jobs Sat 9 94/95 2 Jobs Sun 10 13/13 1 Job Mon 1…" at bounding box center [348, 241] width 697 height 499
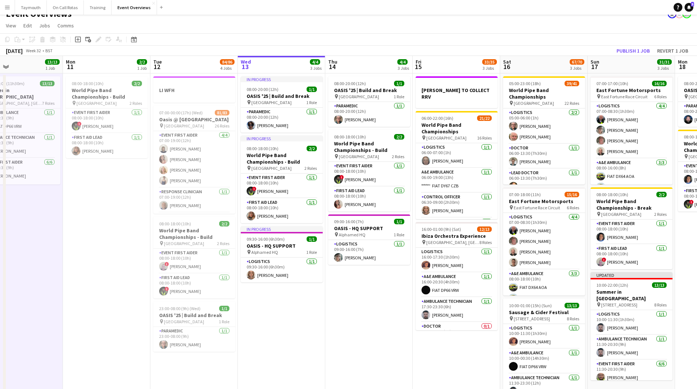
scroll to position [0, 0]
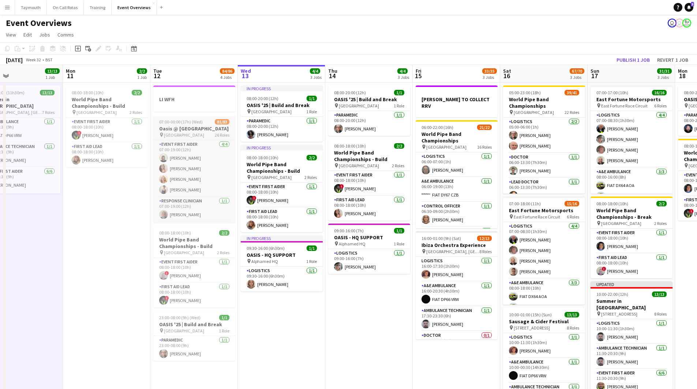
click at [187, 122] on span "07:00-00:00 (17h) (Wed)" at bounding box center [181, 121] width 44 height 5
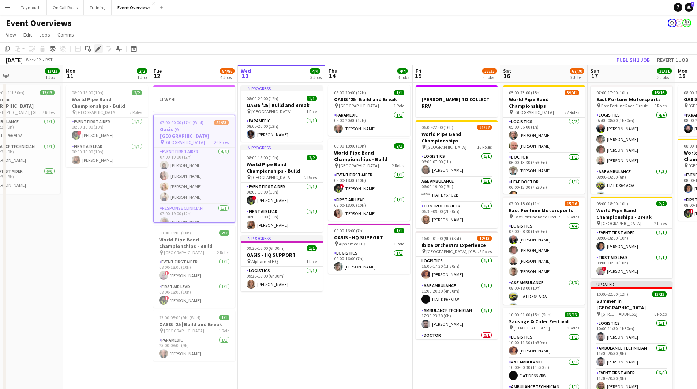
click at [97, 51] on icon at bounding box center [96, 51] width 2 height 2
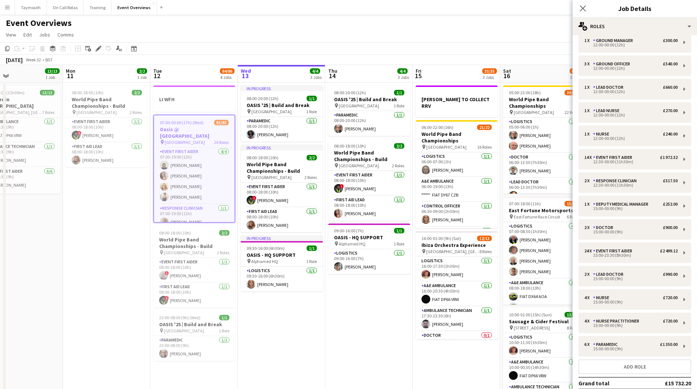
scroll to position [292, 0]
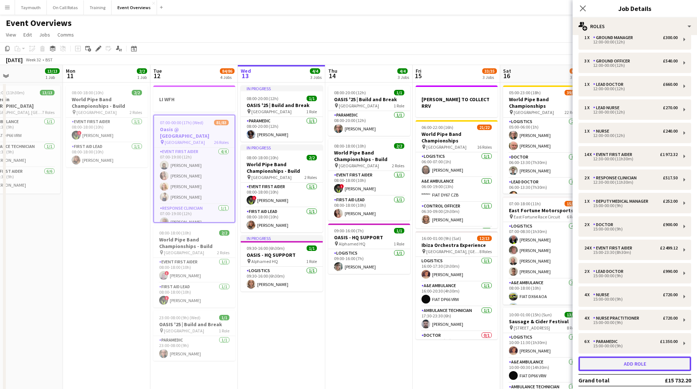
click at [625, 366] on button "Add role" at bounding box center [634, 364] width 113 height 15
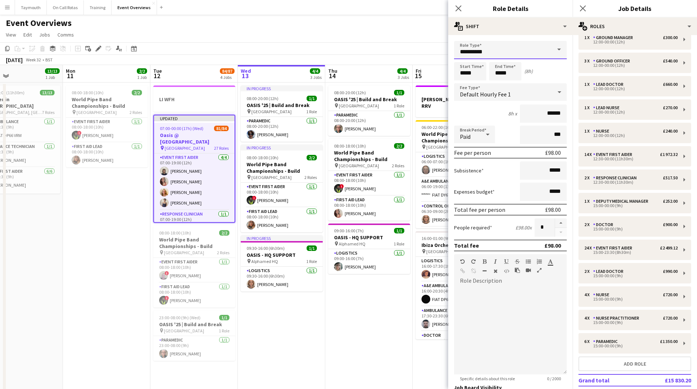
drag, startPoint x: 495, startPoint y: 49, endPoint x: 352, endPoint y: 46, distance: 142.6
click at [352, 46] on body "Menu Boards Boards Boards All jobs Status Workforce Workforce My Workforce Recr…" at bounding box center [348, 264] width 697 height 528
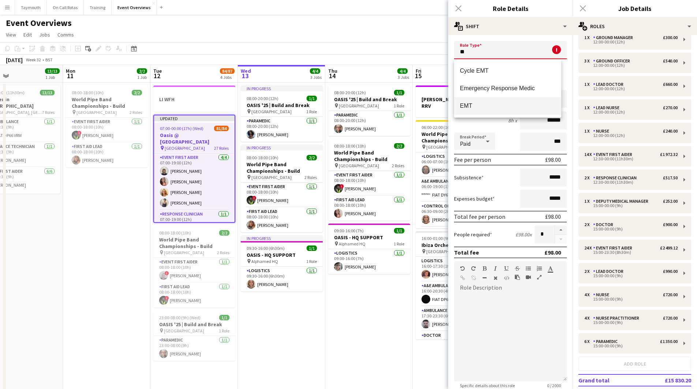
click at [492, 106] on span "EMT" at bounding box center [507, 105] width 95 height 7
type input "***"
type input "******"
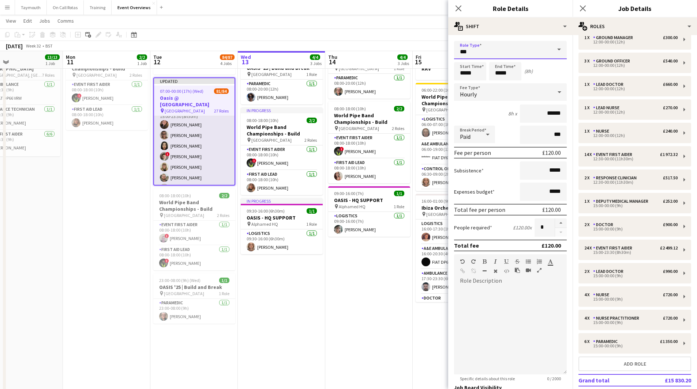
scroll to position [695, 0]
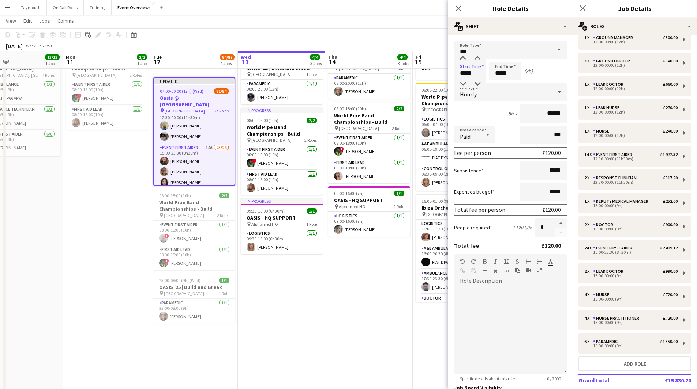
drag, startPoint x: 479, startPoint y: 74, endPoint x: 371, endPoint y: 66, distance: 107.4
click at [372, 71] on body "Menu Boards Boards Boards All jobs Status Workforce Workforce My Workforce Recr…" at bounding box center [348, 227] width 697 height 528
type input "*****"
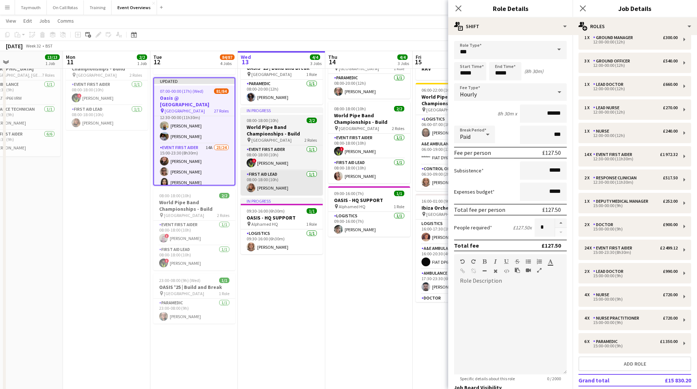
drag, startPoint x: 379, startPoint y: 293, endPoint x: 284, endPoint y: 187, distance: 142.4
click at [378, 291] on app-date-cell "08:00-20:00 (12h) 1/1 OASIS '25 | Build and Break pin [GEOGRAPHIC_DATA] 1 Role …" at bounding box center [368, 268] width 87 height 446
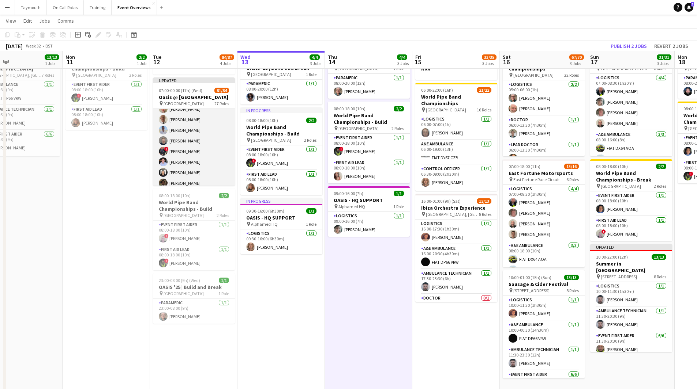
click at [204, 150] on app-card-role "Event First Aider 14A 23/24 15:00-23:30 (8h30m) Gillian Peden Nicola Jamieson N…" at bounding box center [194, 88] width 82 height 269
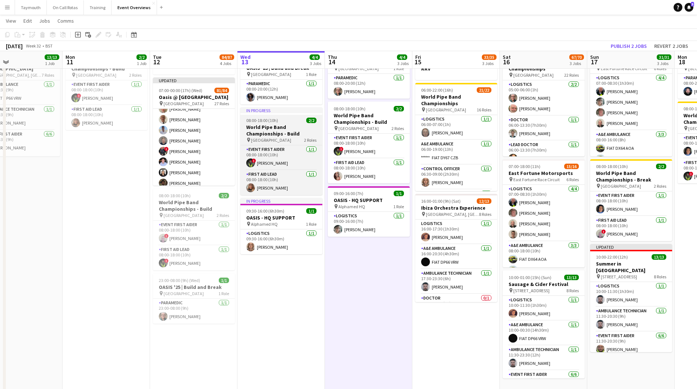
scroll to position [878, 0]
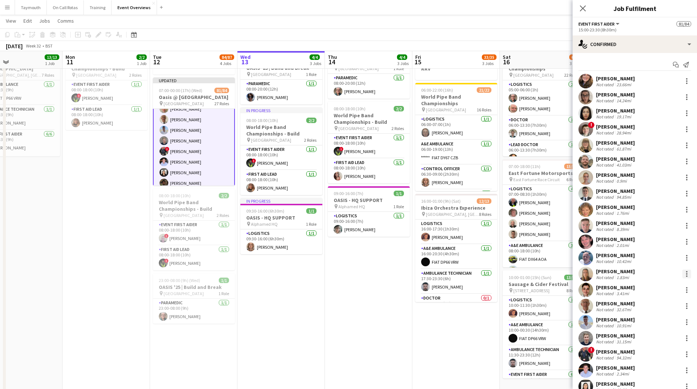
click at [686, 274] on div at bounding box center [686, 273] width 1 height 1
click at [659, 170] on span "Switch crew" at bounding box center [649, 173] width 31 height 6
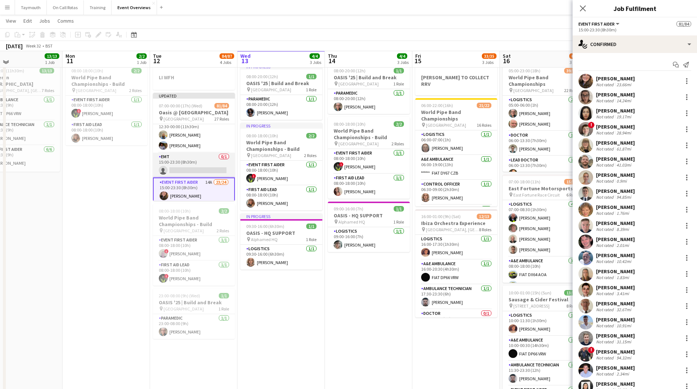
scroll to position [659, 0]
click at [203, 177] on app-card-role "EMT 0/1 15:00-23:30 (8h30m) single-neutral-actions" at bounding box center [194, 175] width 82 height 25
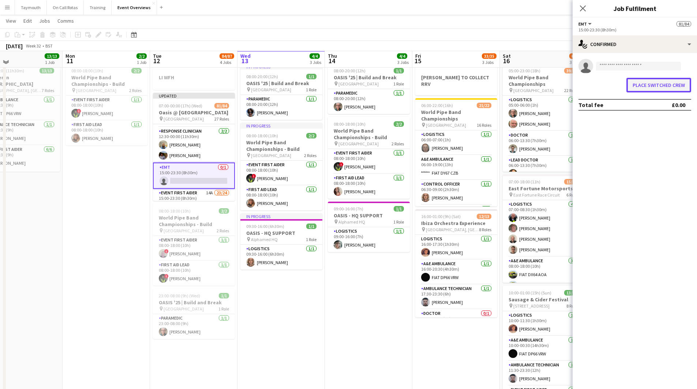
click at [668, 89] on button "Place switched crew" at bounding box center [658, 85] width 65 height 15
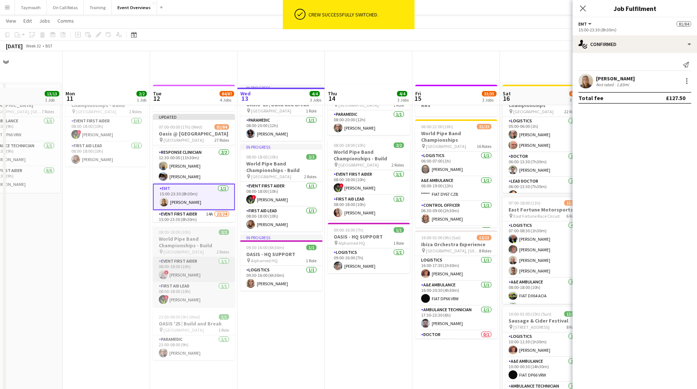
scroll to position [37, 0]
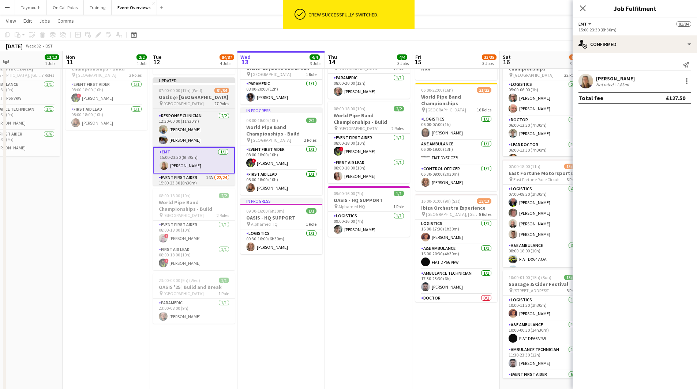
drag, startPoint x: 199, startPoint y: 84, endPoint x: 171, endPoint y: 78, distance: 28.3
click at [199, 84] on div at bounding box center [194, 83] width 82 height 1
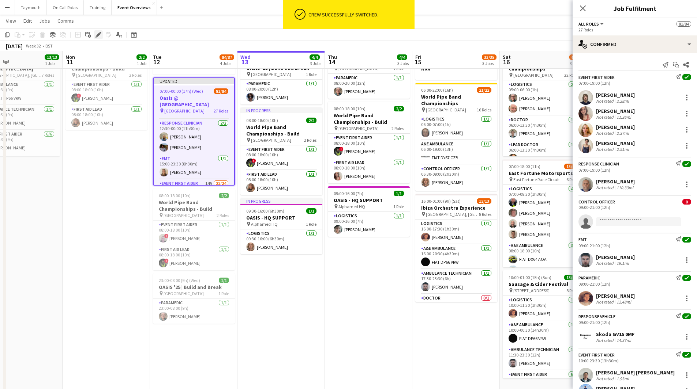
click at [99, 36] on icon "Edit" at bounding box center [98, 35] width 6 height 6
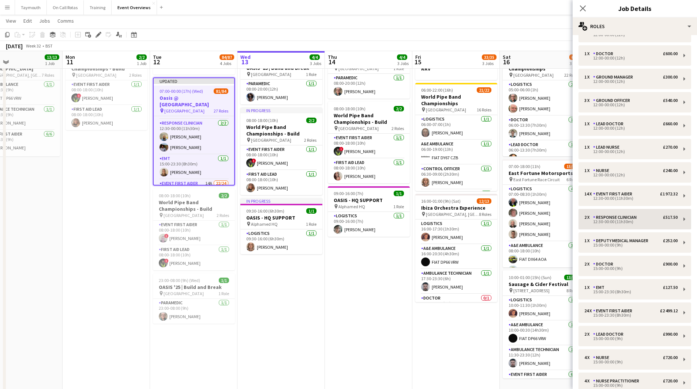
scroll to position [292, 0]
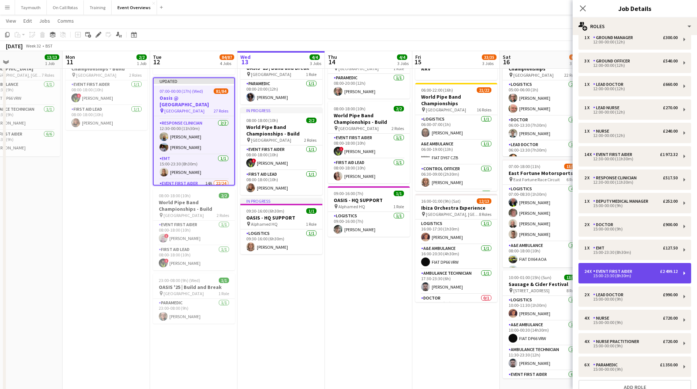
click at [630, 274] on div "Event First Aider" at bounding box center [614, 271] width 42 height 5
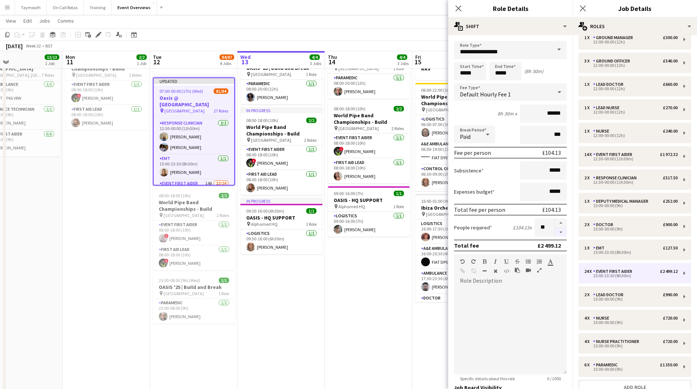
click at [559, 233] on button "button" at bounding box center [561, 232] width 12 height 9
type input "**"
click at [369, 303] on app-date-cell "08:00-20:00 (12h) 1/1 OASIS '25 | Build and Break pin [GEOGRAPHIC_DATA] 1 Role …" at bounding box center [368, 268] width 87 height 446
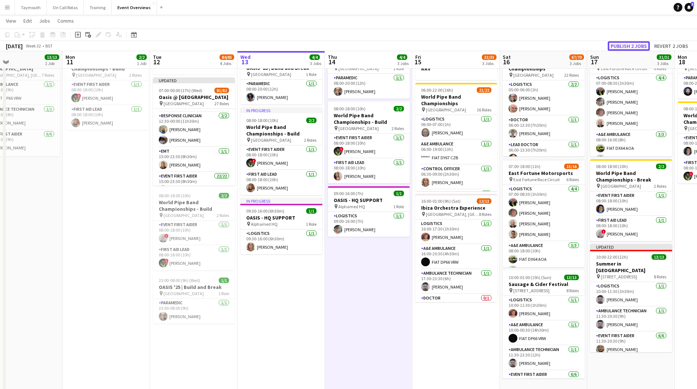
click at [627, 45] on button "Publish 2 jobs" at bounding box center [628, 46] width 42 height 10
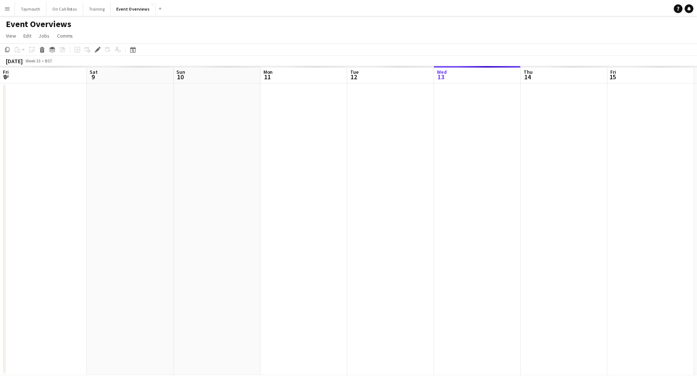
scroll to position [0, 252]
